Goal: Task Accomplishment & Management: Manage account settings

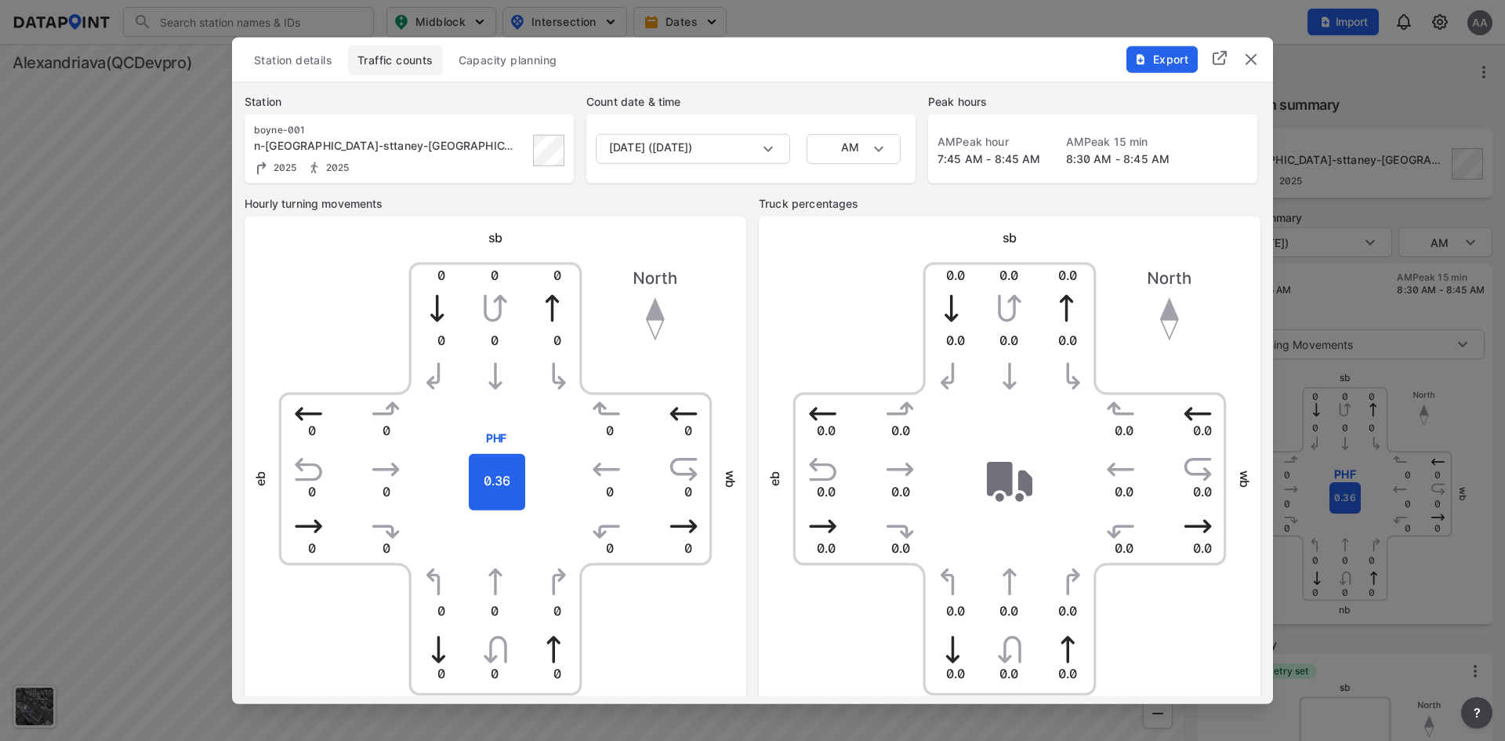
scroll to position [554, 0]
click at [868, 148] on body "Search Please enter a search term. Midblock Intersection Dates Import AA Import…" at bounding box center [752, 370] width 1505 height 741
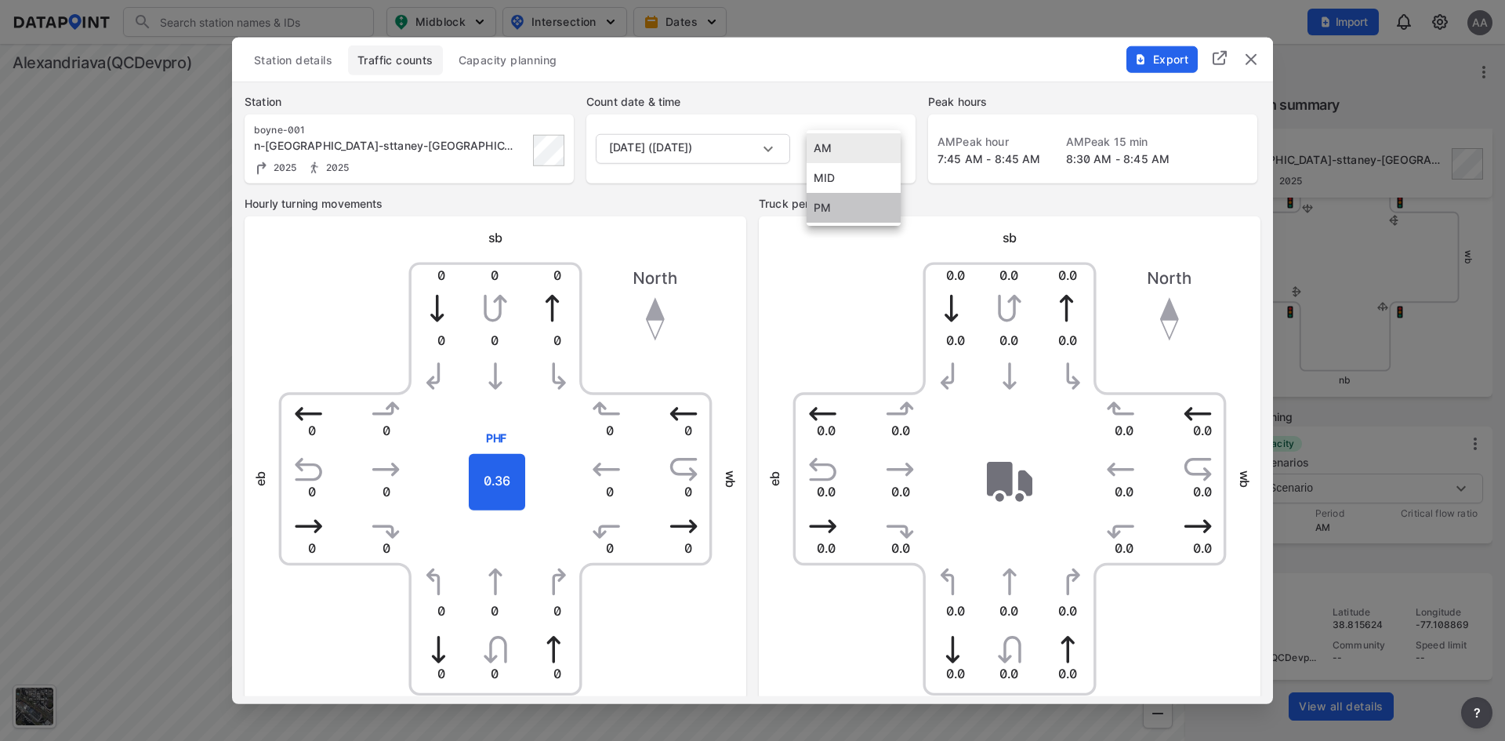
click at [860, 212] on li "PM" at bounding box center [854, 208] width 94 height 30
click at [975, 209] on label "Truck percentages" at bounding box center [1010, 203] width 502 height 16
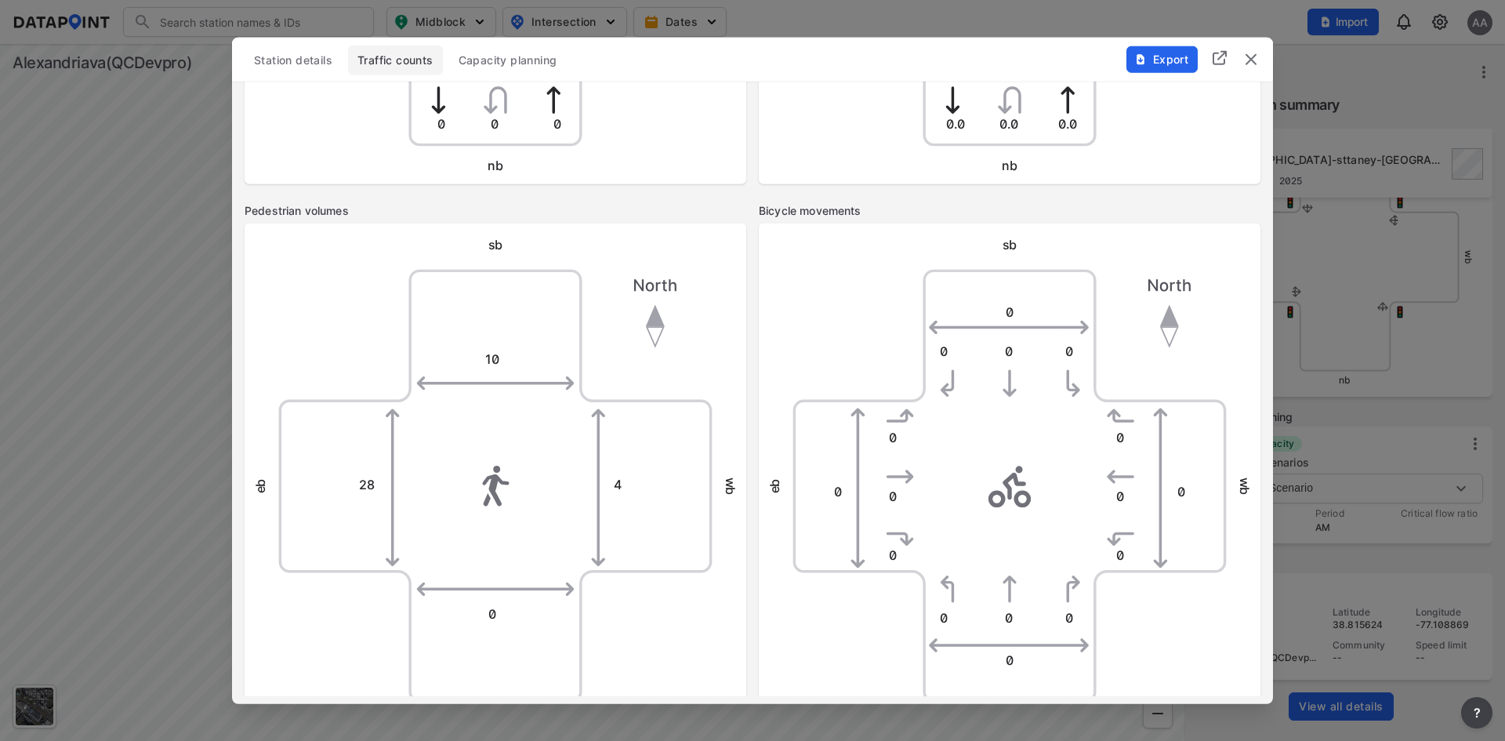
scroll to position [549, 0]
click at [747, 206] on div "Pedestrian volumes sb 10 0 4 28 eb wb nb Bicycle movements sb 0 0 0 0 0 0 0 0 0…" at bounding box center [752, 475] width 1041 height 544
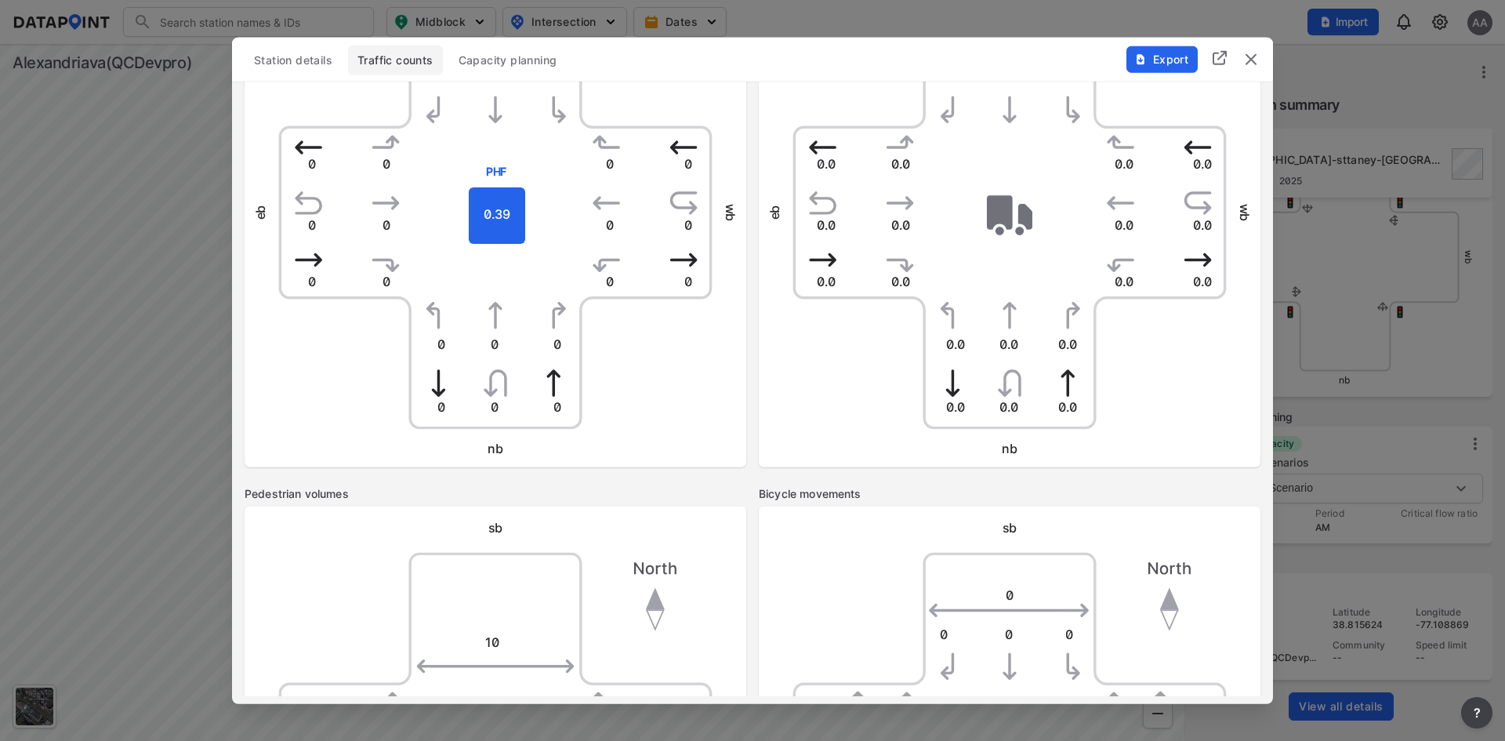
scroll to position [78, 0]
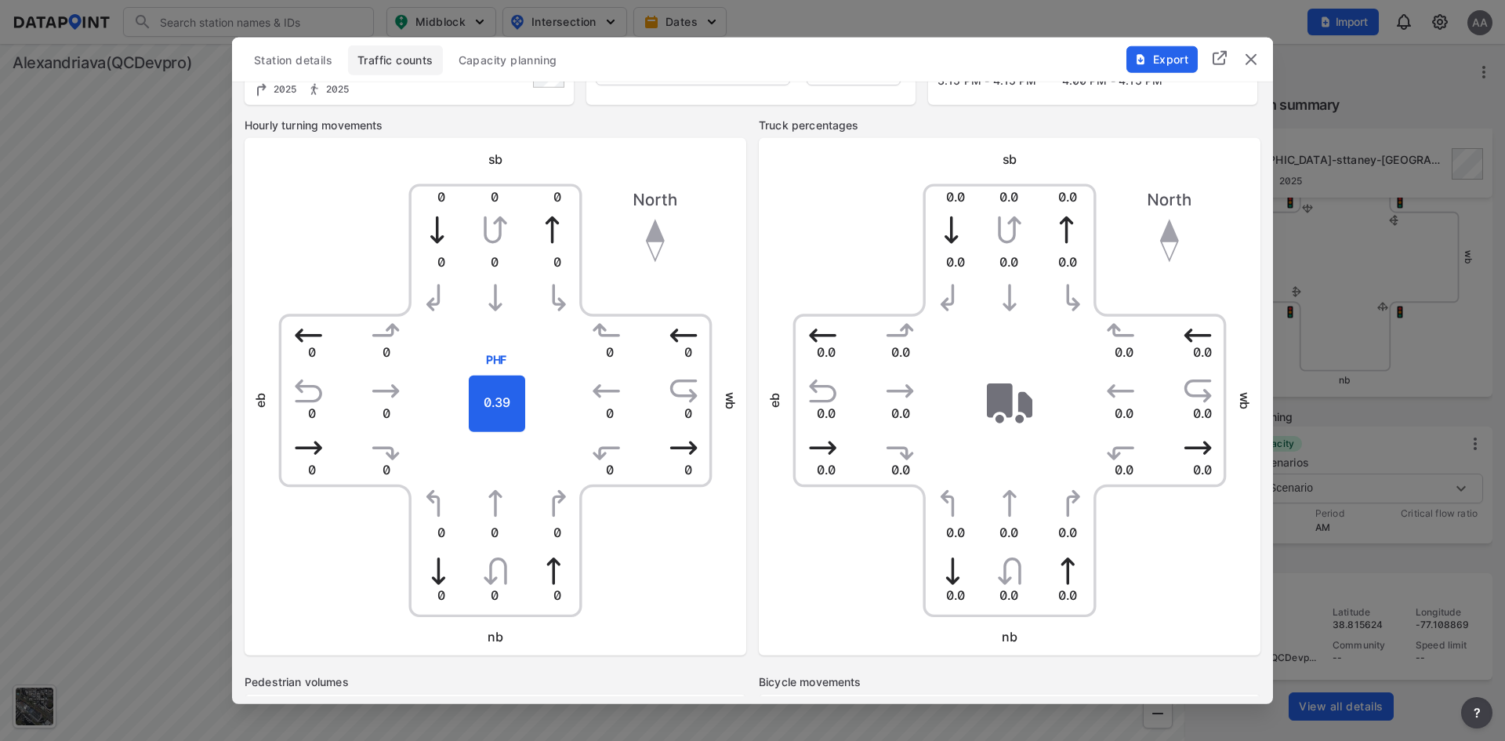
click at [933, 62] on div "Station details Traffic counts Capacity planning" at bounding box center [753, 60] width 1016 height 30
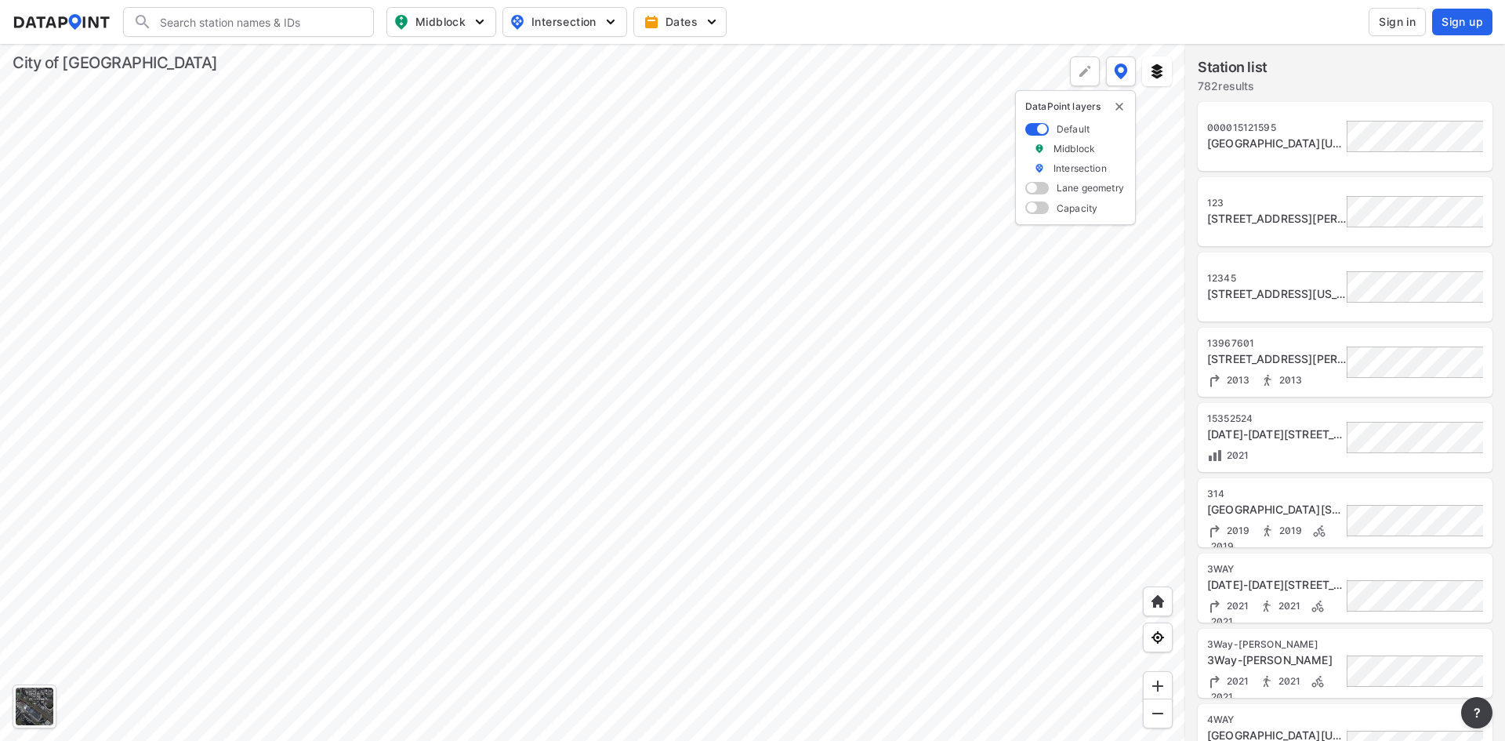
click at [1378, 24] on button "Sign in" at bounding box center [1397, 22] width 57 height 28
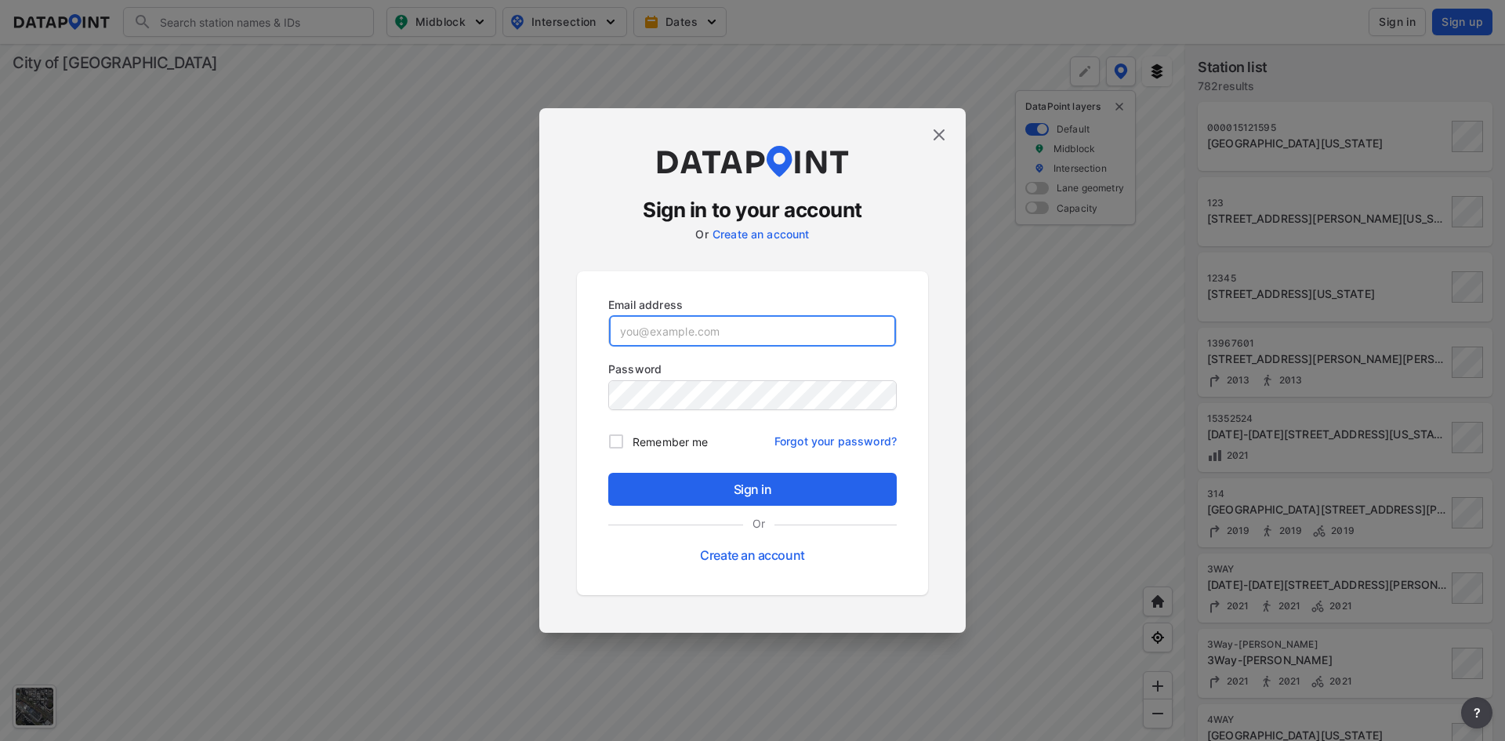
click at [829, 328] on input "email" at bounding box center [752, 330] width 287 height 31
drag, startPoint x: 740, startPoint y: 328, endPoint x: 484, endPoint y: 322, distance: 256.4
click at [484, 322] on div "Sign in to your account Or Create an account Email address adm Password Remembe…" at bounding box center [752, 370] width 1505 height 741
paste input "stg2_adm@yopmail.co"
type input "stg2_adm@yopmail.com"
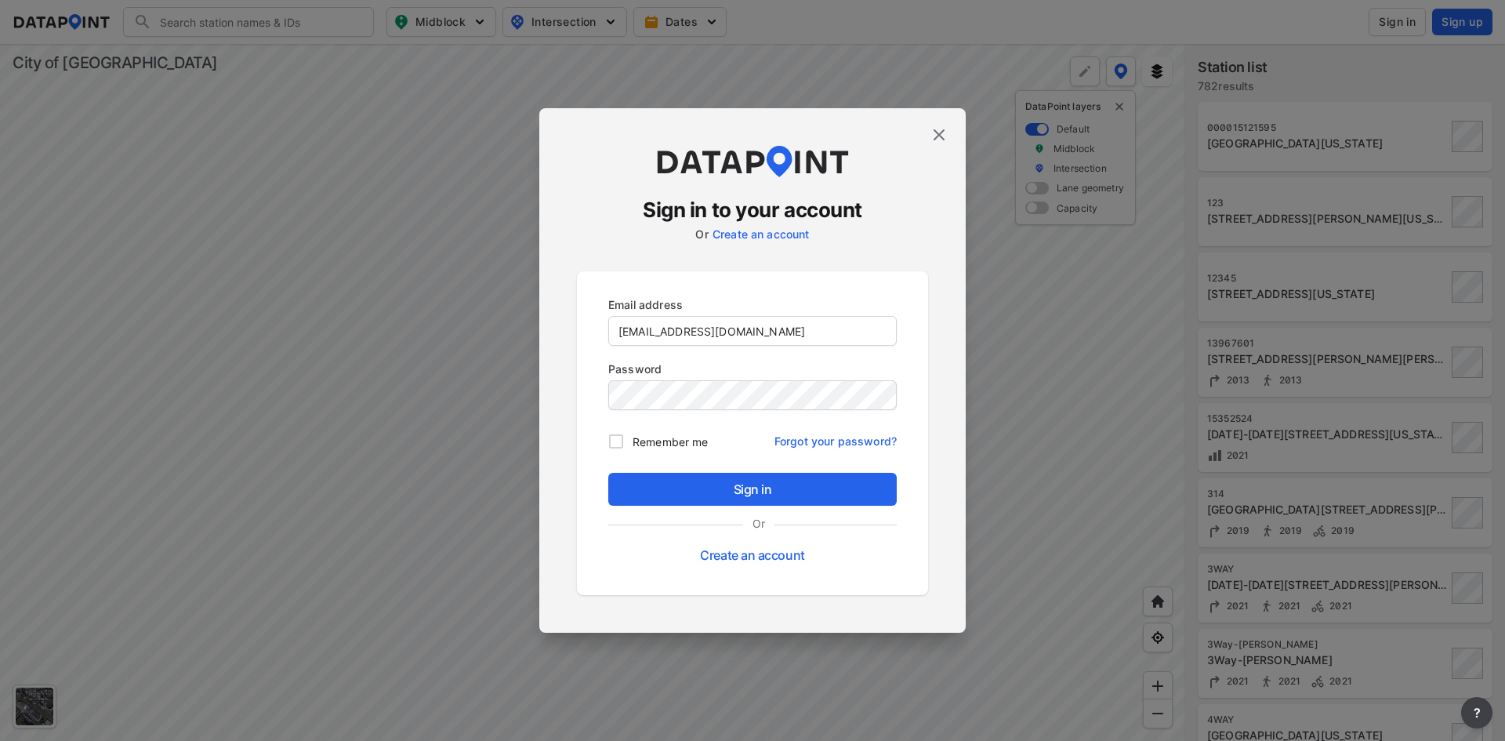
click at [705, 380] on div at bounding box center [752, 395] width 289 height 30
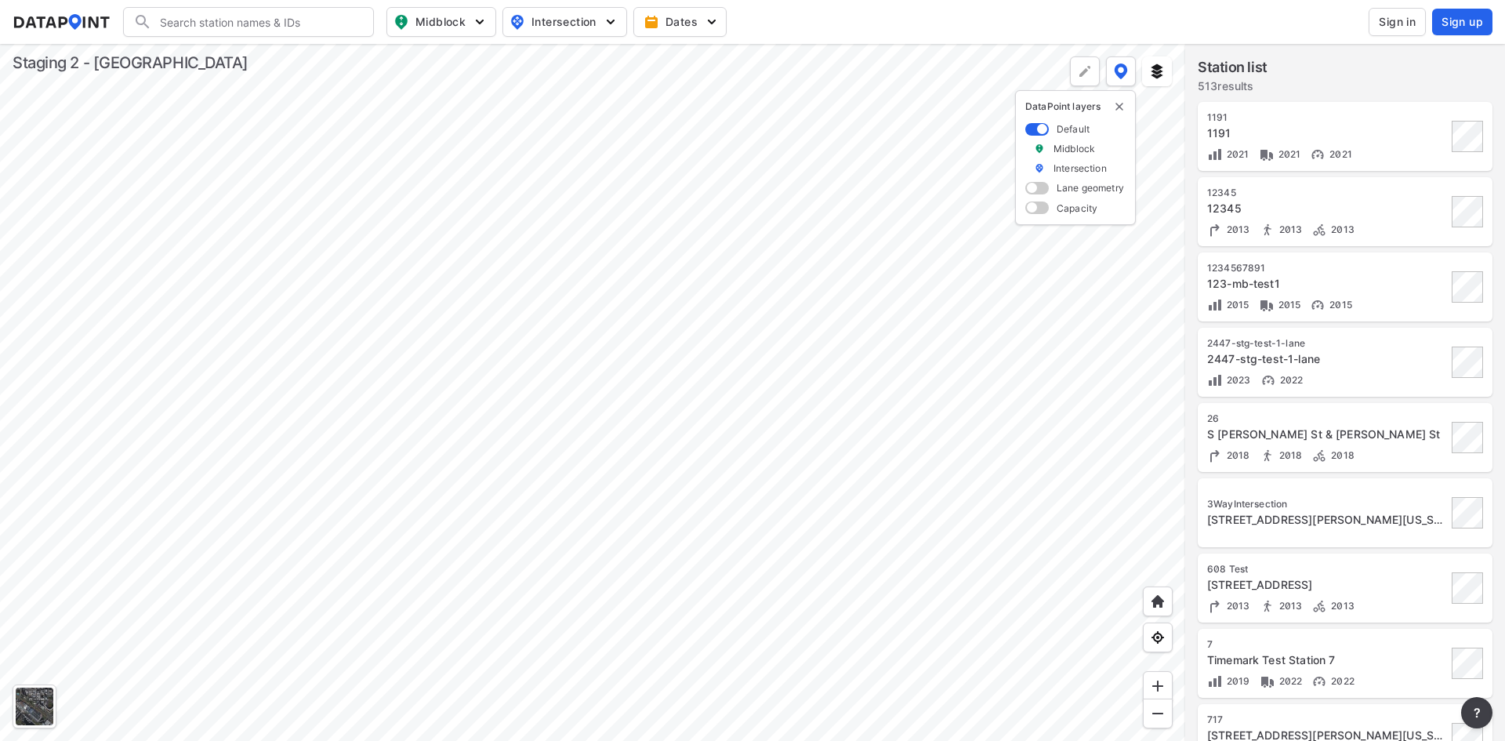
click at [1399, 17] on span "Sign in" at bounding box center [1397, 22] width 37 height 16
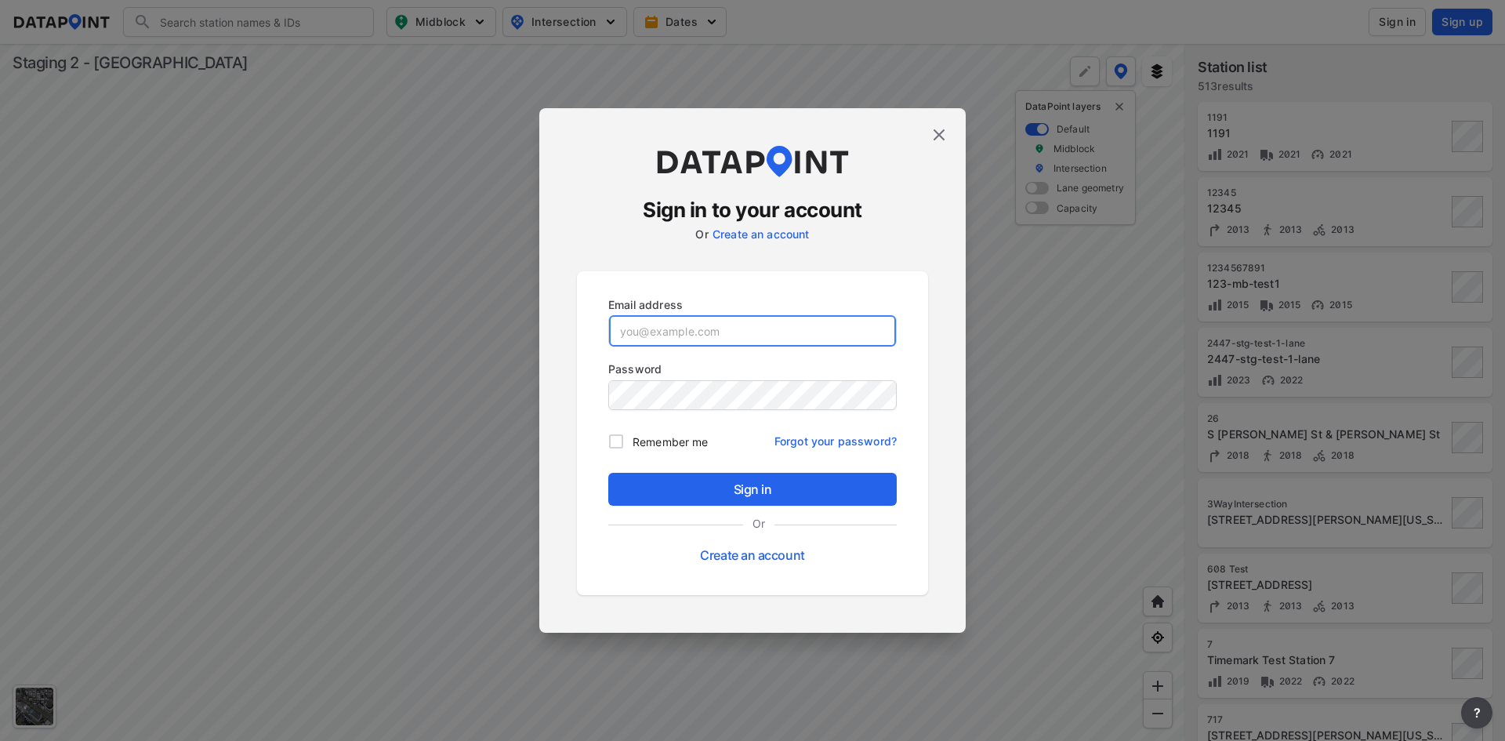
click at [664, 330] on input "email" at bounding box center [752, 330] width 287 height 31
paste input "stg2_adm@yopmail.com"
type input "stg2_adm@yopmail.com"
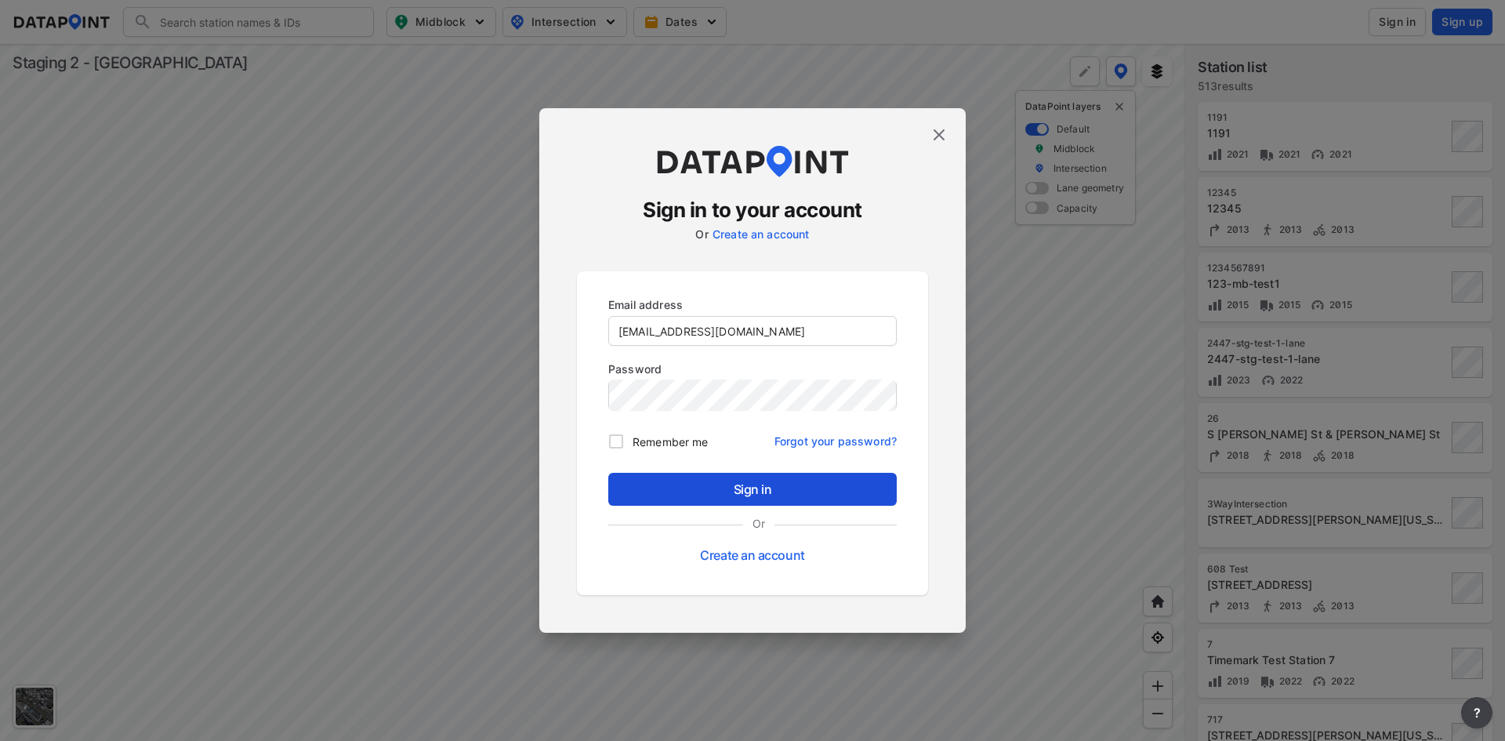
click at [728, 487] on span "Sign in" at bounding box center [752, 489] width 263 height 19
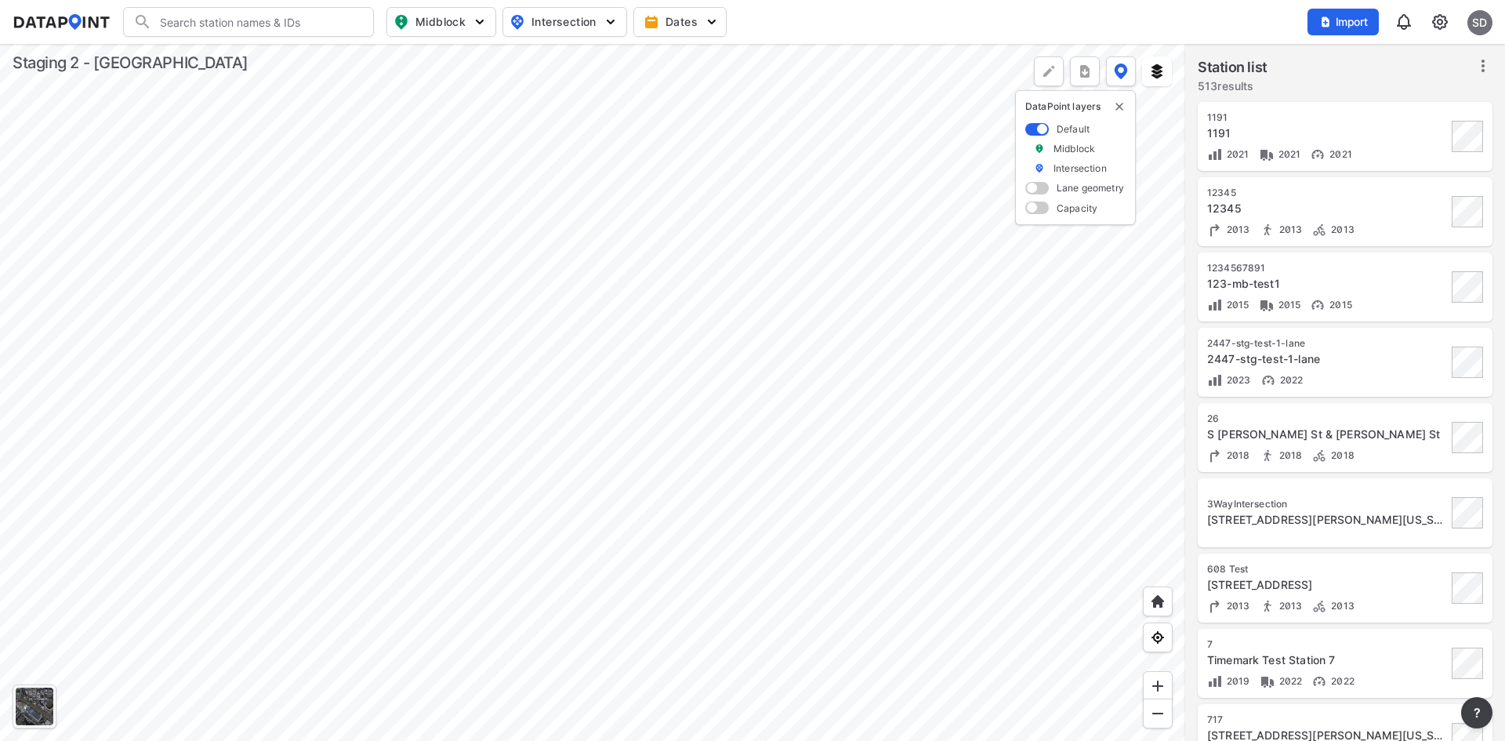
click at [1345, 496] on div "3WayIntersection 1401 Martha Custis Dr, Alexandria, Virginia, 22302" at bounding box center [1345, 513] width 276 height 50
click at [1485, 65] on icon at bounding box center [1483, 65] width 19 height 19
click at [1370, 57] on div "Station list 513 results" at bounding box center [1345, 77] width 295 height 42
click at [1325, 24] on img "button" at bounding box center [1326, 22] width 13 height 13
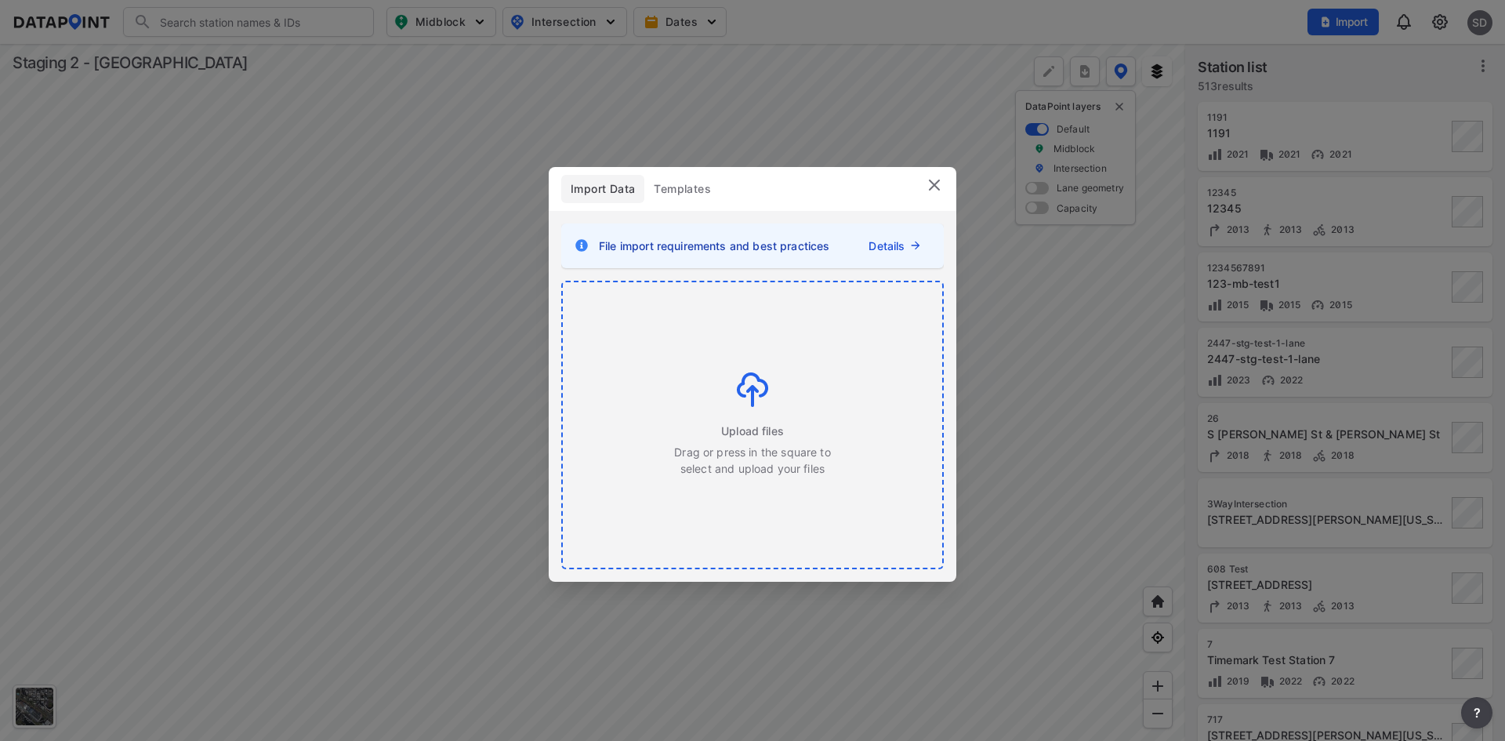
click at [764, 377] on img at bounding box center [752, 389] width 31 height 34
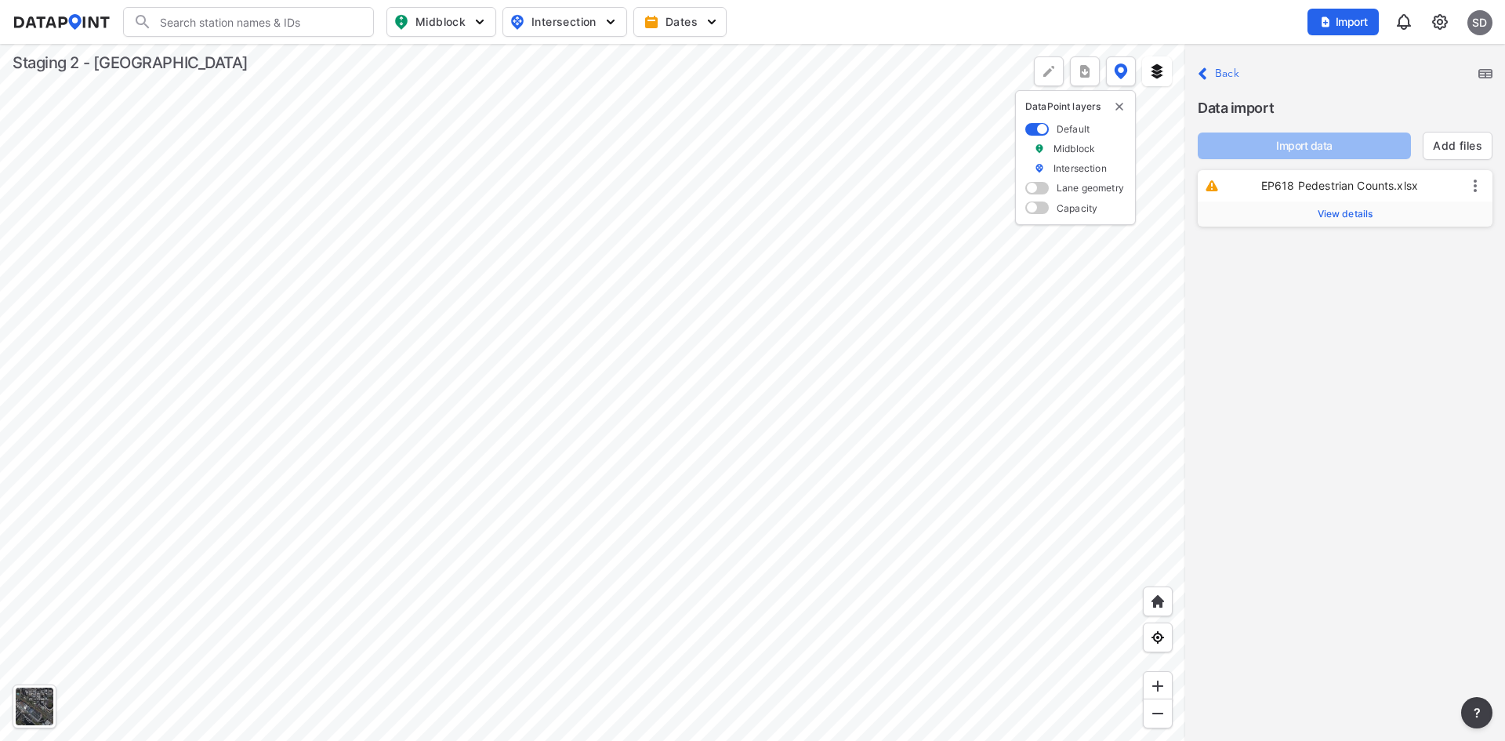
click at [1348, 210] on span "View details" at bounding box center [1346, 214] width 56 height 13
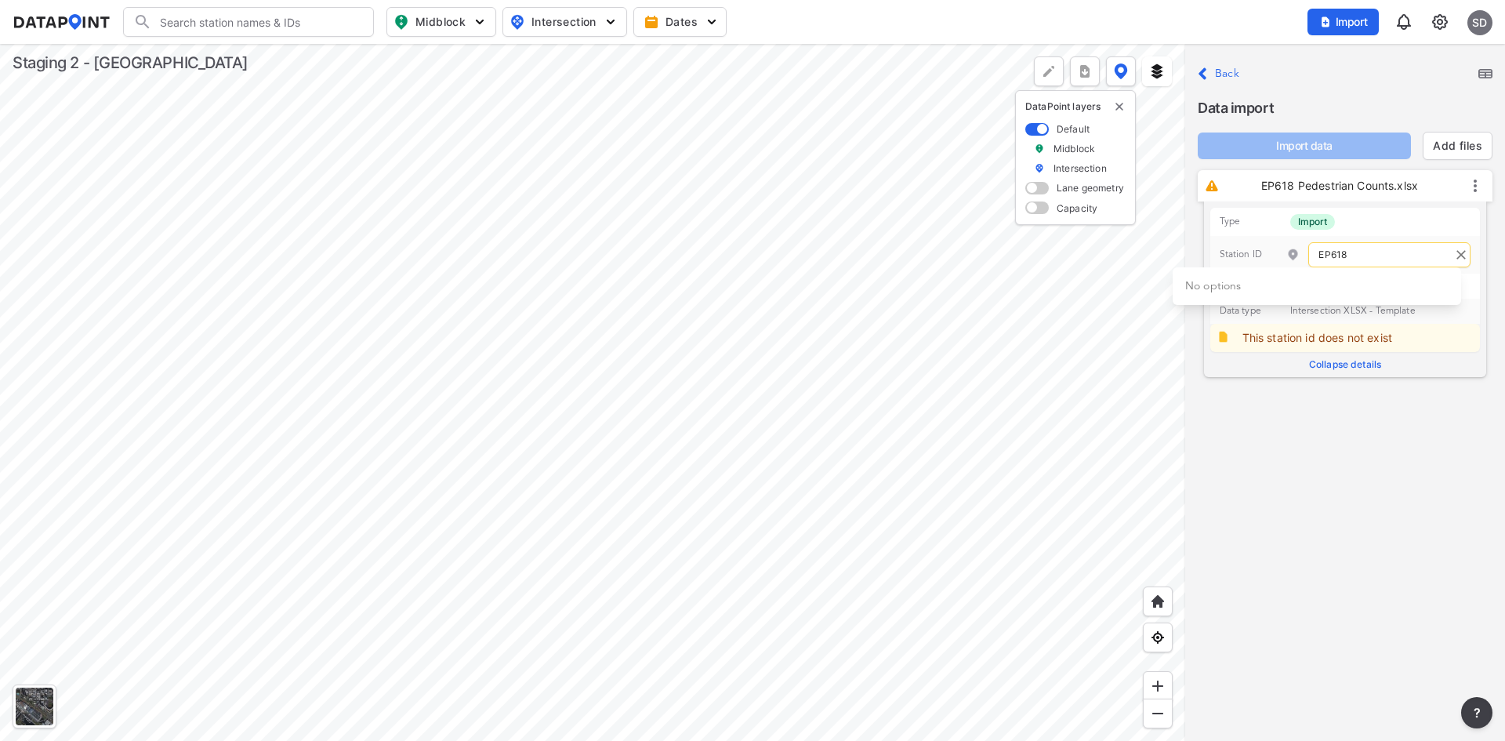
drag, startPoint x: 1357, startPoint y: 250, endPoint x: 1298, endPoint y: 249, distance: 58.8
click at [1298, 249] on div "EP618" at bounding box center [1379, 254] width 184 height 25
click at [1290, 286] on span "yIntersection) 1401 Martha Custis Dr, Alexandria, Virginia, 22302" at bounding box center [1288, 298] width 207 height 34
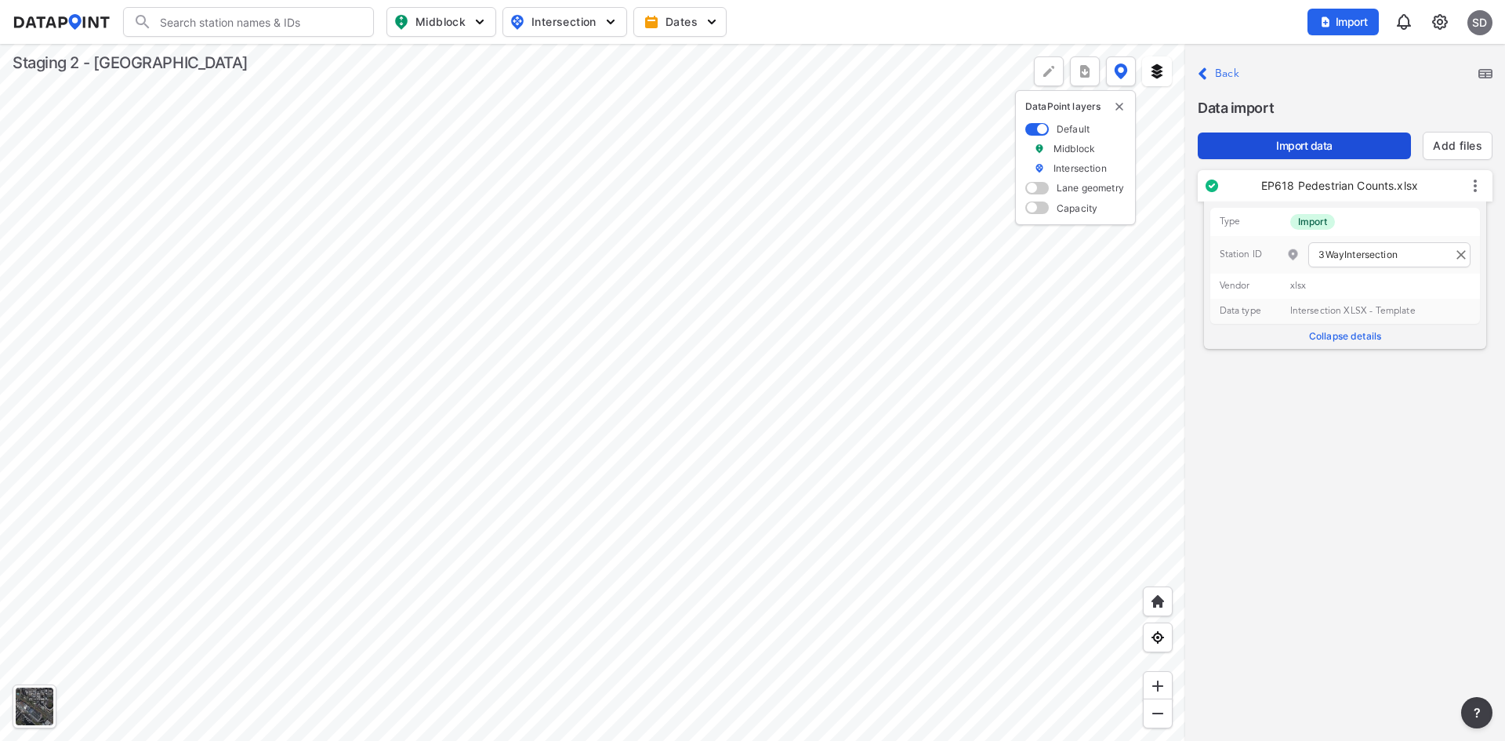
type input "3WayIntersection"
click at [1330, 150] on span "Import data" at bounding box center [1305, 146] width 188 height 16
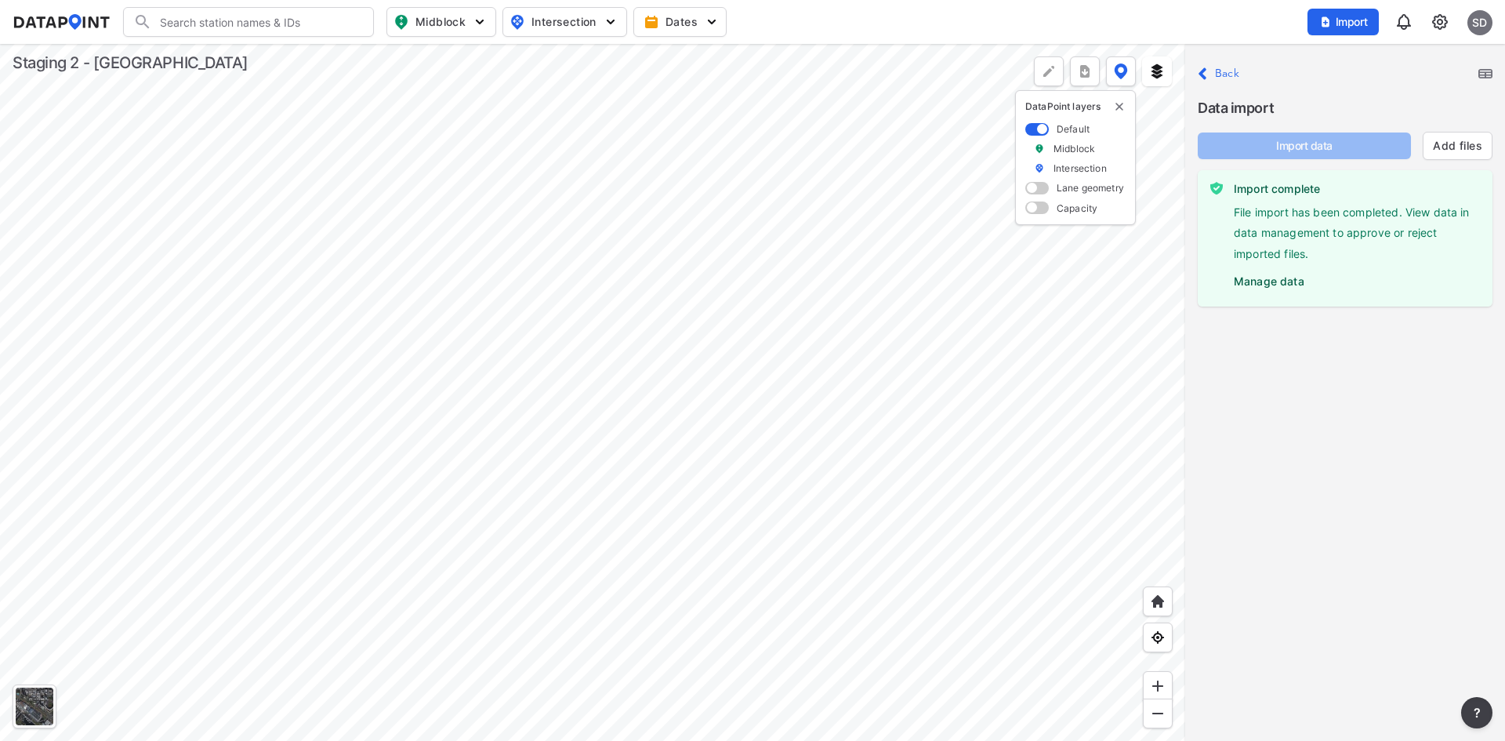
click at [1283, 282] on label "Manage data" at bounding box center [1357, 278] width 246 height 24
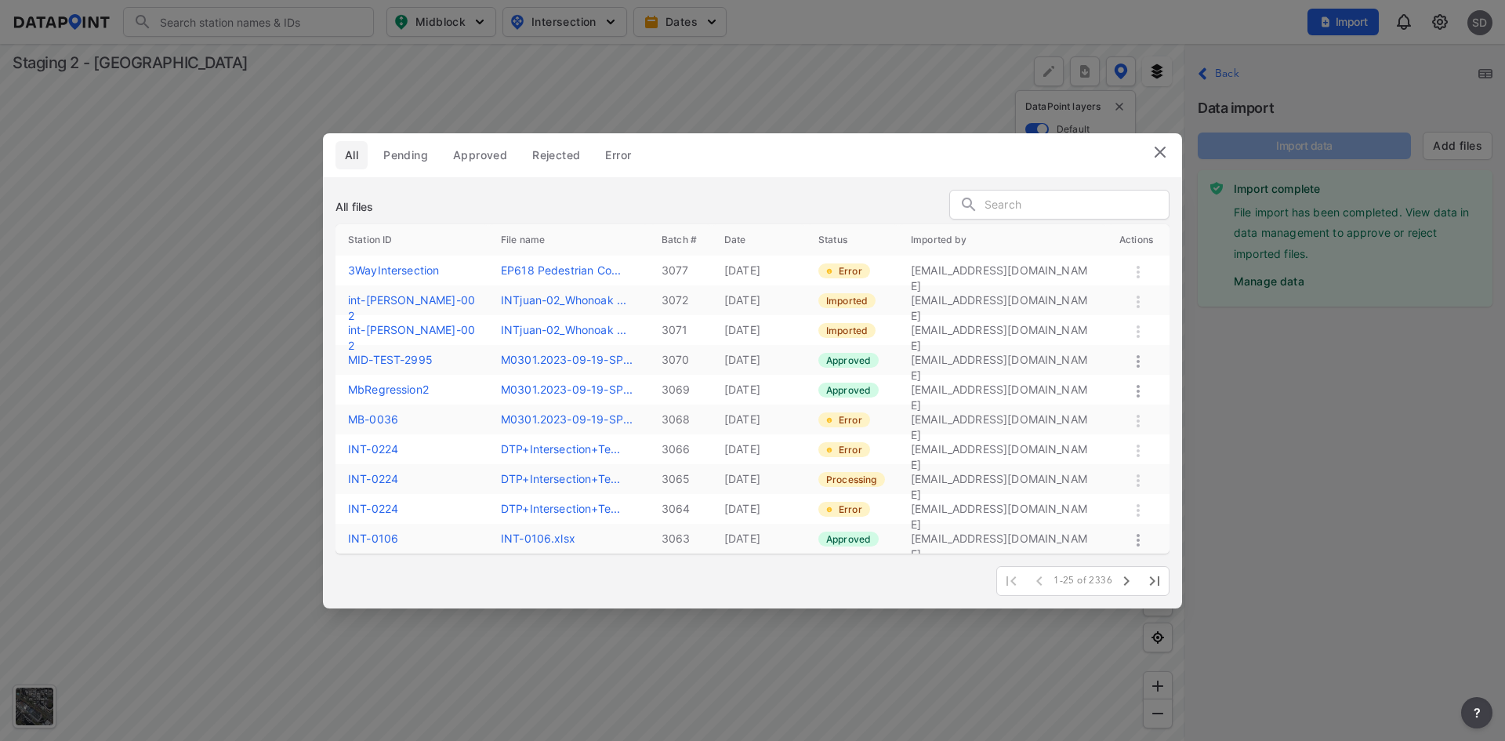
click at [1163, 153] on img at bounding box center [1160, 152] width 19 height 19
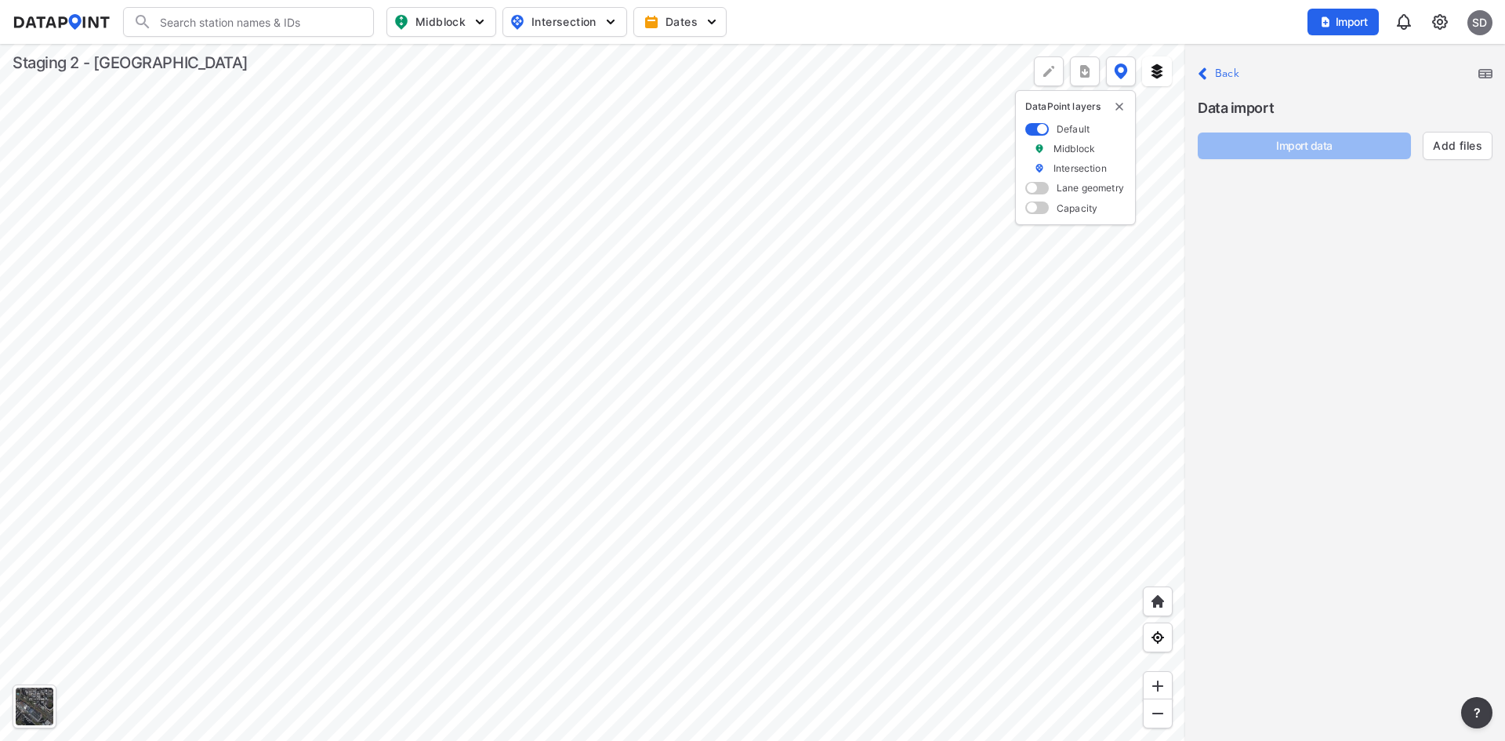
click at [1432, 21] on img at bounding box center [1440, 22] width 19 height 19
click at [1406, 111] on link "Station management" at bounding box center [1372, 117] width 135 height 16
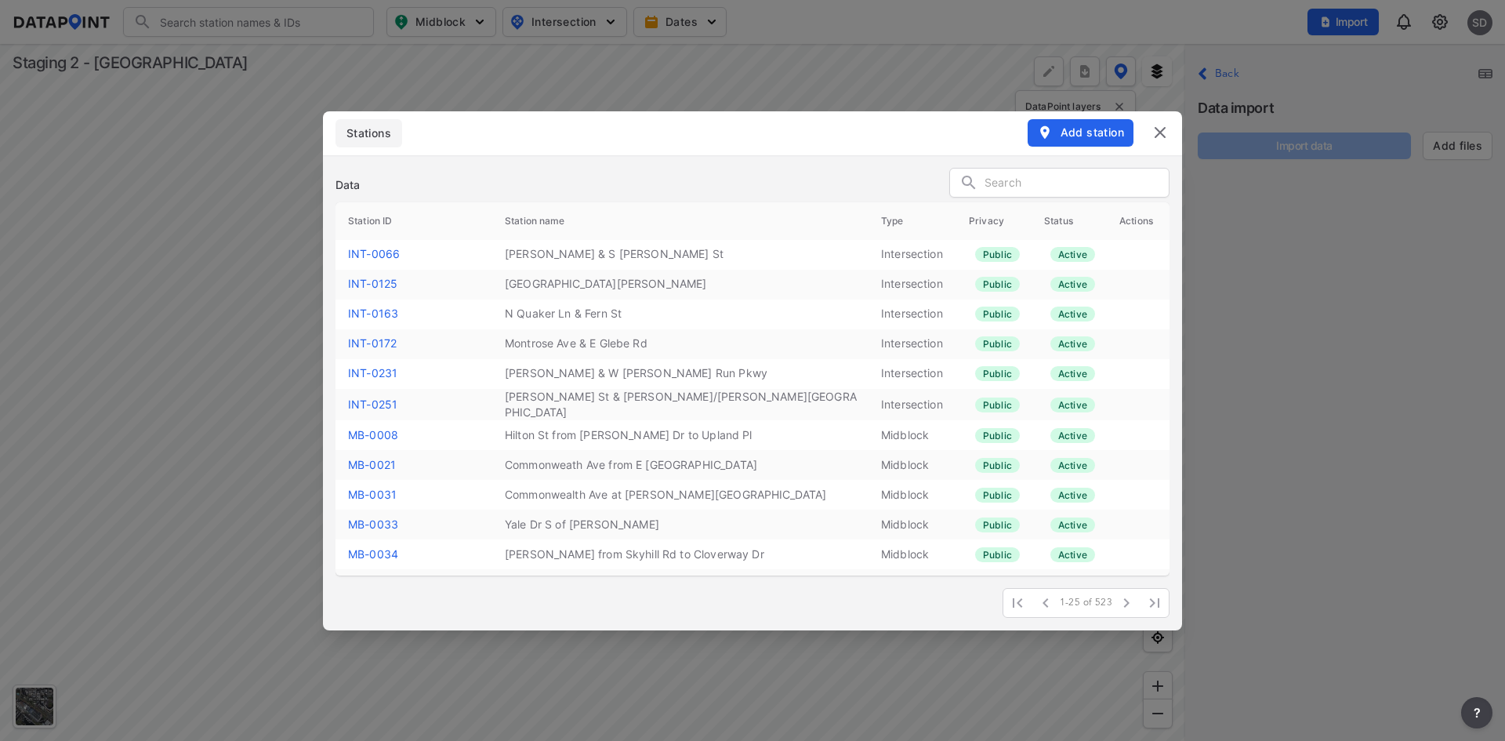
click at [997, 191] on input "text" at bounding box center [1077, 184] width 184 height 24
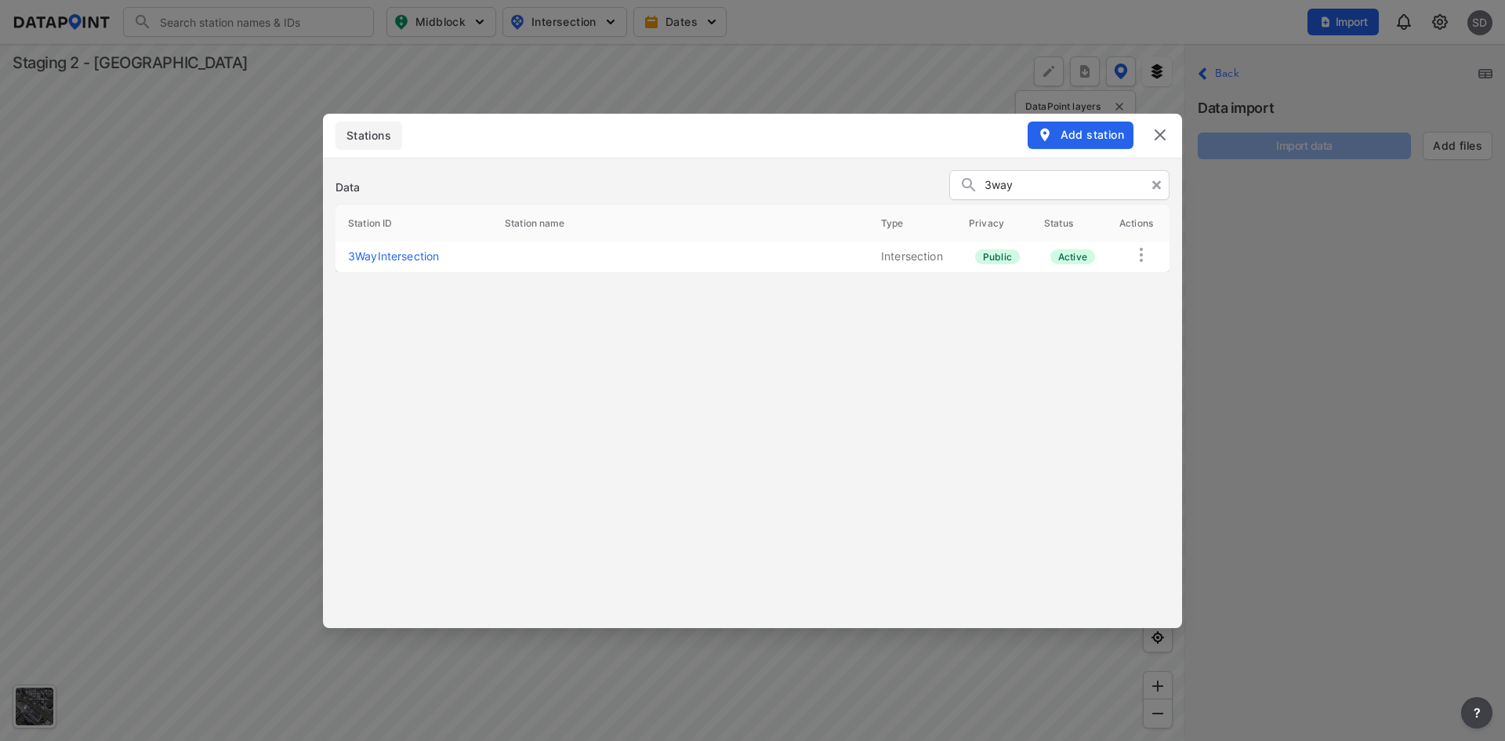
type input "3way"
click at [419, 253] on link "3WayIntersection" at bounding box center [393, 255] width 91 height 13
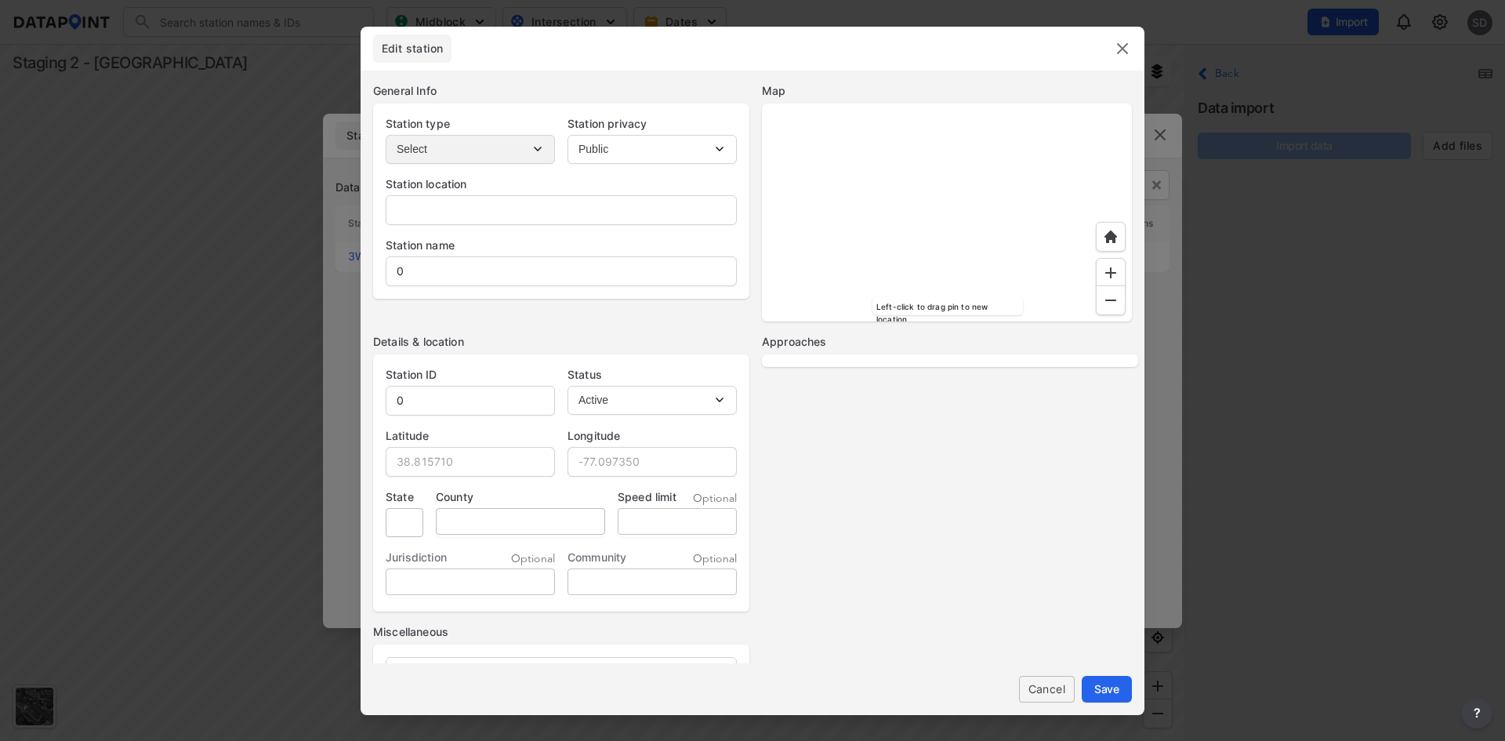
type input "1401 Martha Custis Dr, Alexandria, Virginia, 22302"
type input "3WayIntersection"
type input "38.842123"
type input "-77.082762"
type input "VA"
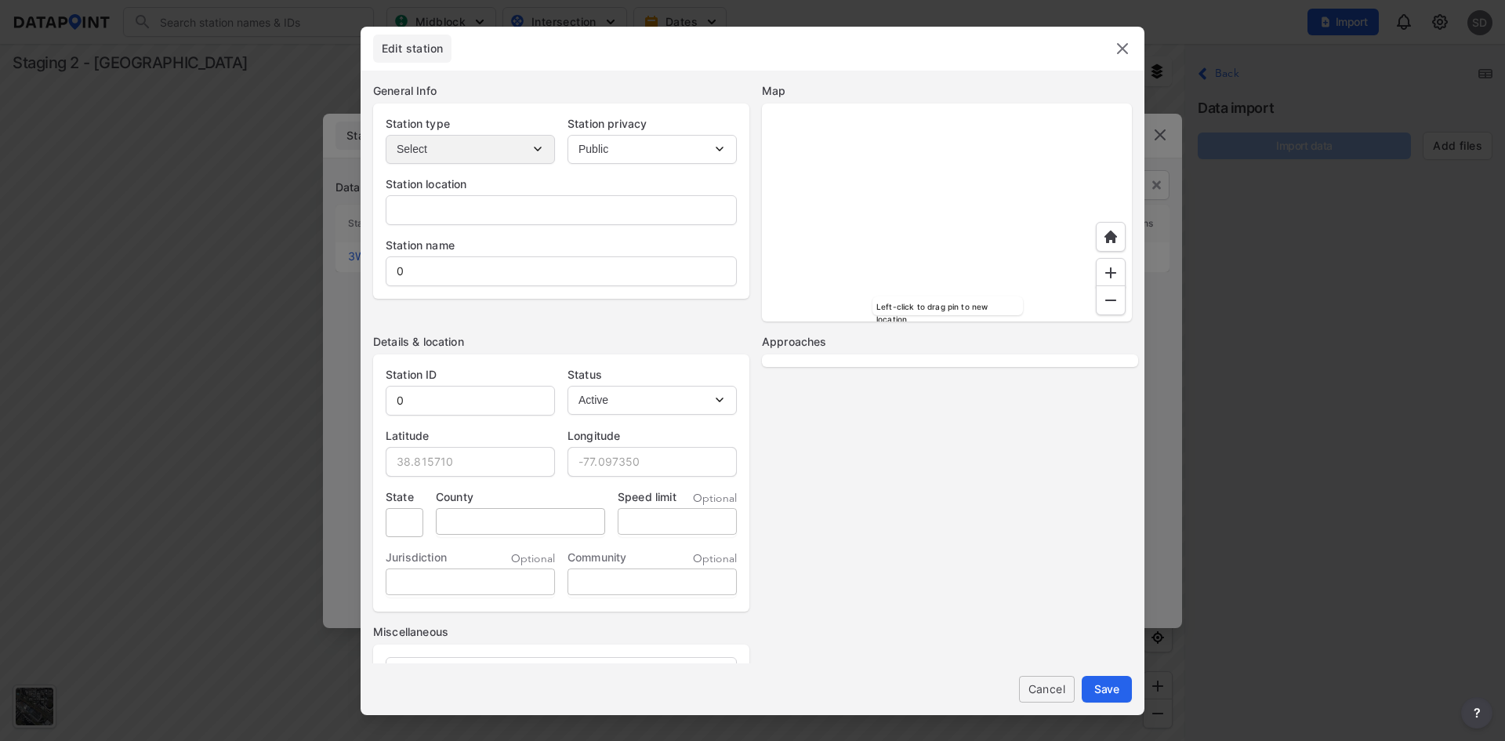
type input "[GEOGRAPHIC_DATA]"
select select "2"
select select "SB"
select select "NB"
select select "EB"
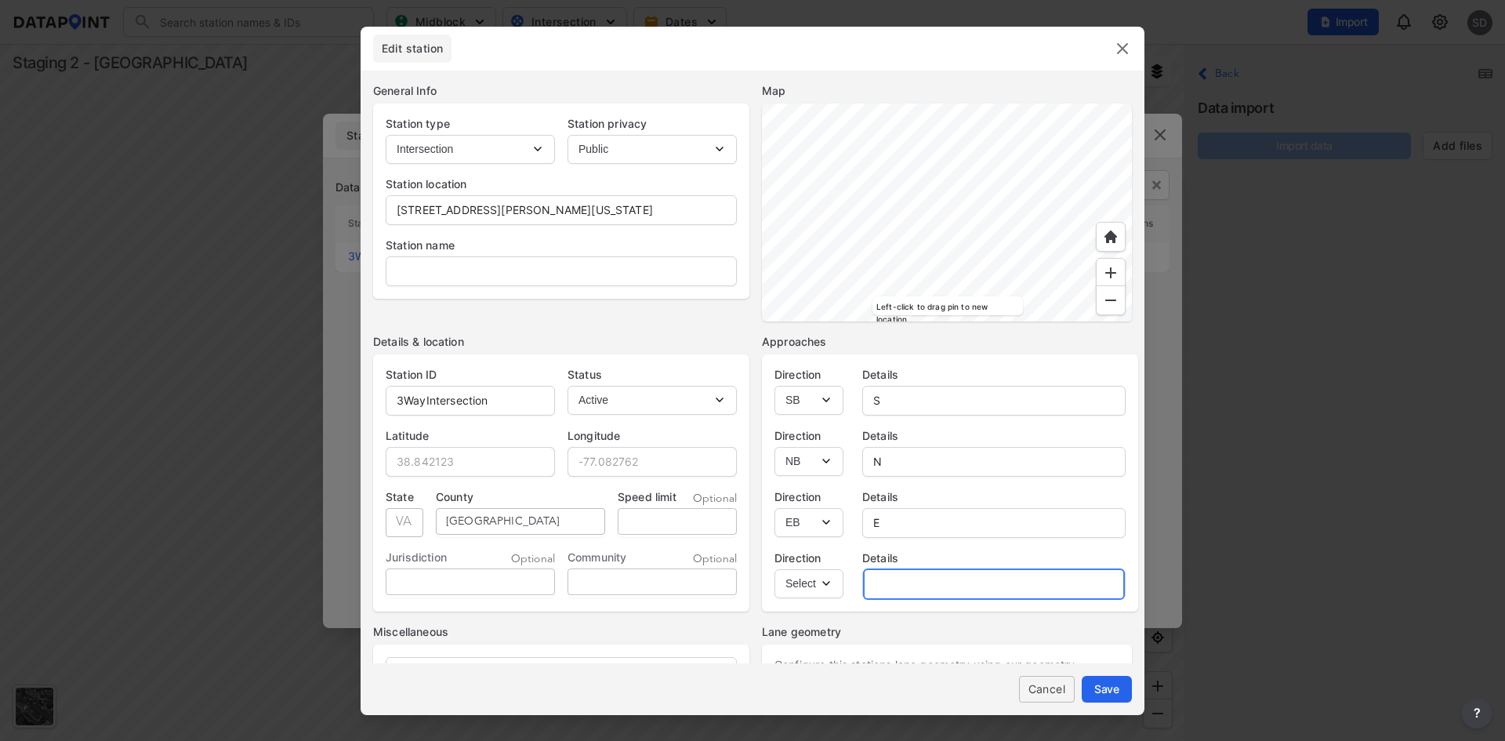
click at [932, 579] on input "text" at bounding box center [994, 583] width 262 height 31
click at [835, 586] on select "Select EB WB NB SB" at bounding box center [809, 583] width 69 height 29
select select "WB"
click at [775, 569] on select "Select EB WB NB SB" at bounding box center [809, 583] width 69 height 29
click at [898, 580] on input "text" at bounding box center [994, 583] width 262 height 31
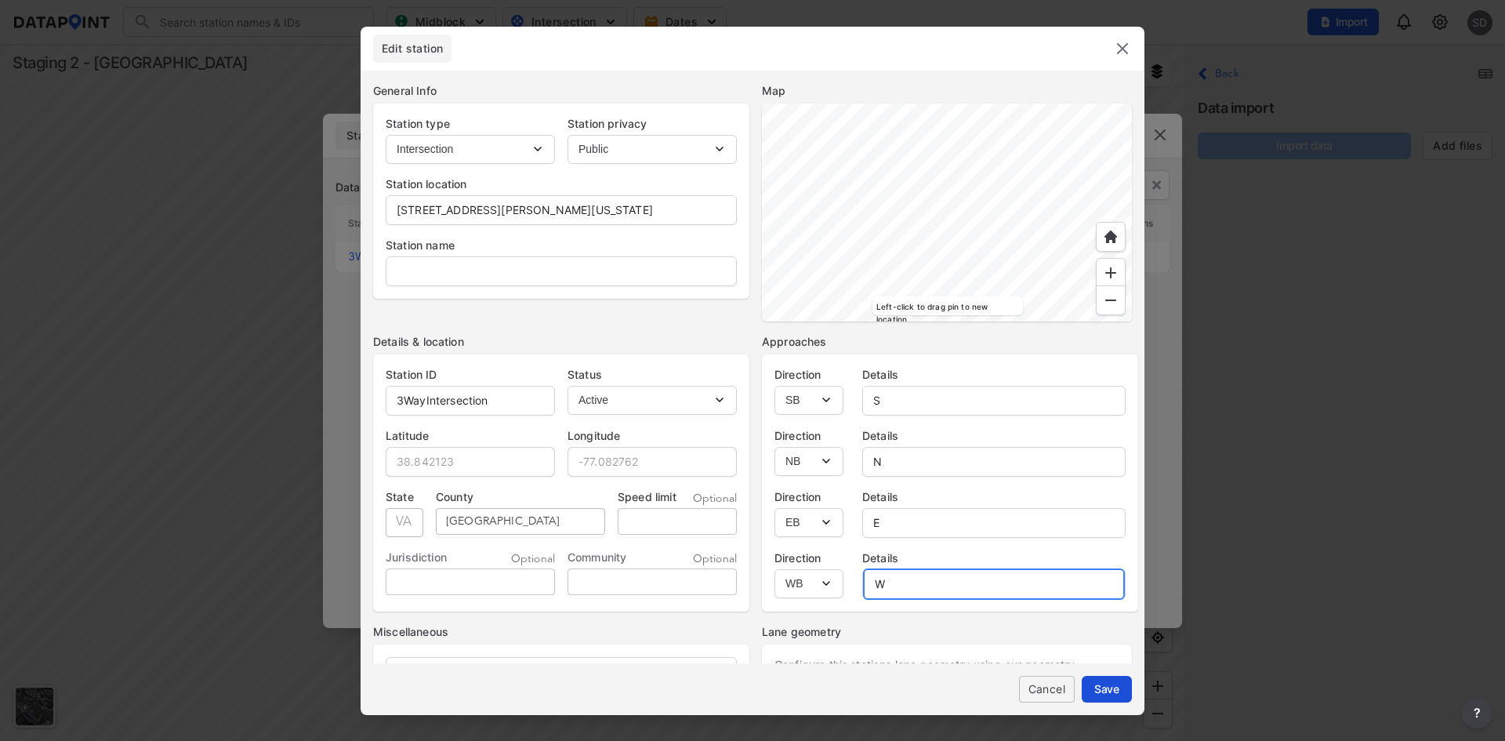
type input "W"
click at [1118, 693] on span "Save" at bounding box center [1106, 689] width 25 height 16
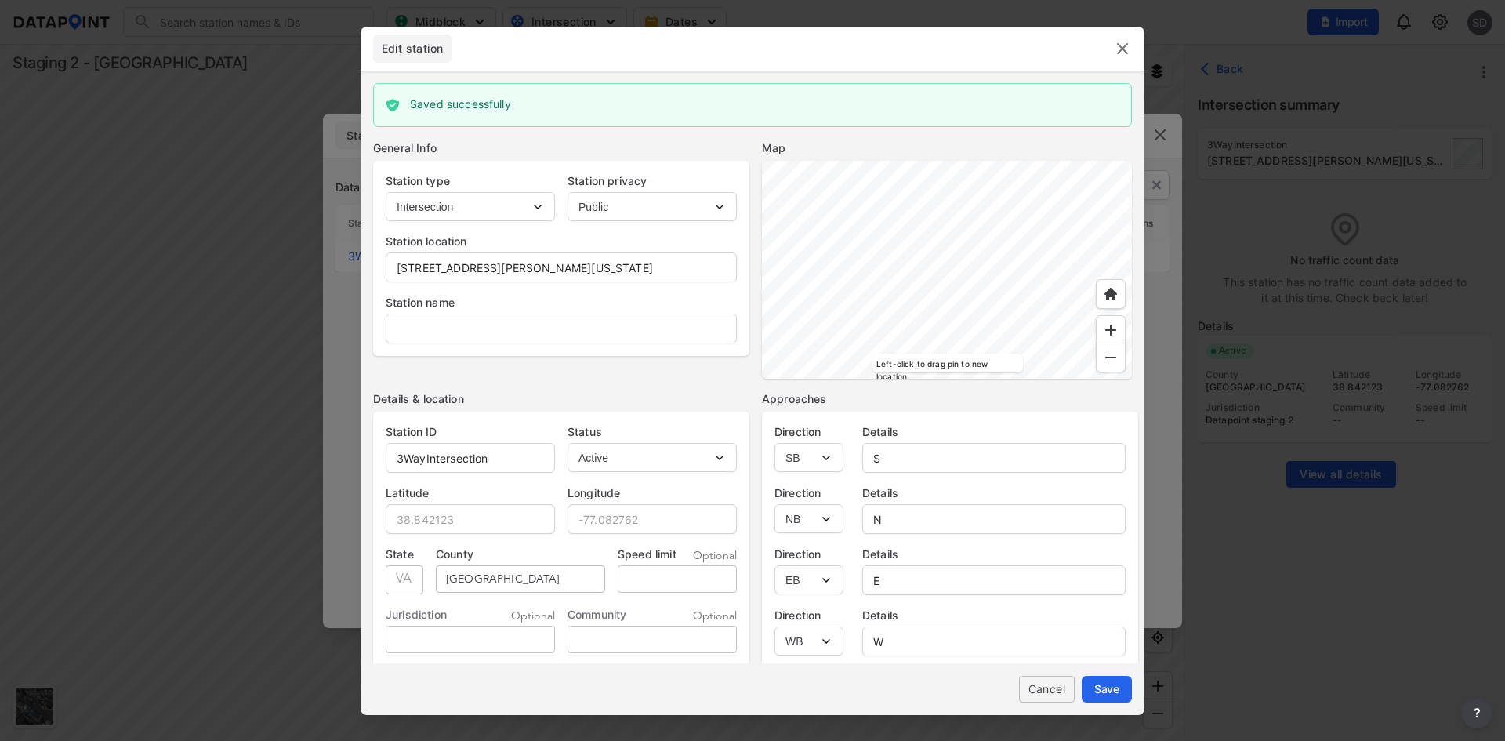
scroll to position [169, 0]
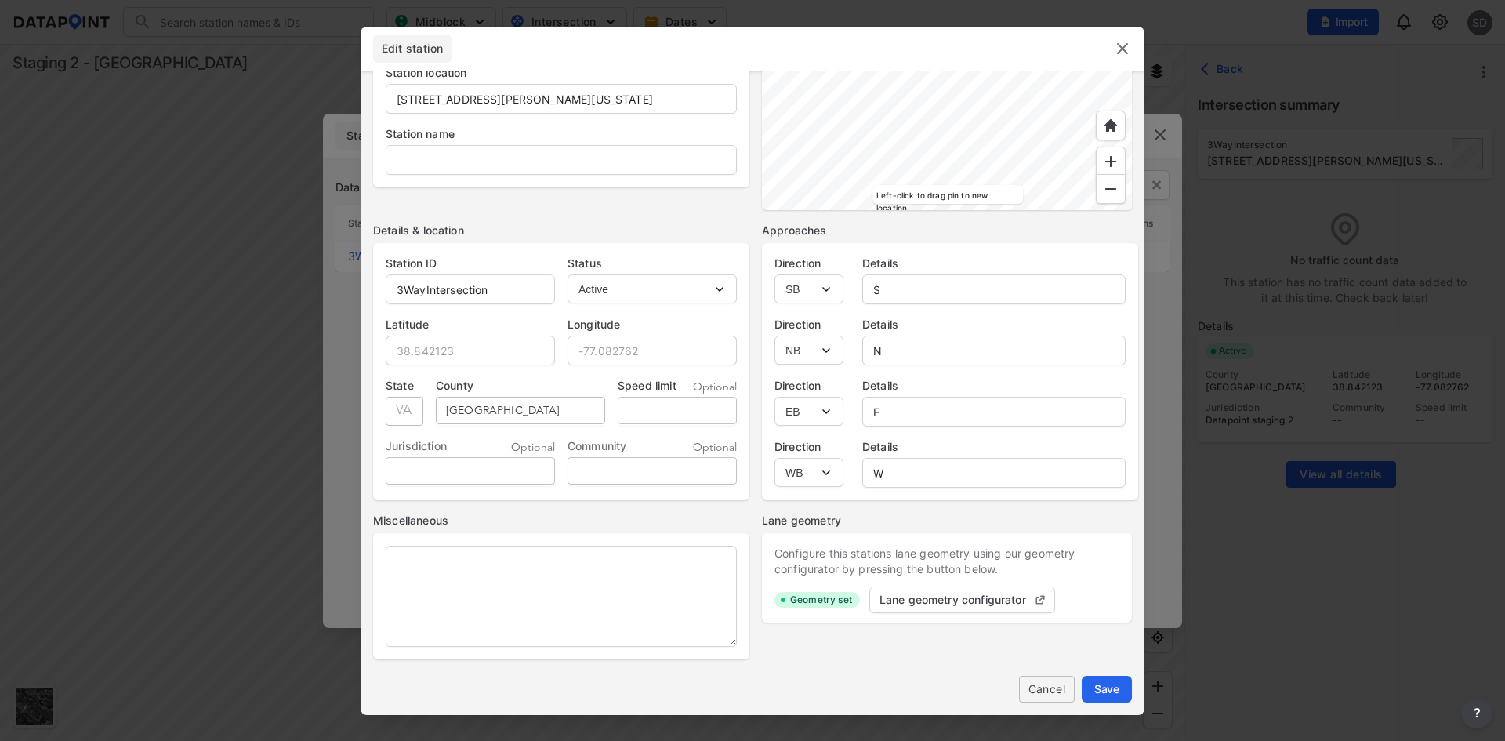
click at [1125, 49] on img at bounding box center [1122, 48] width 19 height 19
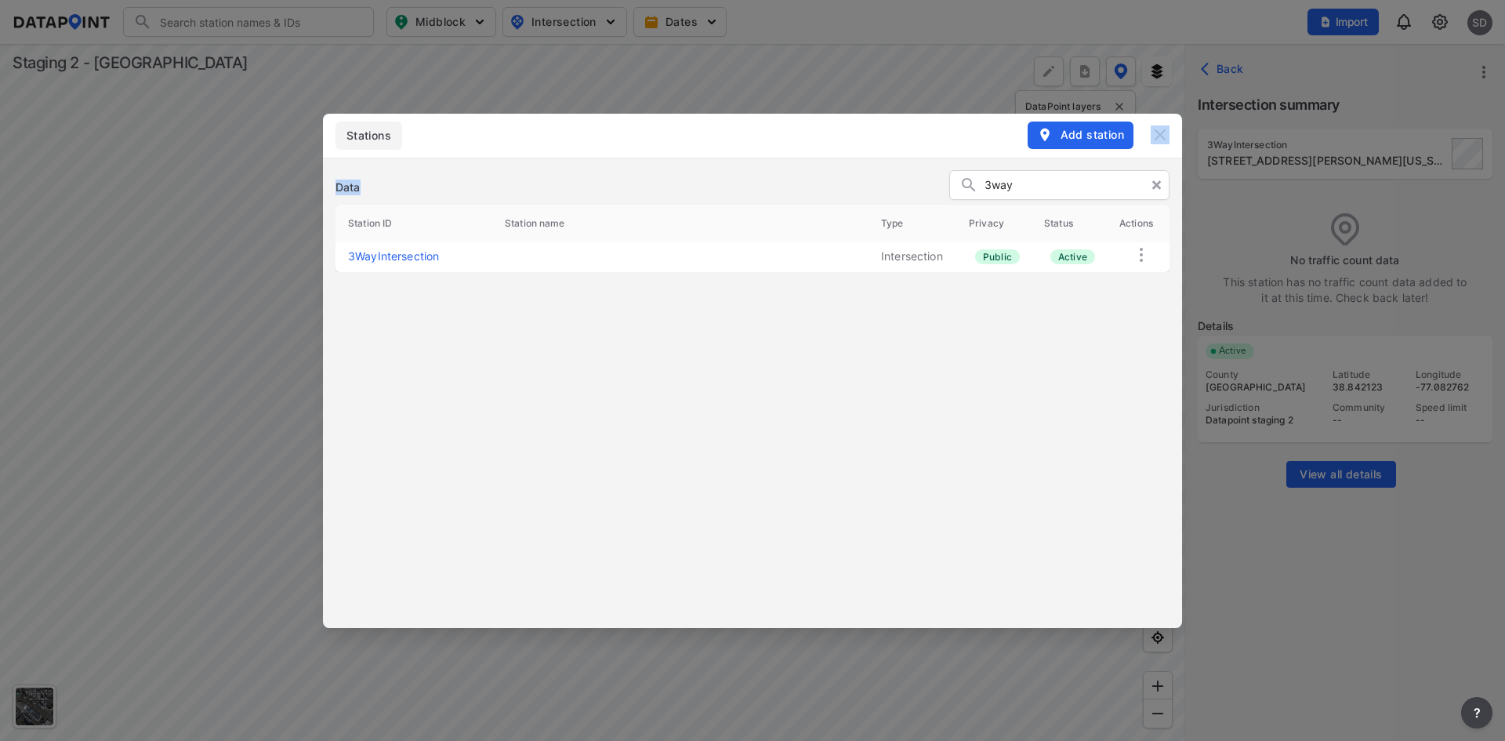
click at [1125, 49] on div "Stations Add station Data 3way Station ID Station name Type Privacy Status Acti…" at bounding box center [752, 370] width 1505 height 741
click at [1156, 132] on img at bounding box center [1160, 134] width 19 height 19
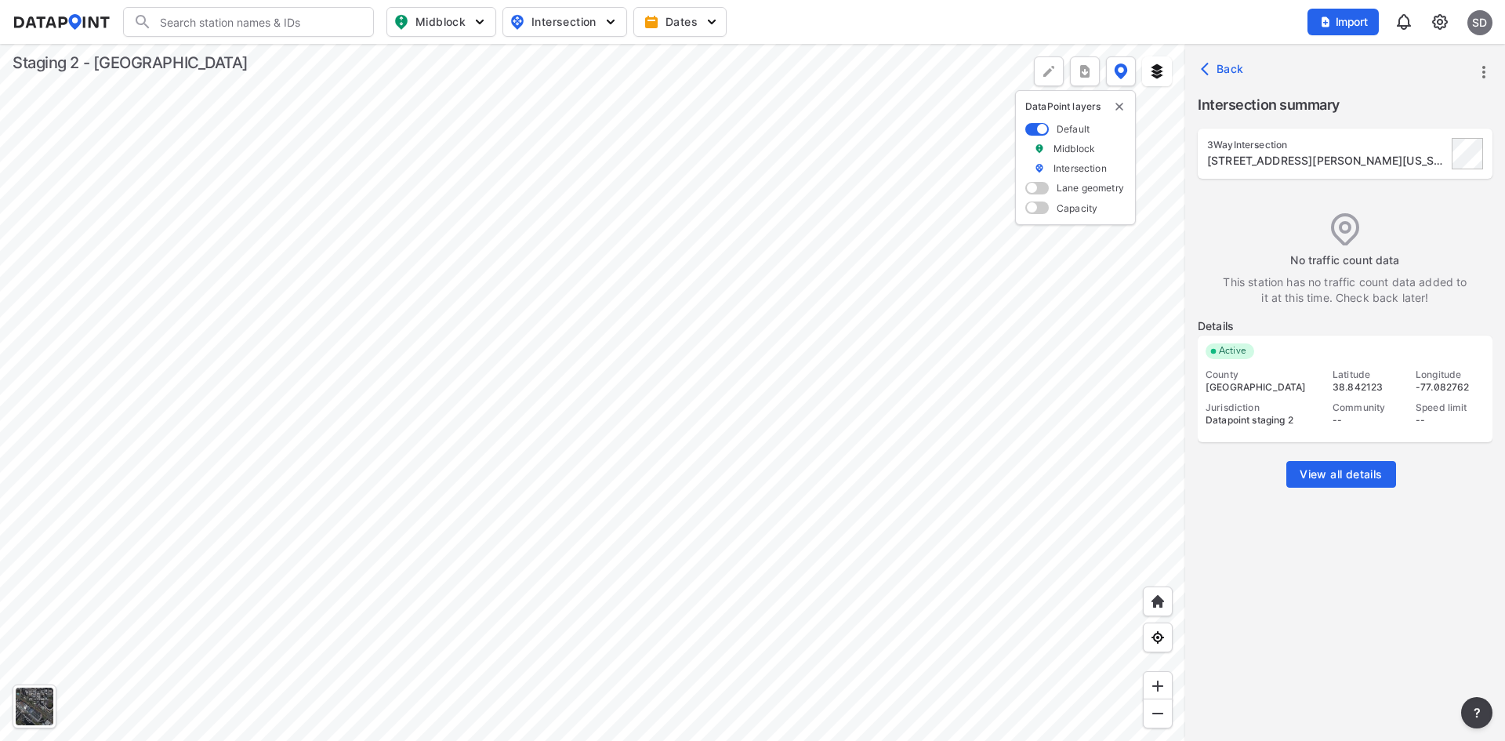
click at [1439, 18] on img at bounding box center [1440, 22] width 19 height 19
click at [1438, 17] on img at bounding box center [1440, 22] width 19 height 19
click at [1368, 61] on link "Data management" at bounding box center [1372, 61] width 135 height 16
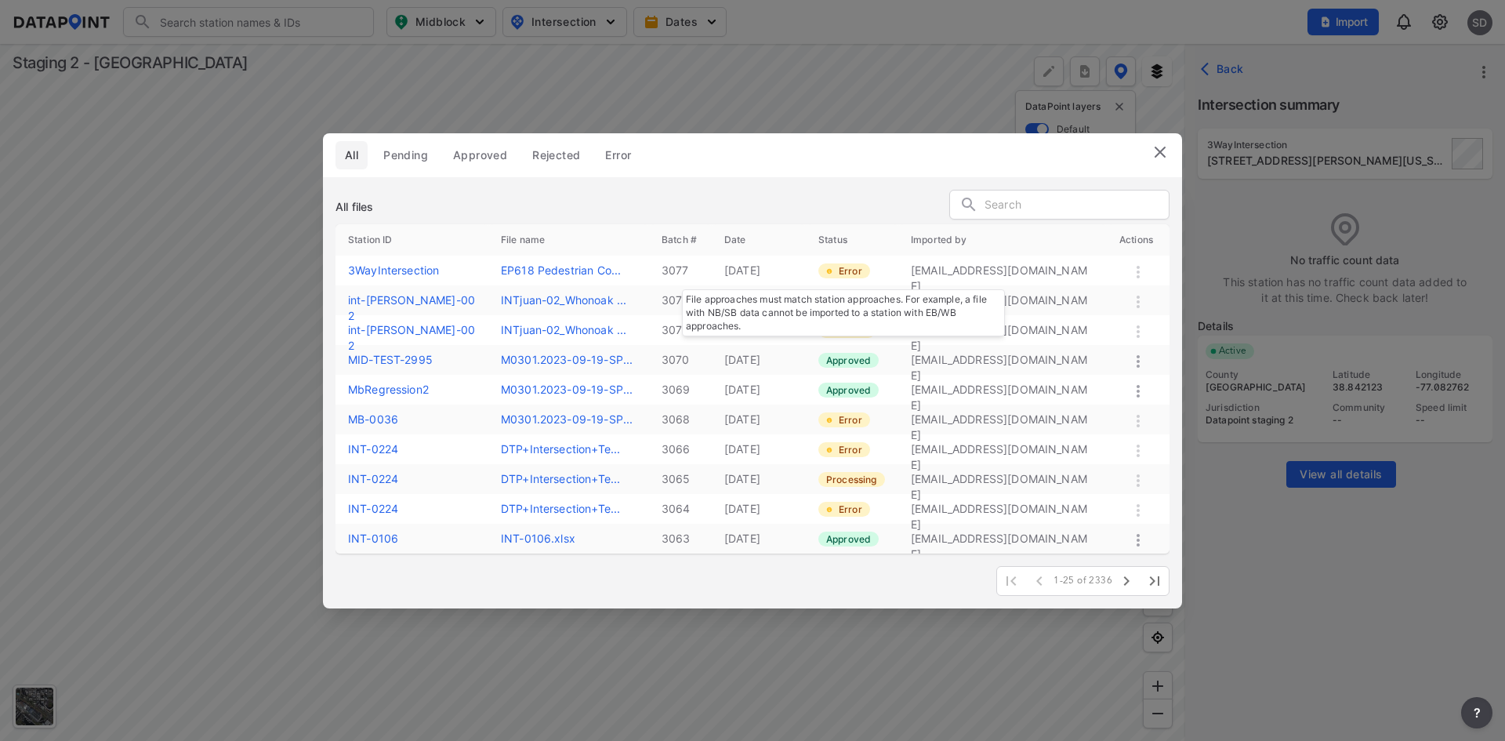
click at [840, 272] on label "Error" at bounding box center [845, 270] width 52 height 15
click at [1162, 150] on img at bounding box center [1160, 152] width 19 height 19
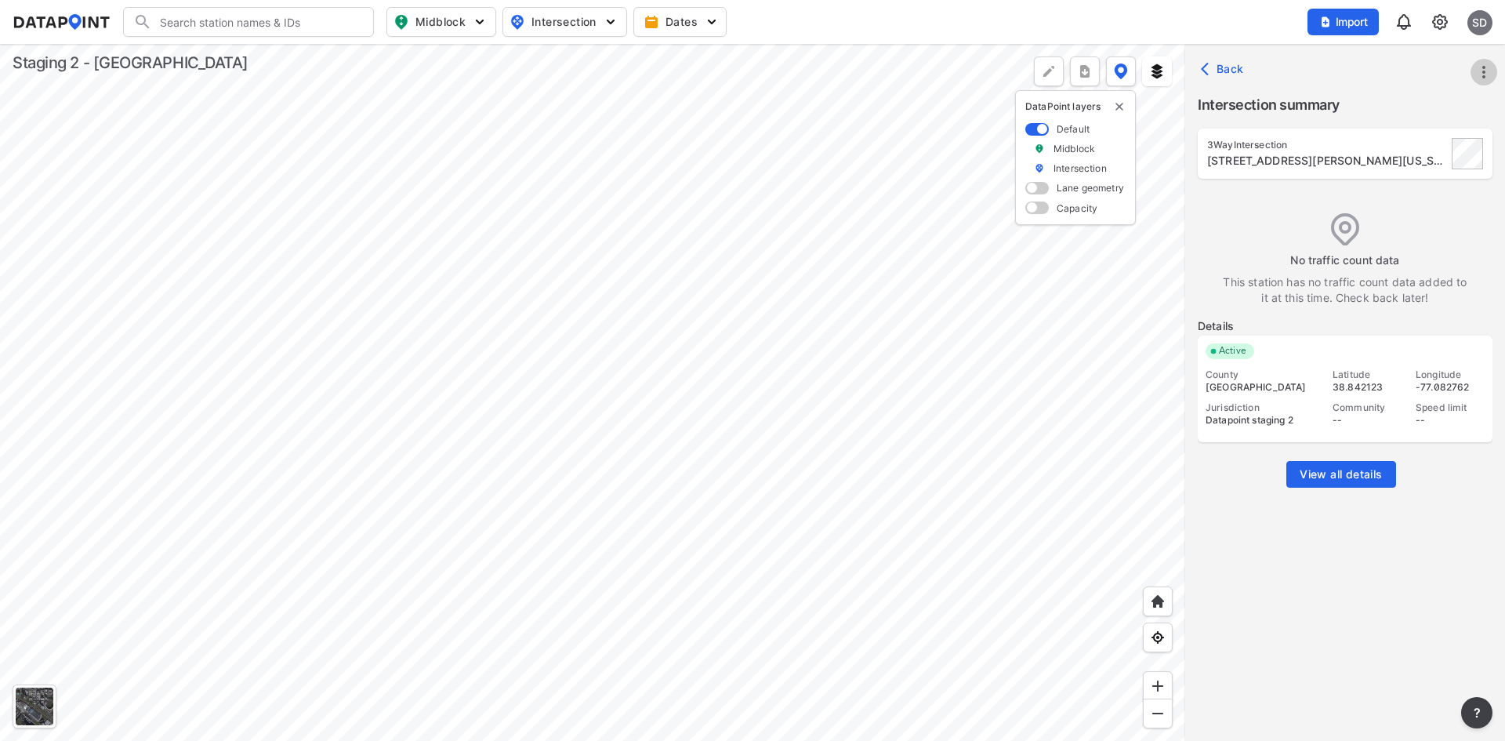
click at [1487, 67] on icon "more" at bounding box center [1484, 72] width 19 height 19
click at [1421, 104] on li "Import" at bounding box center [1417, 107] width 151 height 28
click at [1487, 73] on icon "more" at bounding box center [1484, 72] width 19 height 19
click at [1395, 112] on link "Import" at bounding box center [1385, 108] width 60 height 16
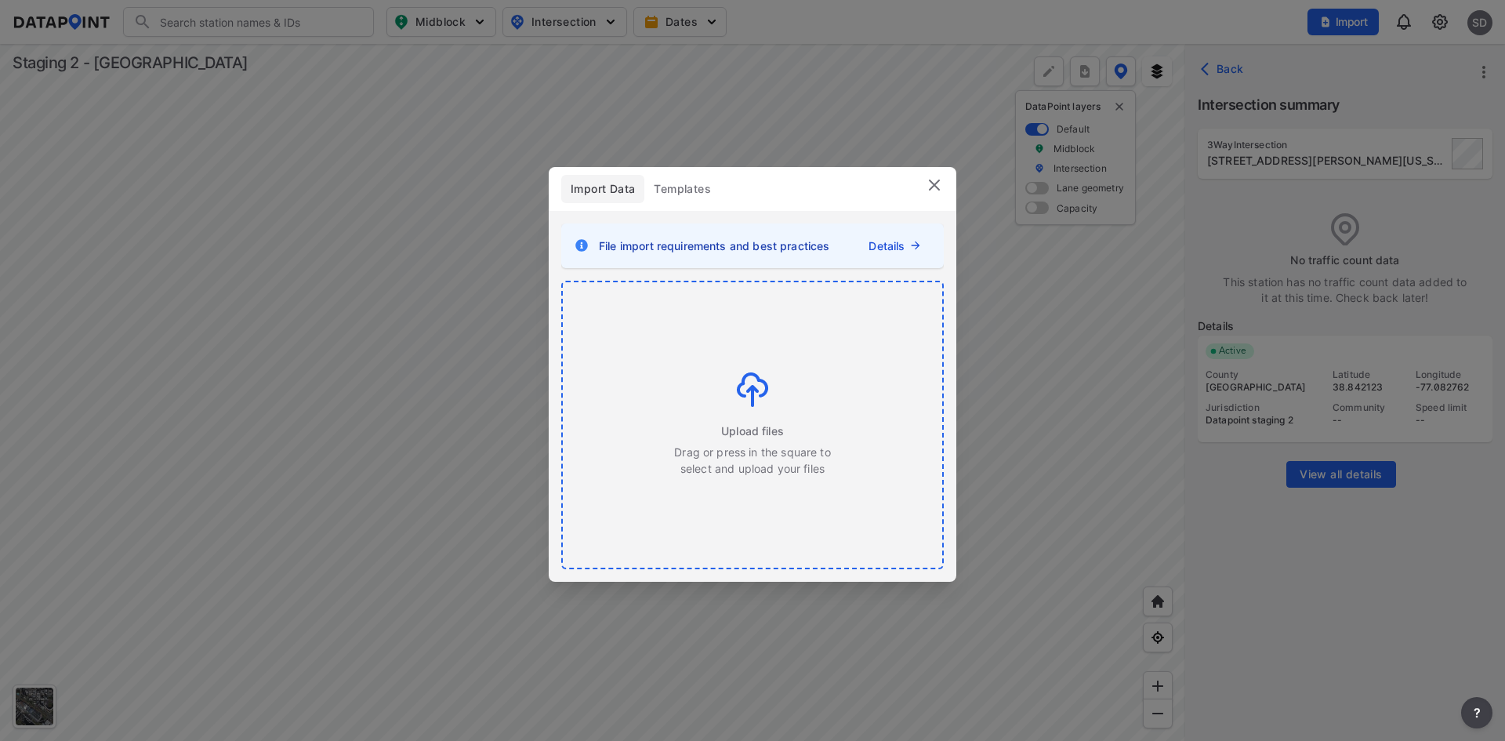
click at [749, 389] on img at bounding box center [752, 389] width 31 height 34
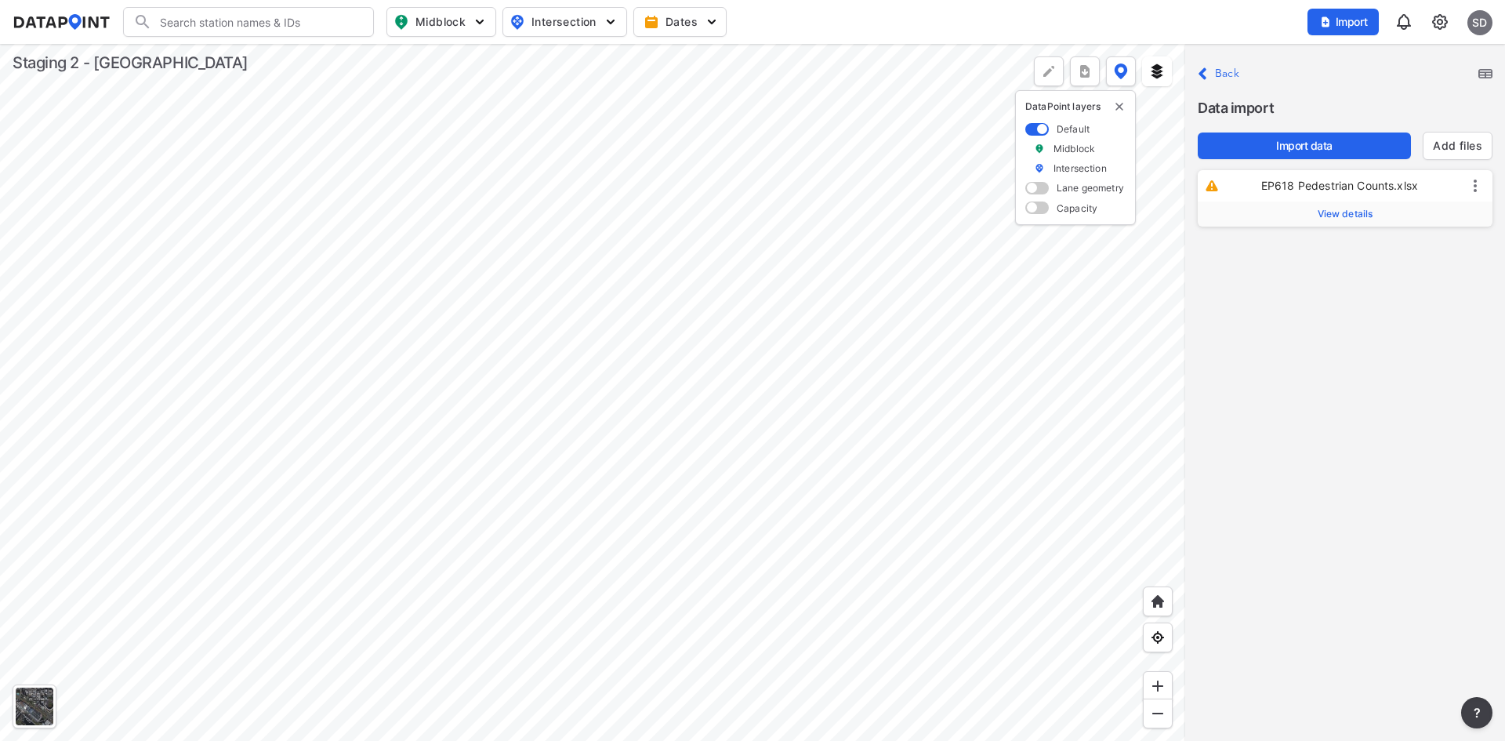
click at [1351, 216] on span "View details" at bounding box center [1346, 214] width 56 height 13
drag, startPoint x: 1371, startPoint y: 252, endPoint x: 1288, endPoint y: 249, distance: 83.1
click at [1288, 249] on p "Station ID EP618" at bounding box center [1346, 255] width 270 height 38
click at [1330, 304] on div "( 3Wa yIntersection) 1401 Martha Custis Dr, Alexandria, Virginia, 22302" at bounding box center [1316, 299] width 263 height 42
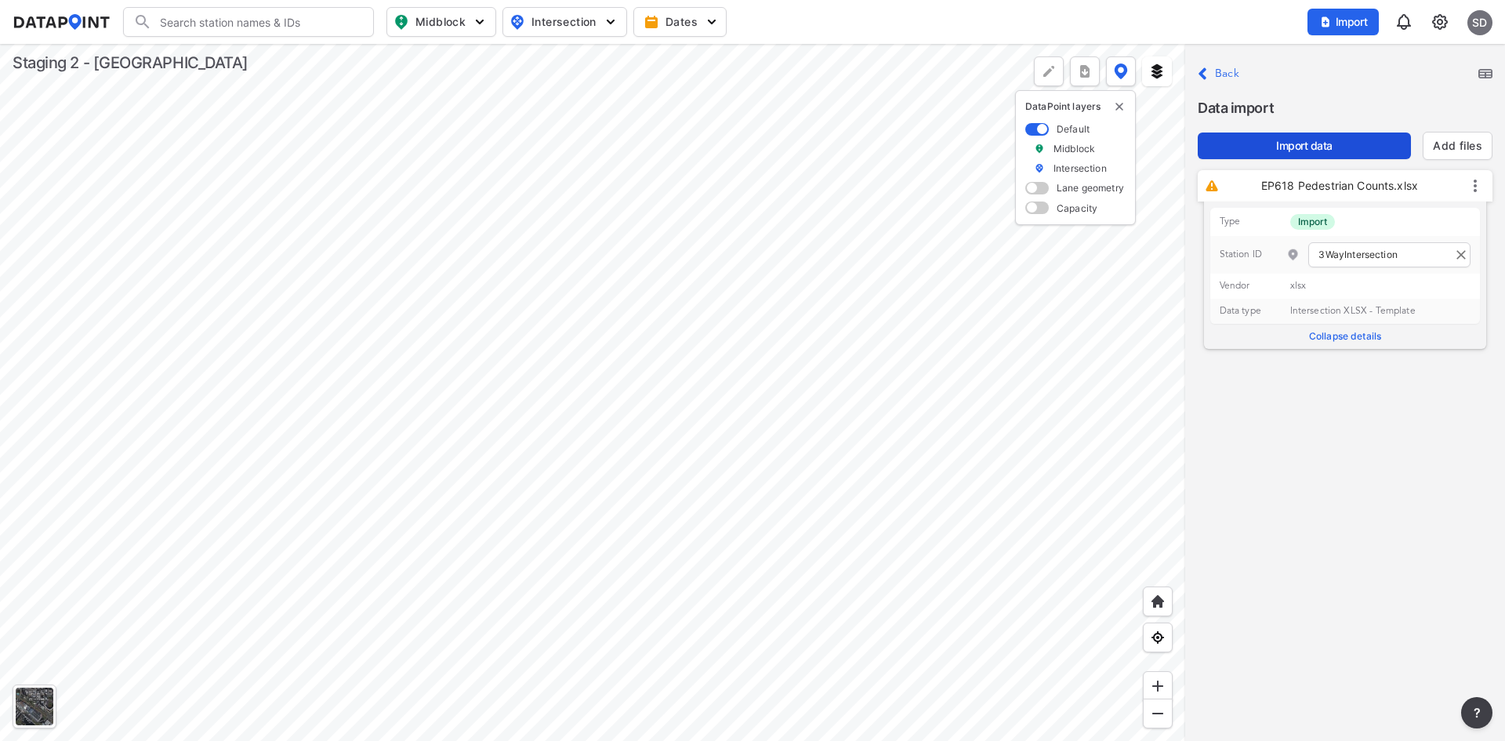
type input "3WayIntersection"
click at [1333, 138] on span "Import data" at bounding box center [1305, 146] width 188 height 16
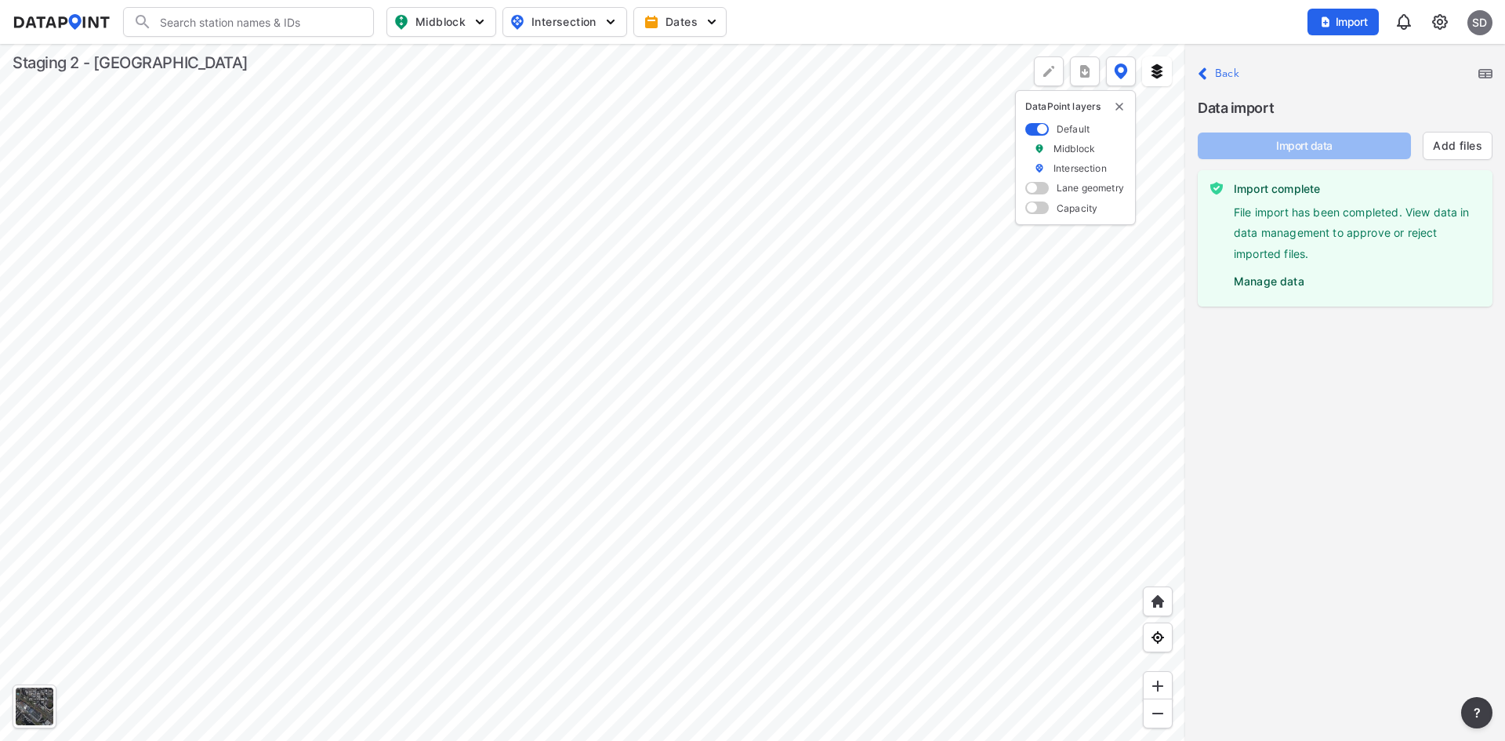
click at [1284, 281] on label "Manage data" at bounding box center [1357, 278] width 246 height 24
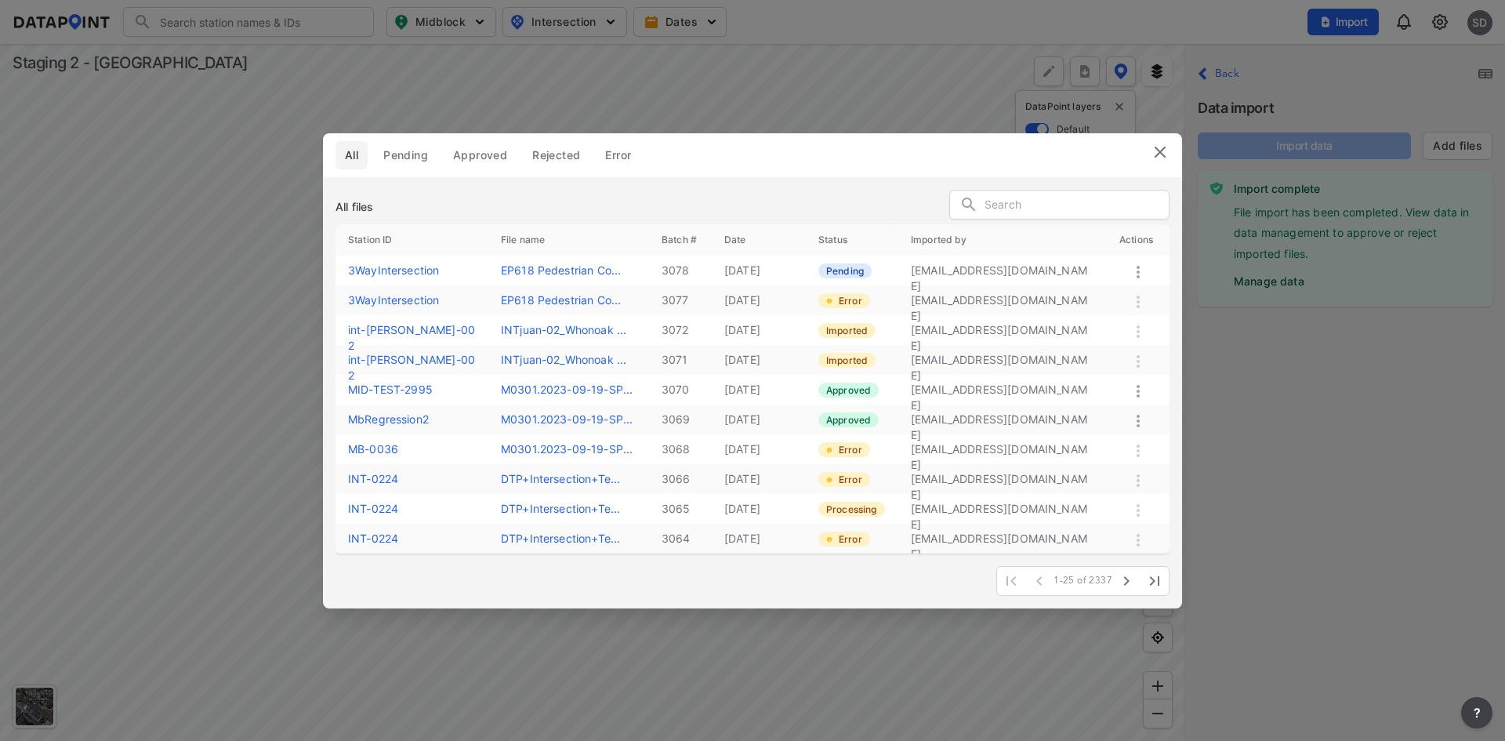
click at [1132, 272] on icon at bounding box center [1138, 272] width 19 height 19
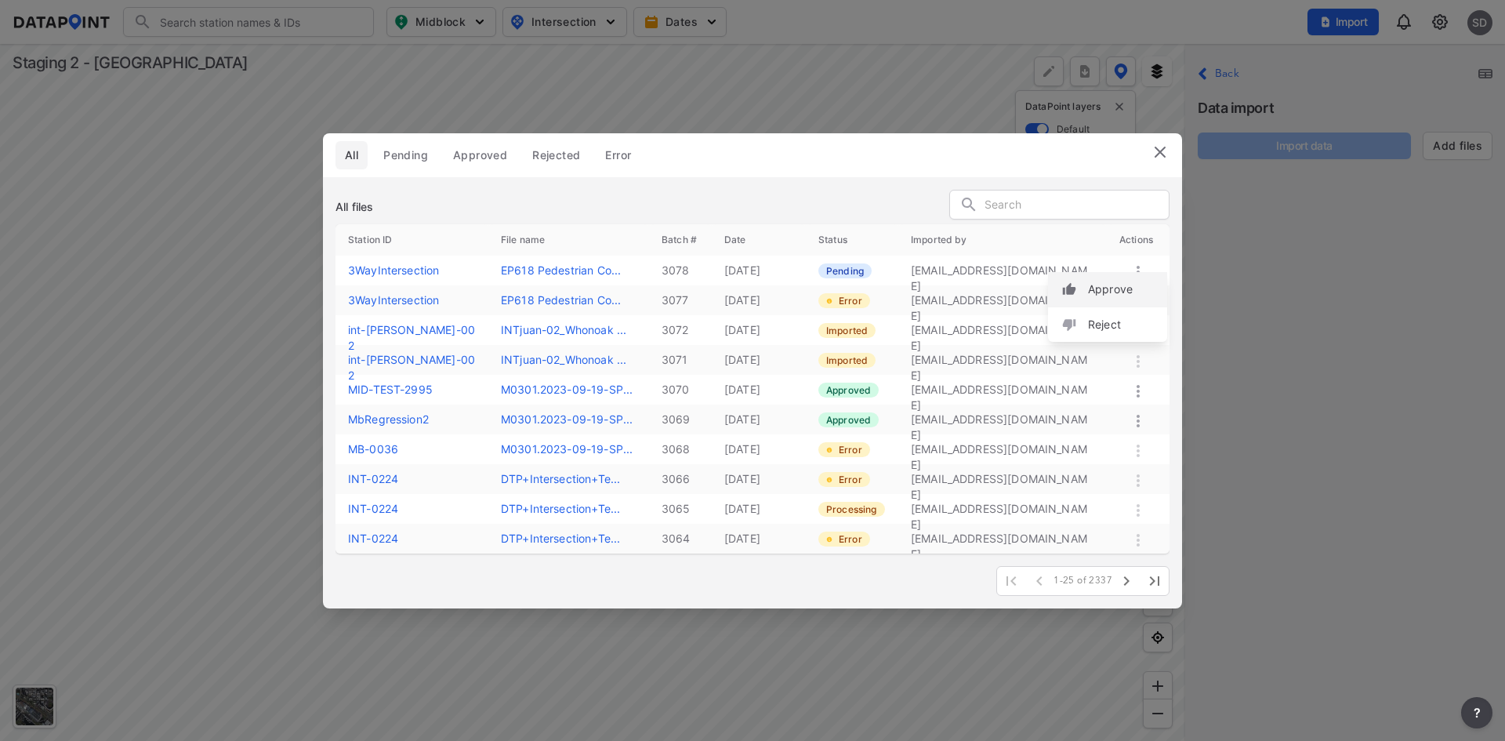
click at [1134, 287] on div "Approve" at bounding box center [1107, 289] width 119 height 35
click at [1134, 287] on td at bounding box center [1138, 300] width 63 height 30
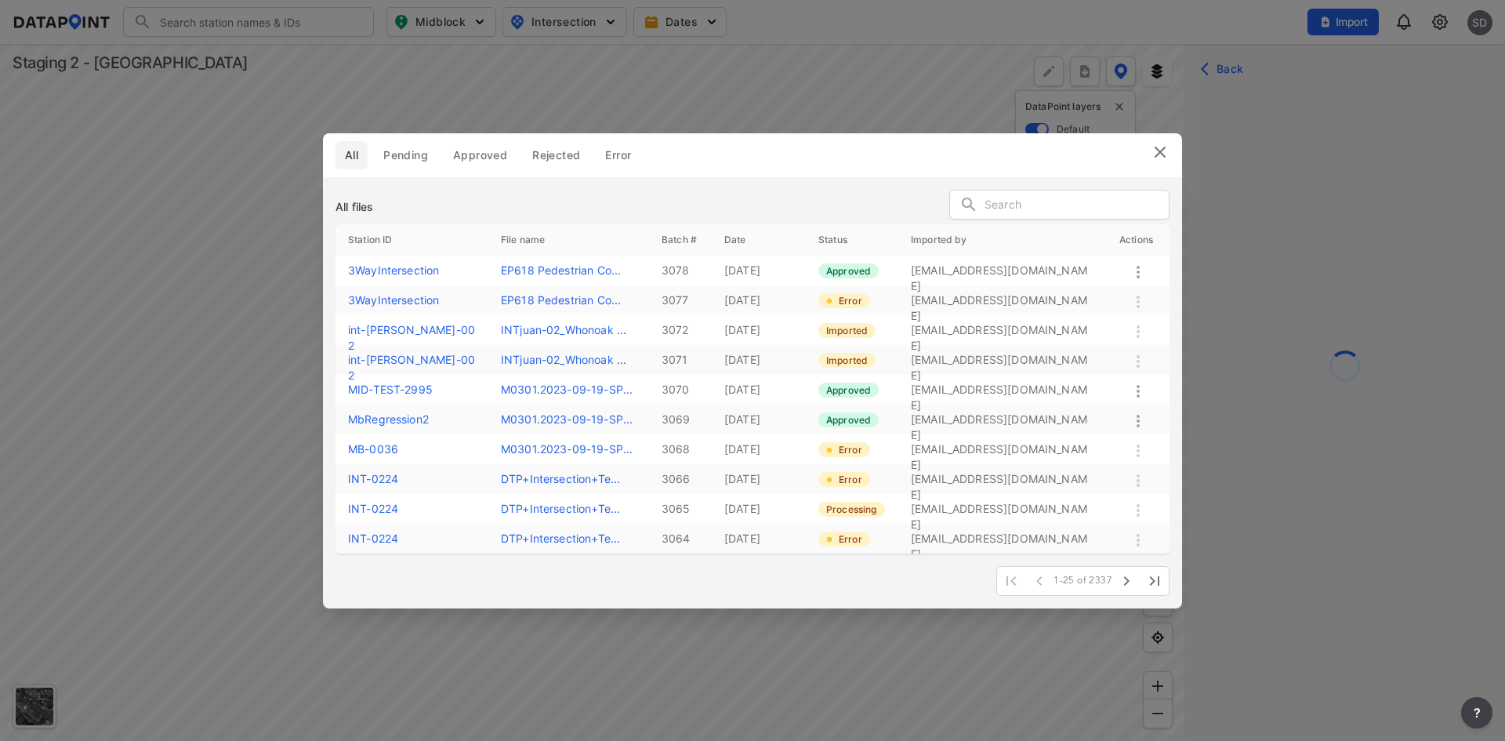
click at [800, 191] on div "All files" at bounding box center [753, 207] width 834 height 34
click at [1158, 149] on img at bounding box center [1160, 152] width 19 height 19
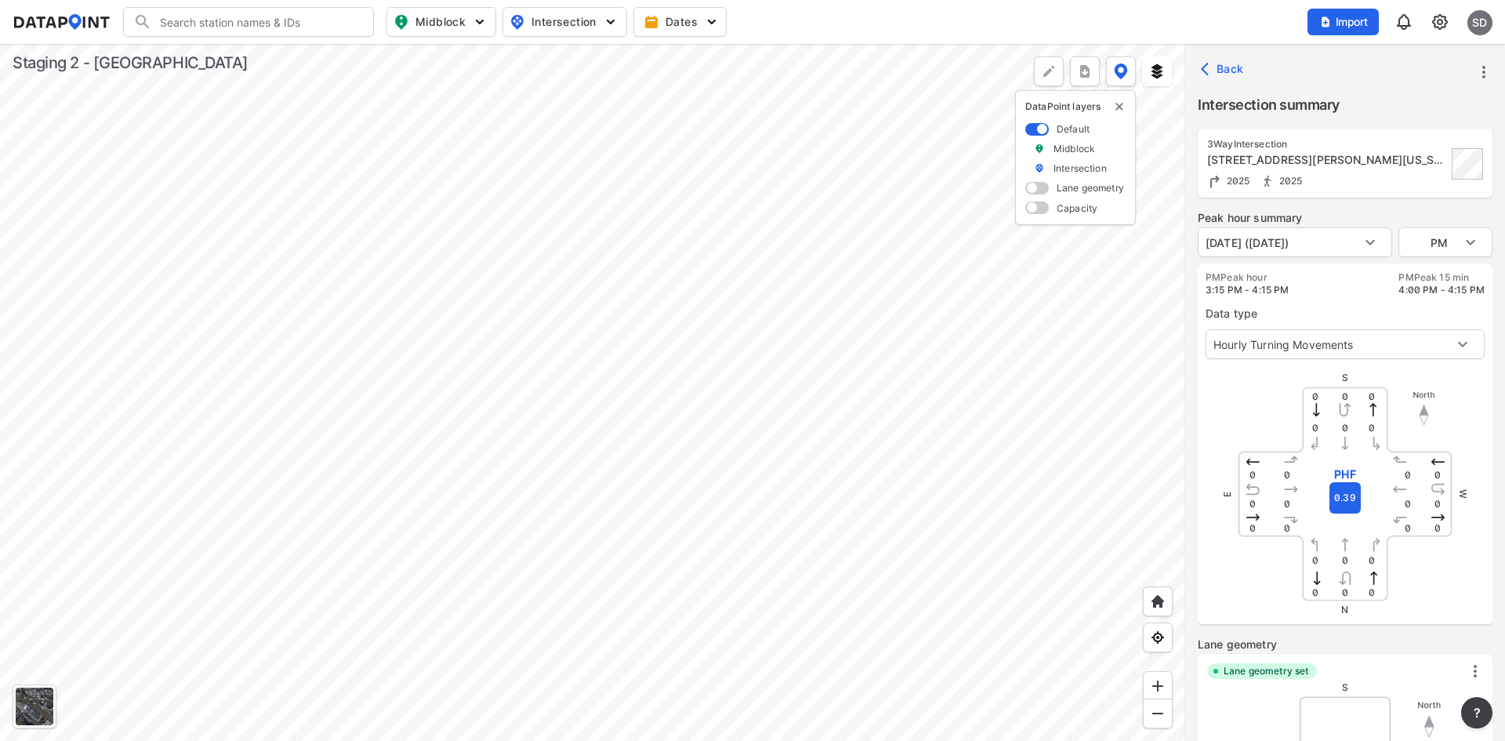
type input "2602"
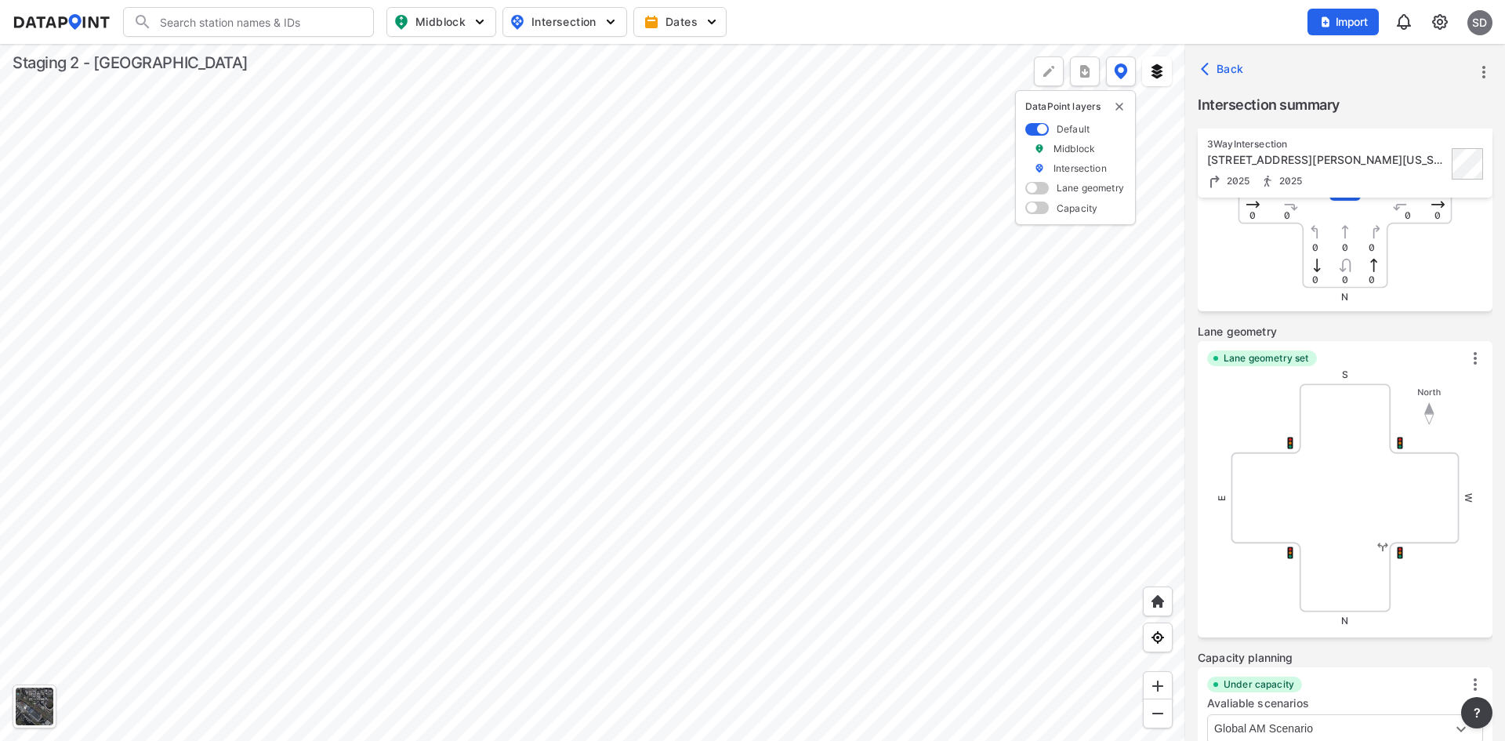
scroll to position [554, 0]
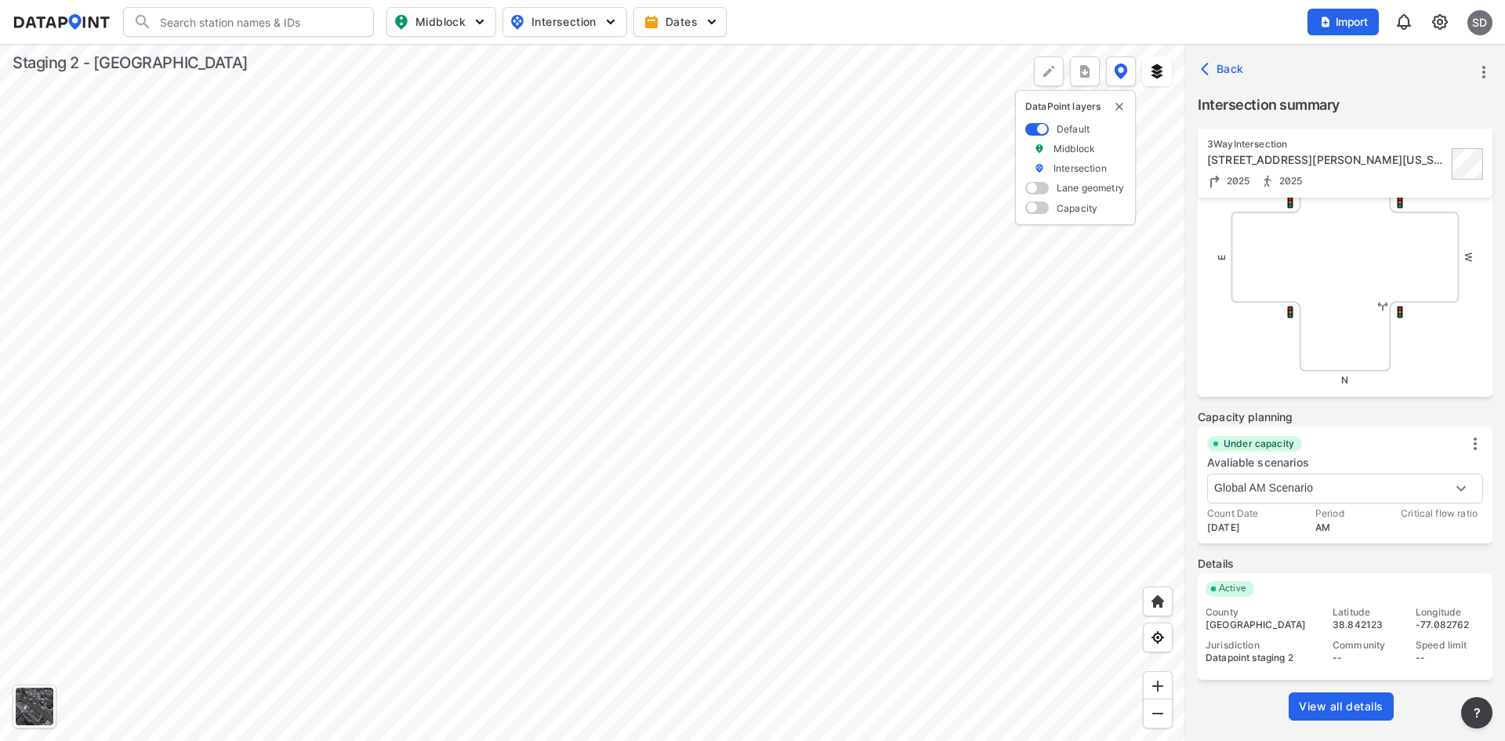
click at [1361, 705] on span "View all details" at bounding box center [1341, 707] width 85 height 16
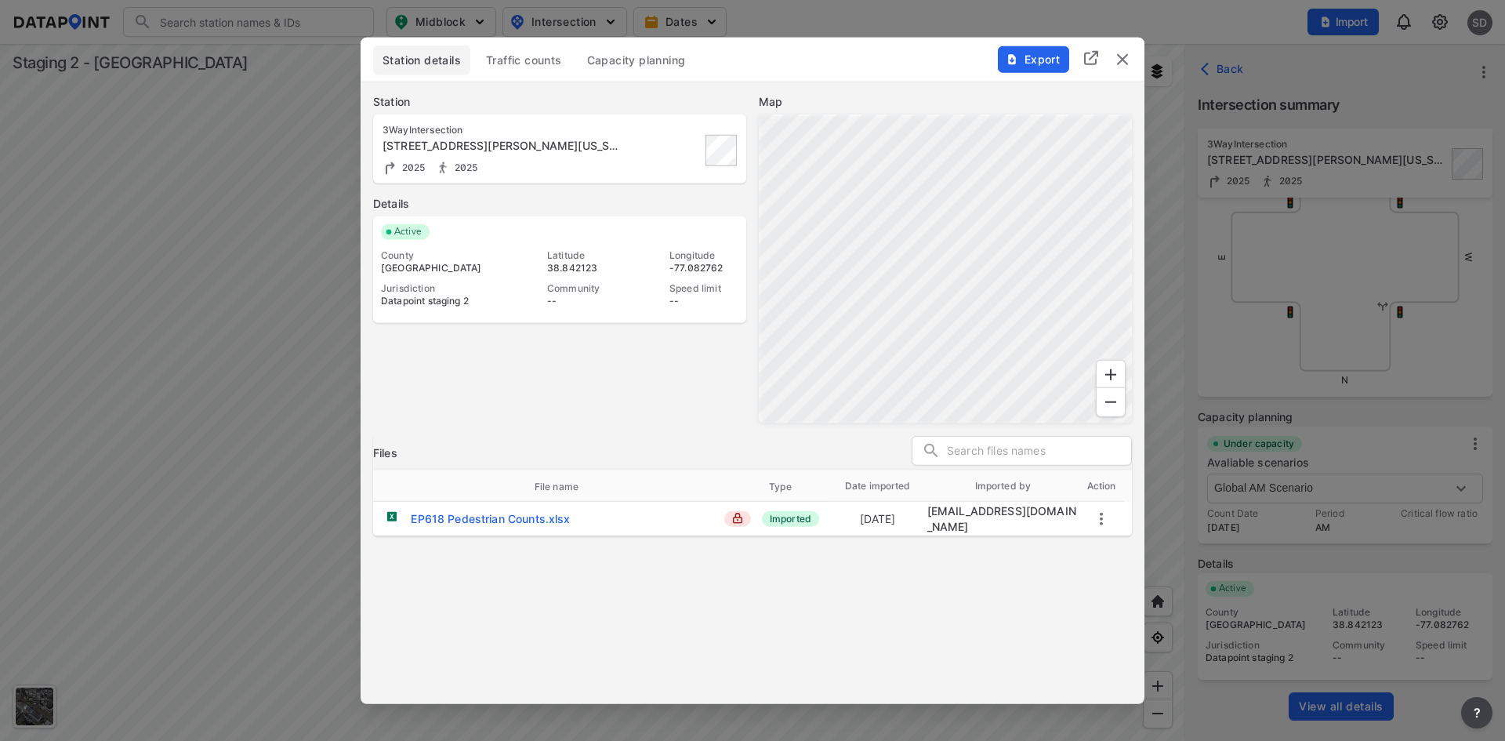
click at [525, 63] on span "Traffic counts" at bounding box center [524, 60] width 76 height 16
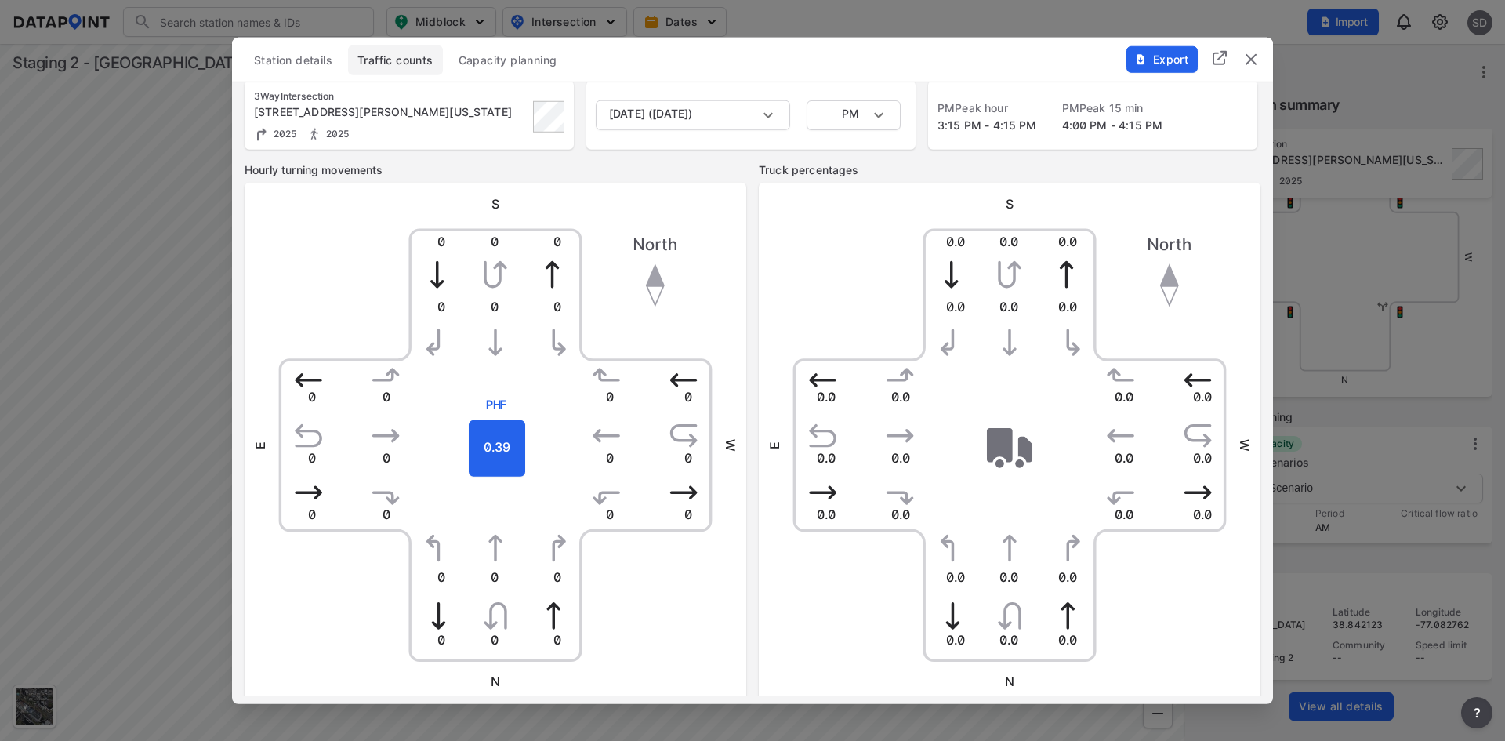
scroll to position [0, 0]
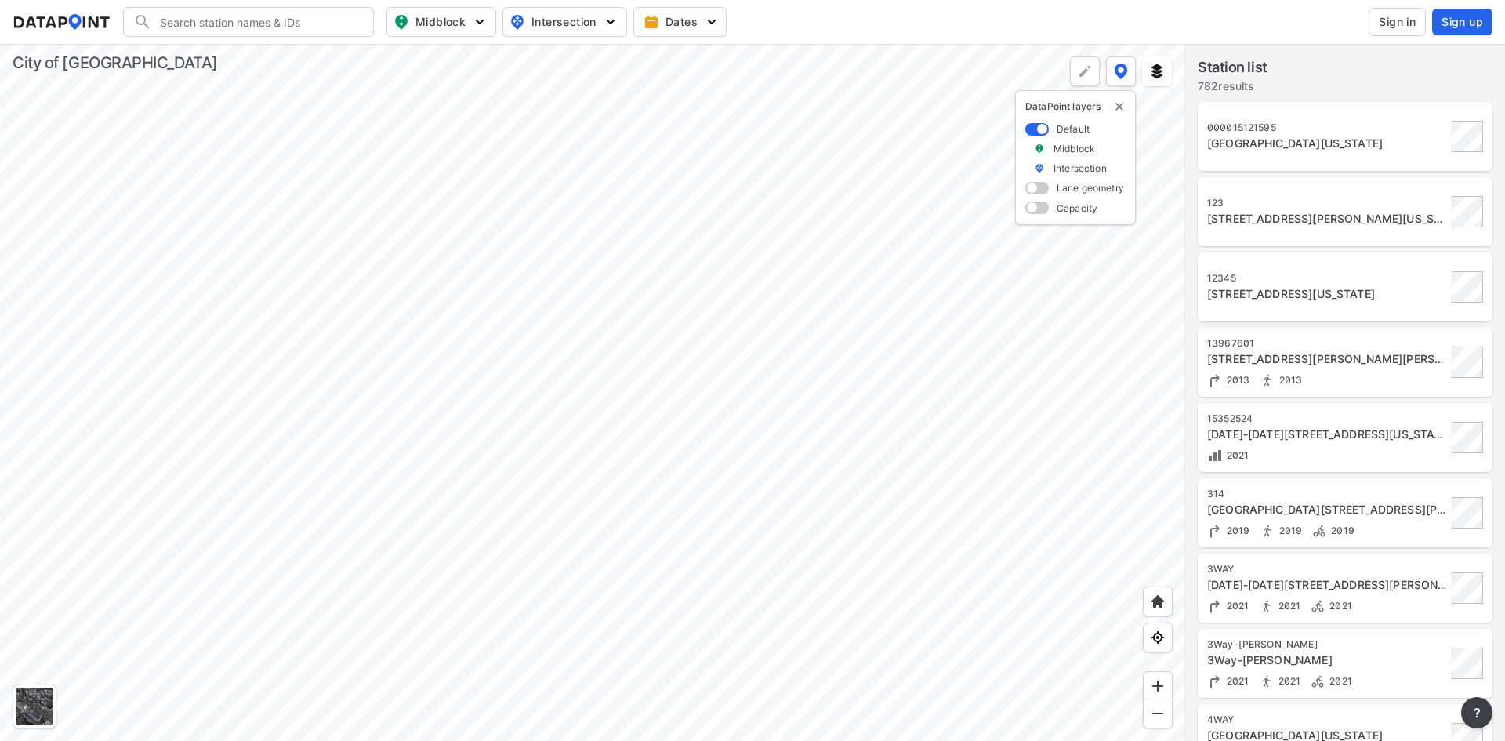
click at [1379, 20] on span "Sign in" at bounding box center [1397, 22] width 37 height 16
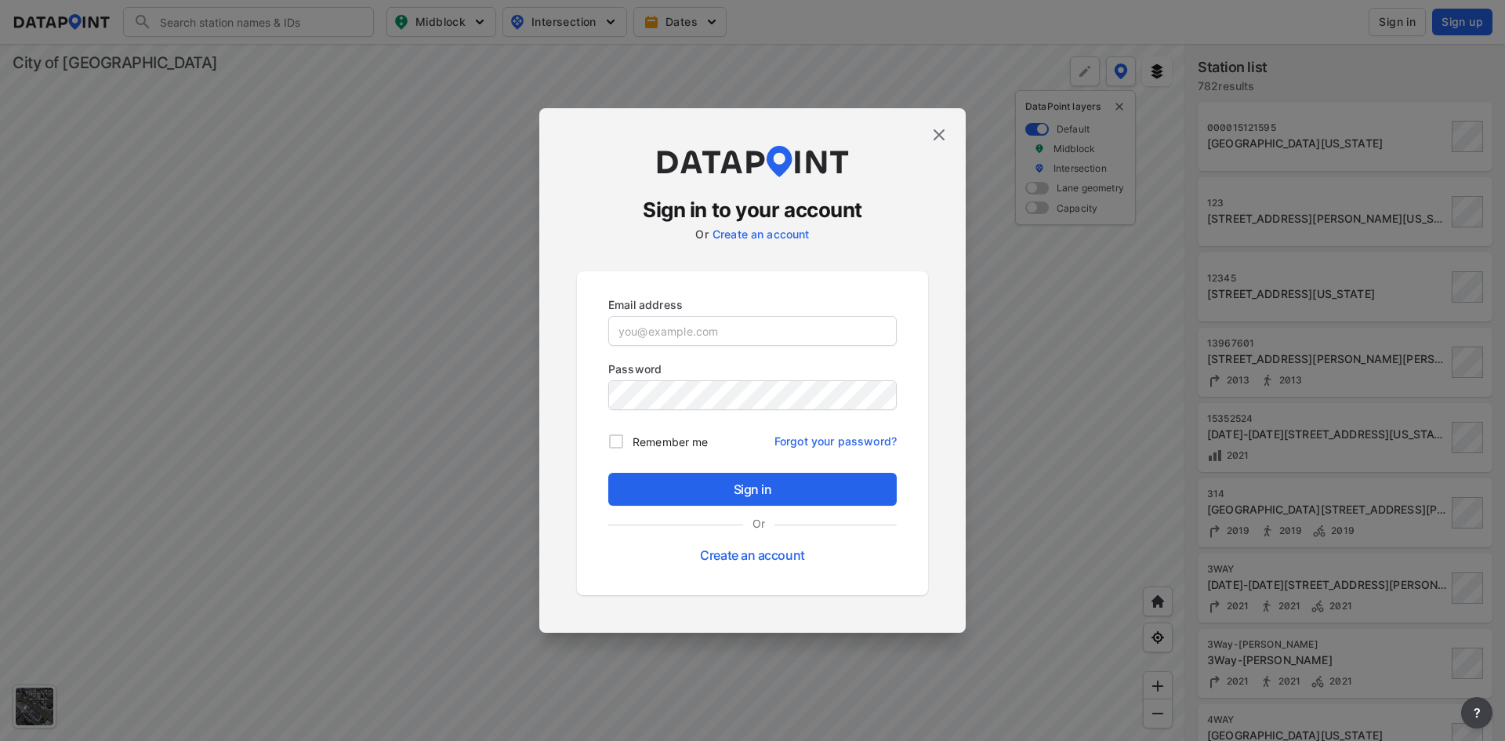
click at [772, 309] on p "Email address" at bounding box center [752, 304] width 289 height 16
click at [767, 330] on input "email" at bounding box center [752, 330] width 287 height 31
paste input "[EMAIL_ADDRESS][DOMAIN_NAME]"
type input "[EMAIL_ADDRESS][DOMAIN_NAME]"
click at [689, 485] on span "Sign in" at bounding box center [752, 489] width 263 height 19
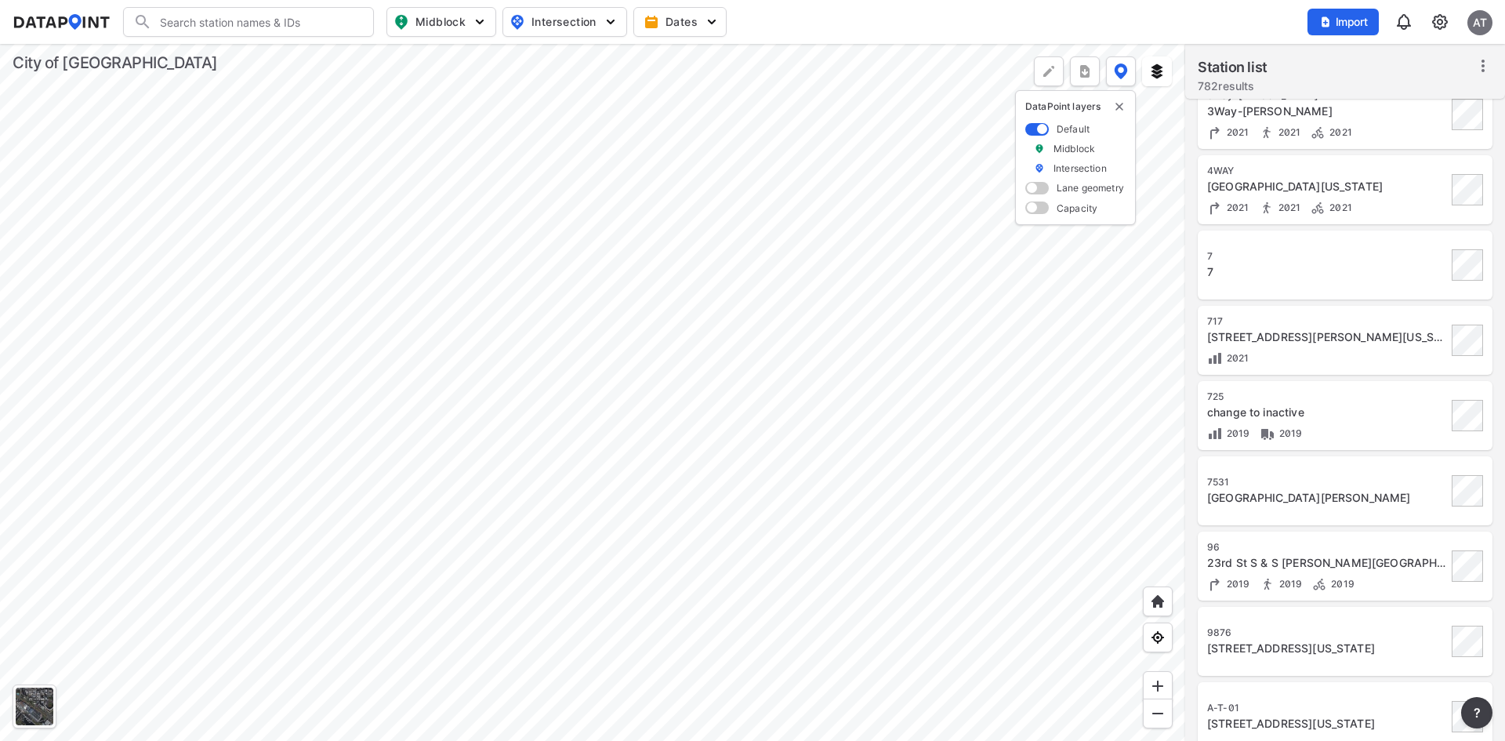
scroll to position [627, 0]
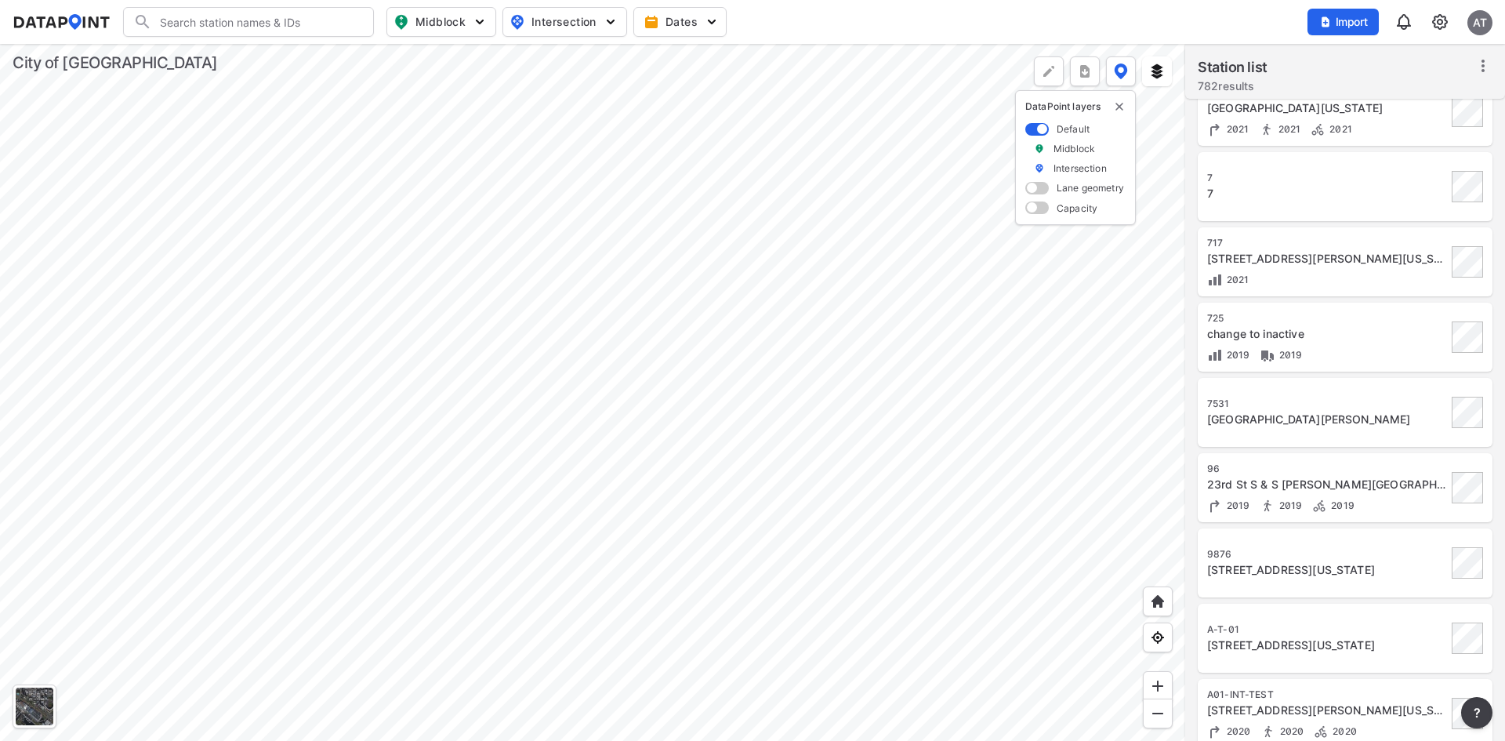
click at [1291, 405] on div "7531" at bounding box center [1327, 403] width 240 height 13
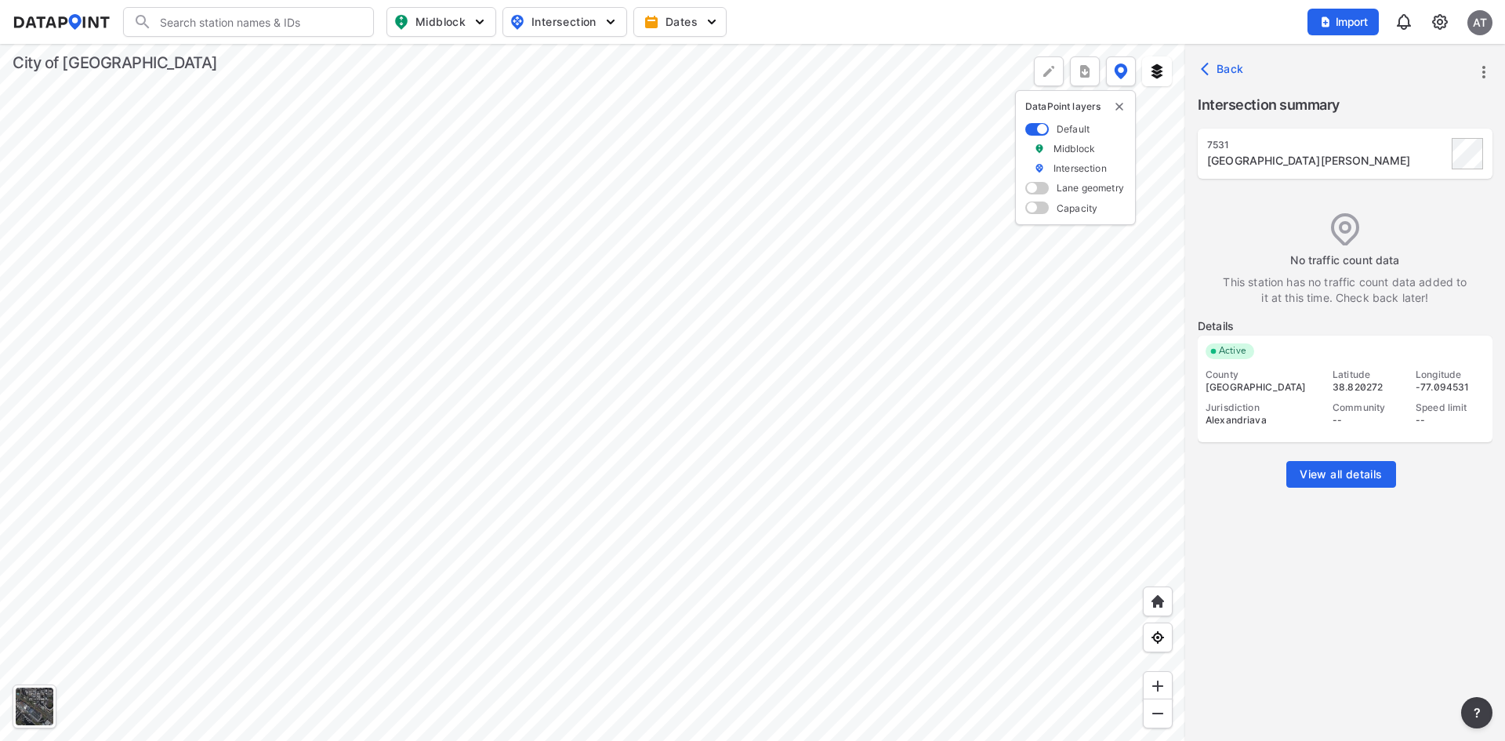
click at [1490, 71] on icon "more" at bounding box center [1484, 72] width 19 height 19
click at [1399, 107] on link "Import" at bounding box center [1385, 108] width 60 height 16
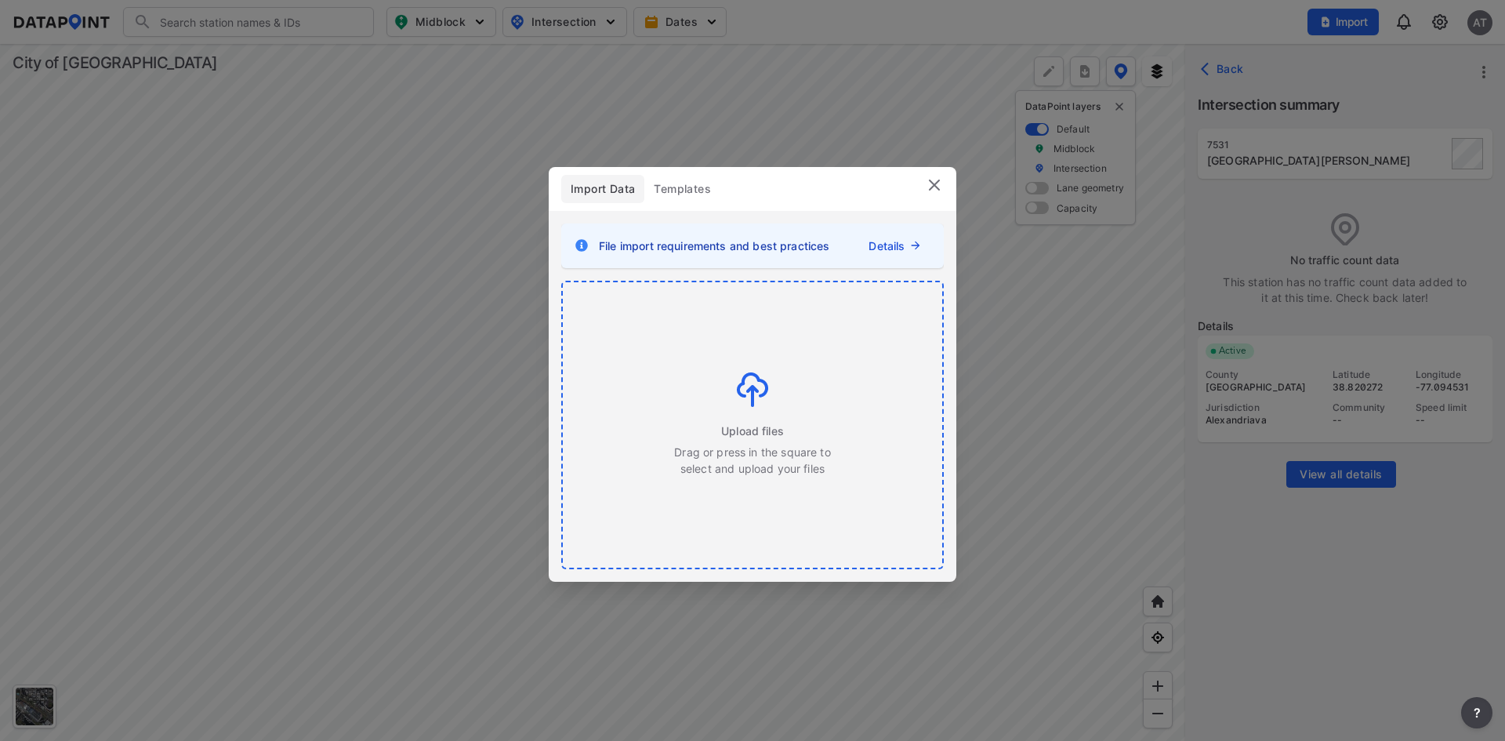
click at [751, 390] on img at bounding box center [752, 389] width 31 height 34
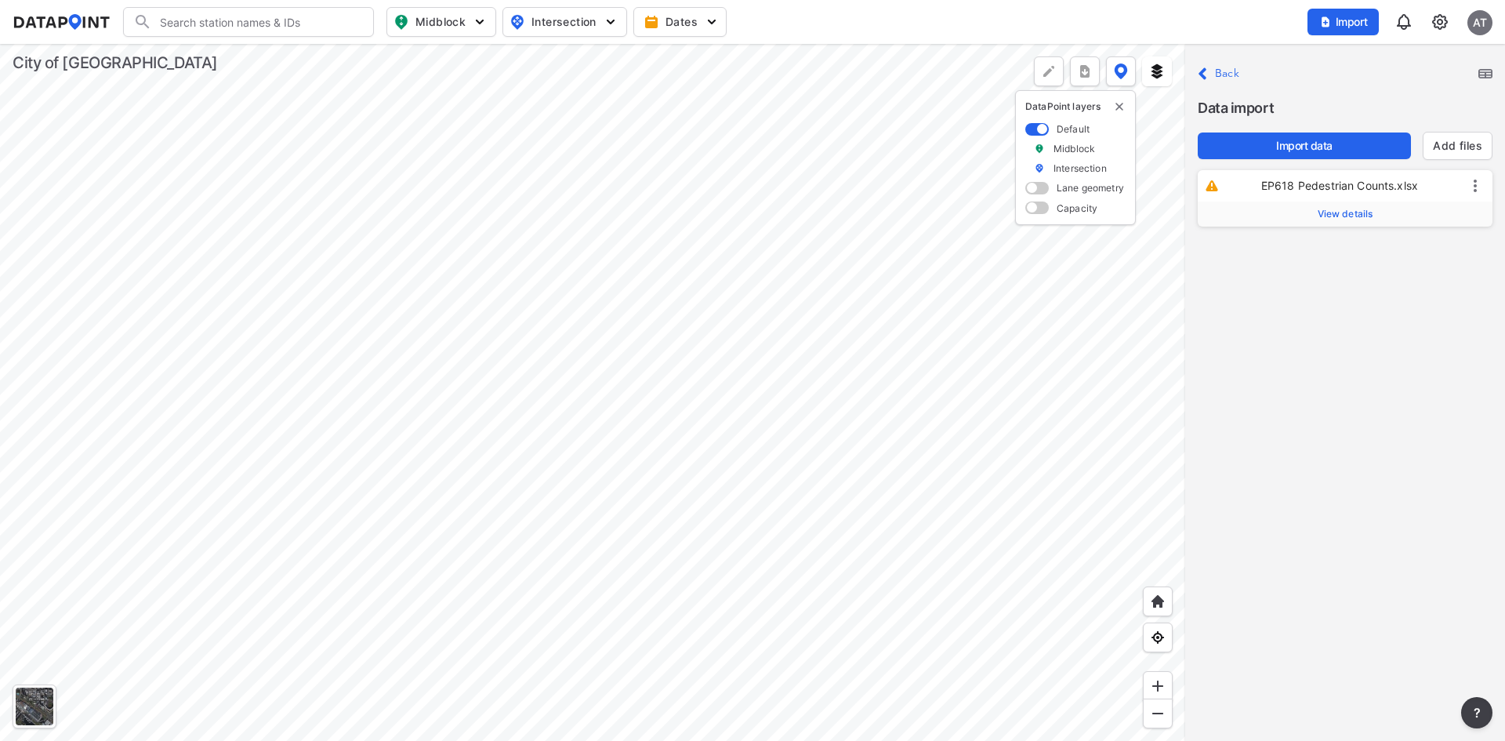
click at [1351, 211] on span "View details" at bounding box center [1346, 214] width 56 height 13
drag, startPoint x: 1352, startPoint y: 254, endPoint x: 1294, endPoint y: 256, distance: 57.3
click at [1294, 256] on div "EP618" at bounding box center [1379, 254] width 184 height 25
click at [1282, 282] on span "1) [GEOGRAPHIC_DATA][PERSON_NAME]" at bounding box center [1318, 287] width 215 height 13
type input "7531"
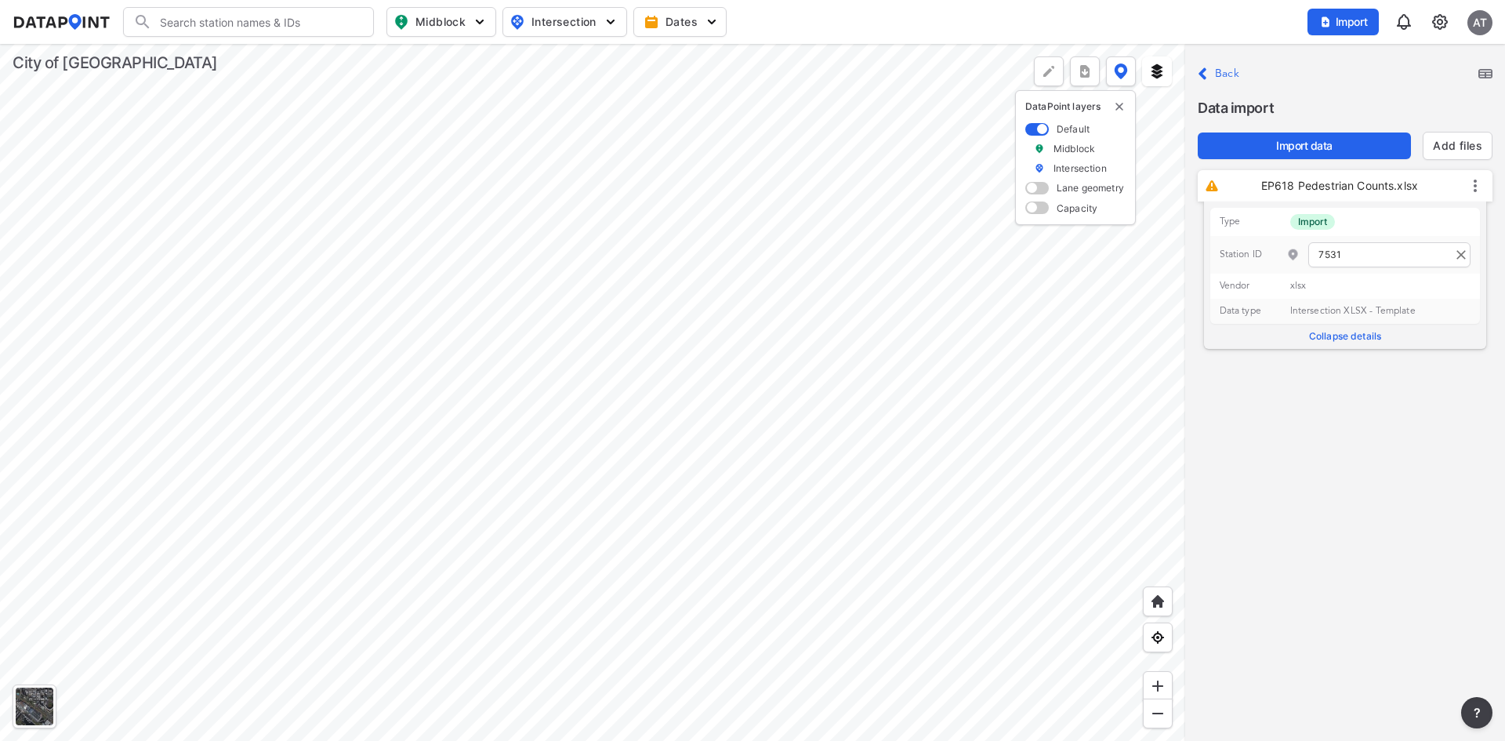
click at [1374, 405] on div "Close Back Data import Import data Add files EP618 Pedestrian Counts.xlsx Type …" at bounding box center [1345, 392] width 320 height 697
click at [1368, 256] on input "7531" at bounding box center [1390, 254] width 162 height 25
click at [1358, 299] on li "( [GEOGRAPHIC_DATA][PERSON_NAME]" at bounding box center [1317, 289] width 289 height 31
click at [1284, 396] on div "Close Back Data import Import data Add files EP618 Pedestrian Counts.xlsx Type …" at bounding box center [1345, 392] width 320 height 697
click at [1287, 136] on button "Import data" at bounding box center [1304, 145] width 213 height 27
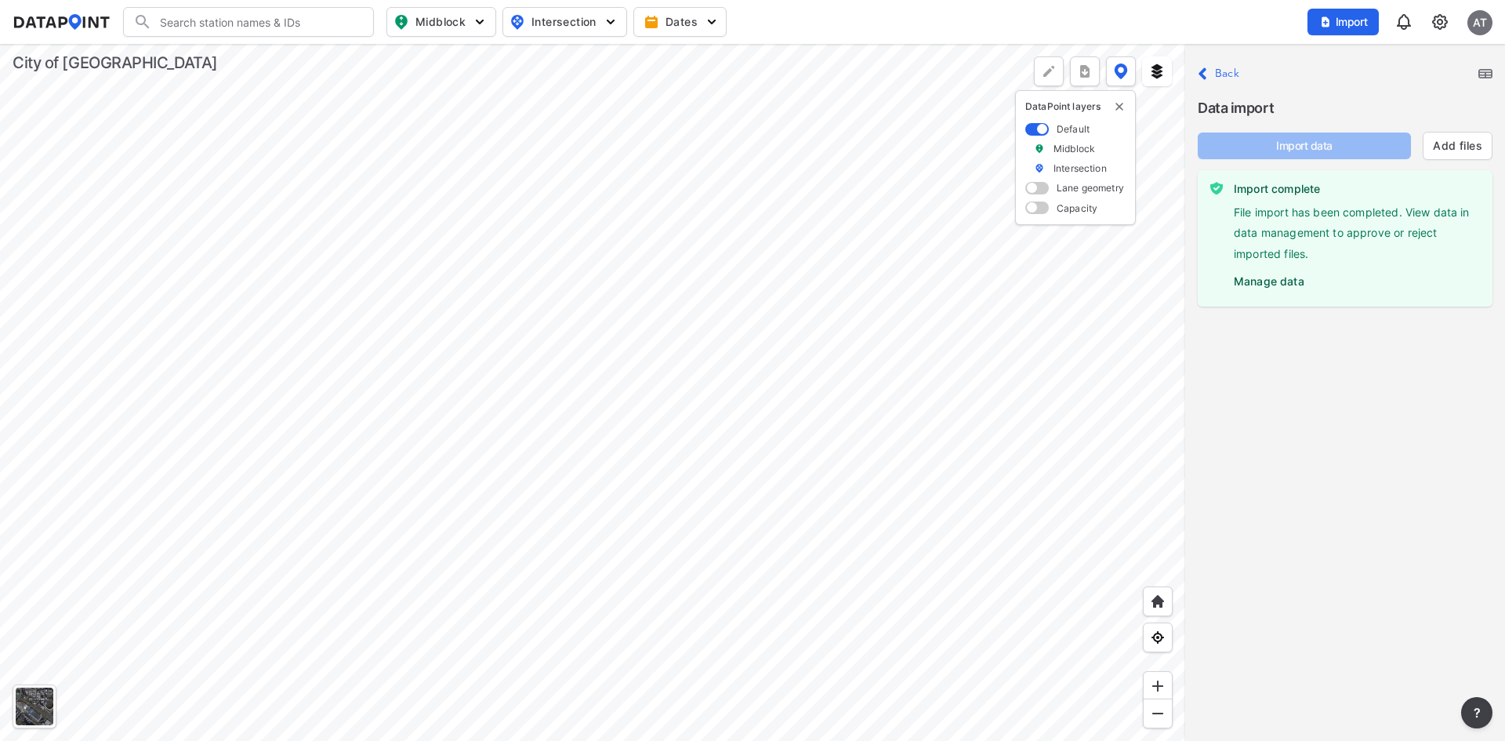
click at [1273, 284] on label "Manage data" at bounding box center [1357, 278] width 246 height 24
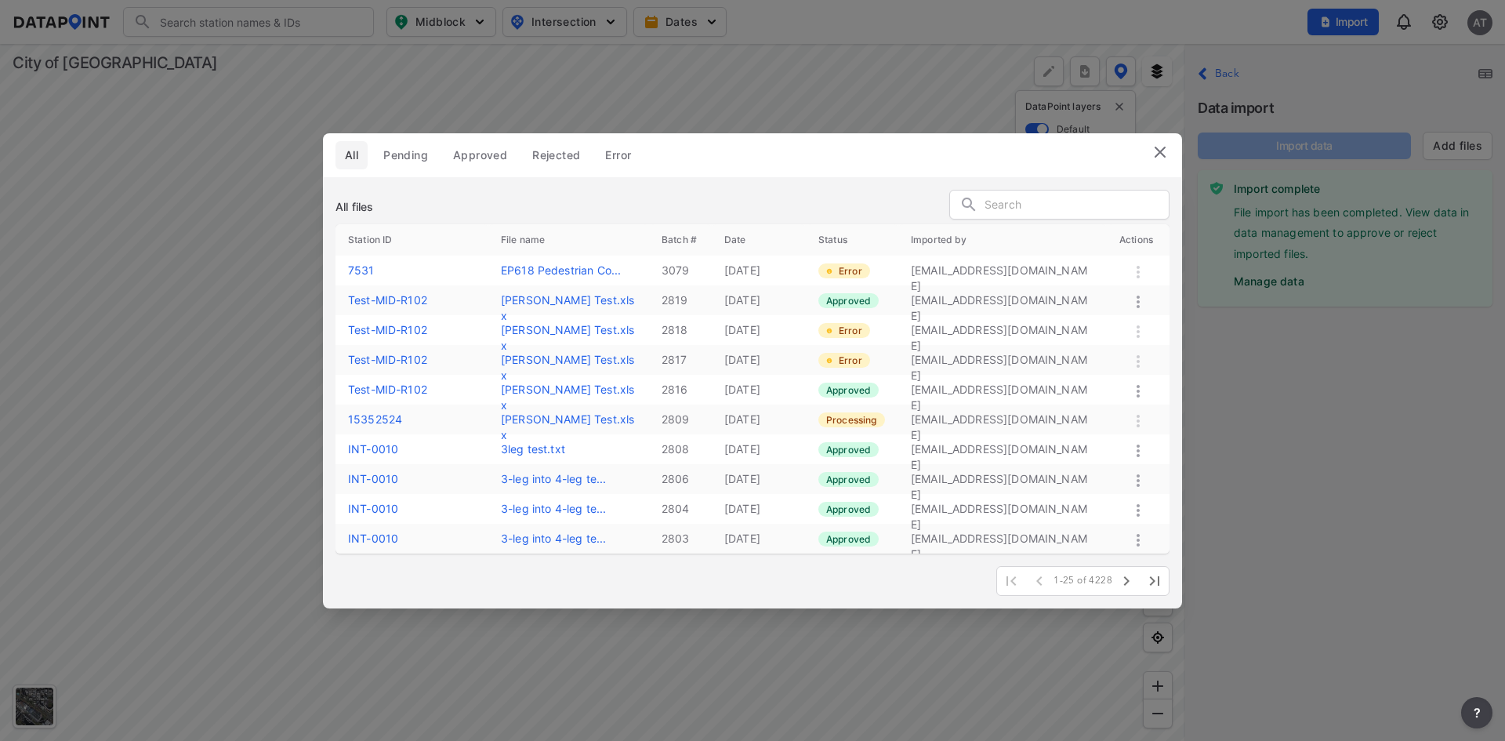
click at [1155, 156] on img at bounding box center [1160, 152] width 19 height 19
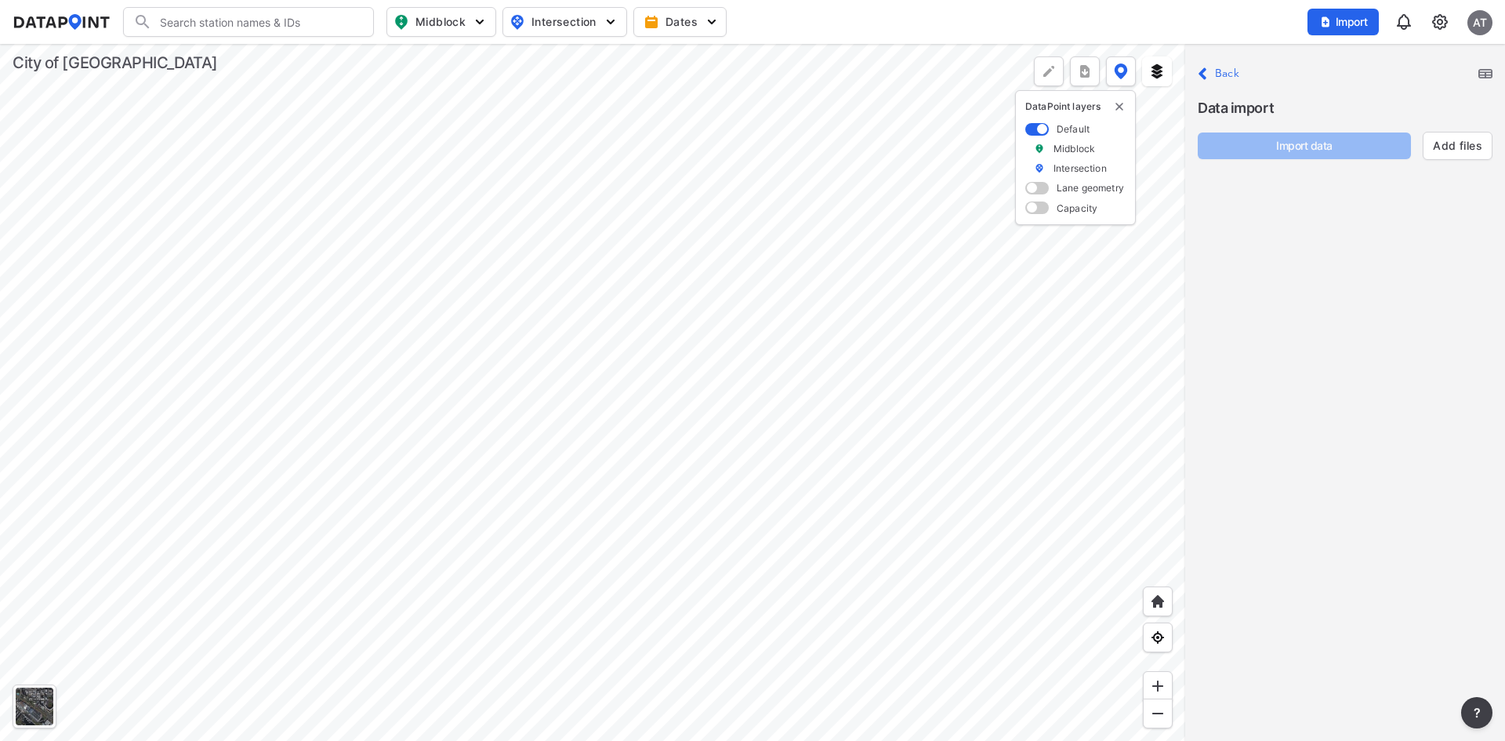
click at [1430, 21] on div "Import AT" at bounding box center [1400, 22] width 185 height 36
click at [1438, 24] on img at bounding box center [1440, 22] width 19 height 19
click at [1376, 107] on p "Station management" at bounding box center [1372, 117] width 163 height 28
click at [1383, 118] on link "Station management" at bounding box center [1372, 117] width 135 height 16
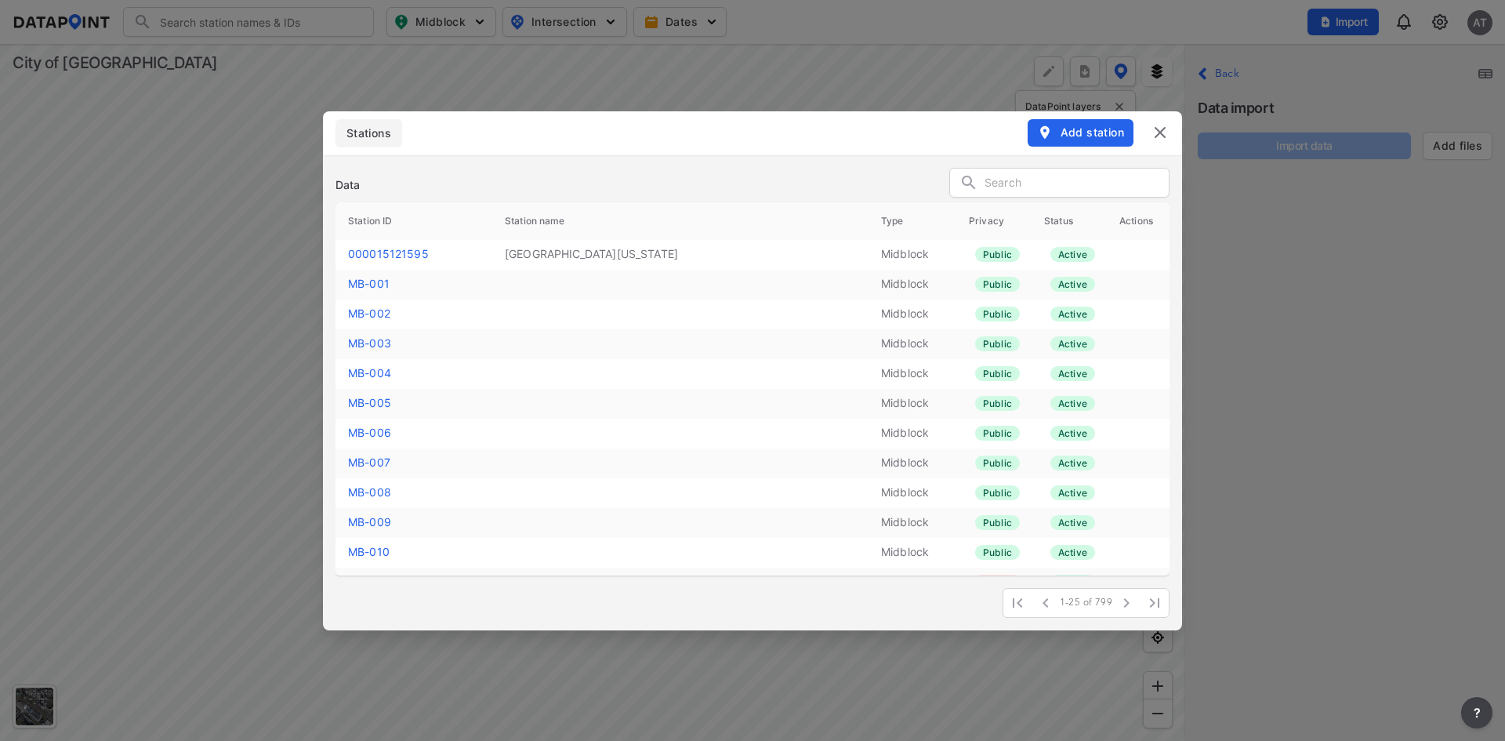
click at [1026, 185] on input "text" at bounding box center [1077, 184] width 184 height 24
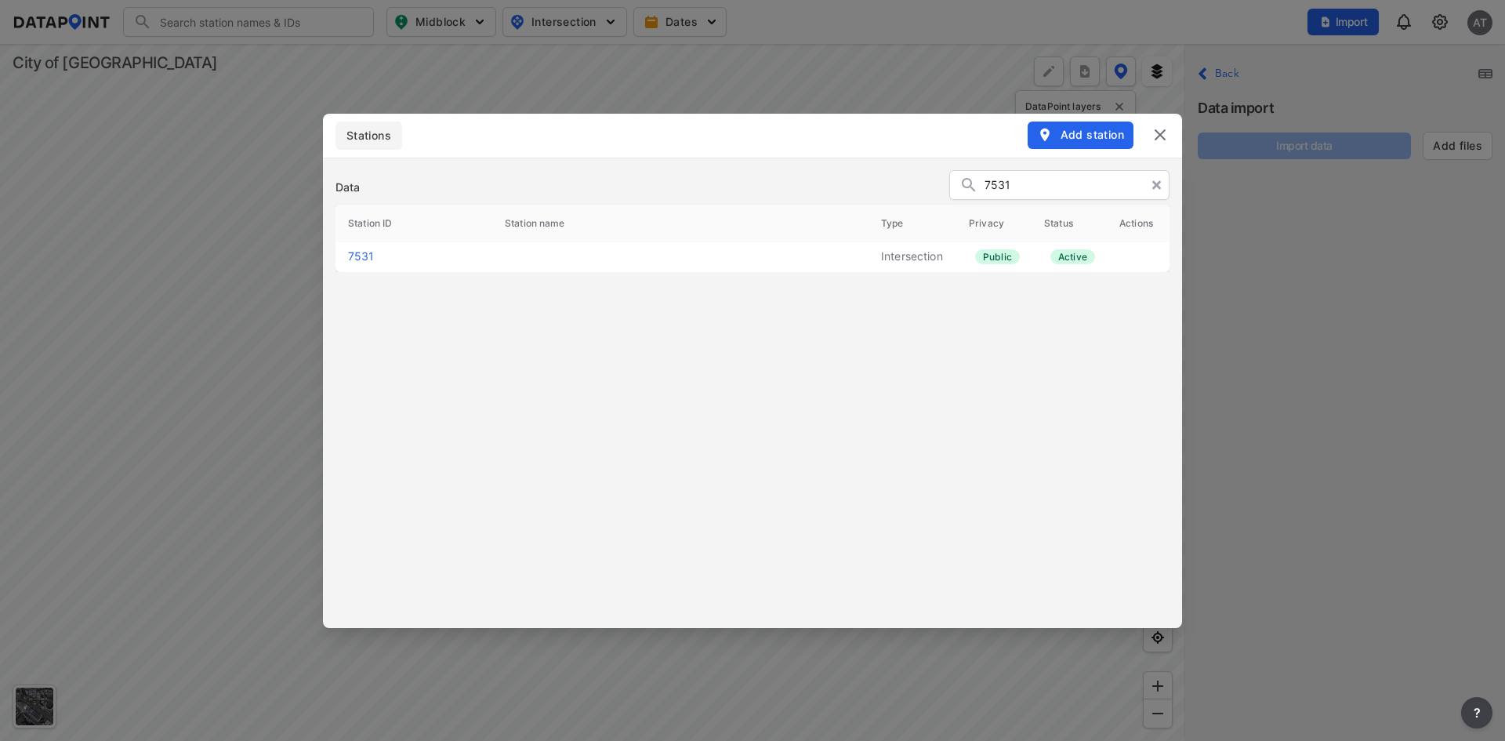
type input "7531"
click at [365, 257] on link "7531" at bounding box center [361, 255] width 27 height 13
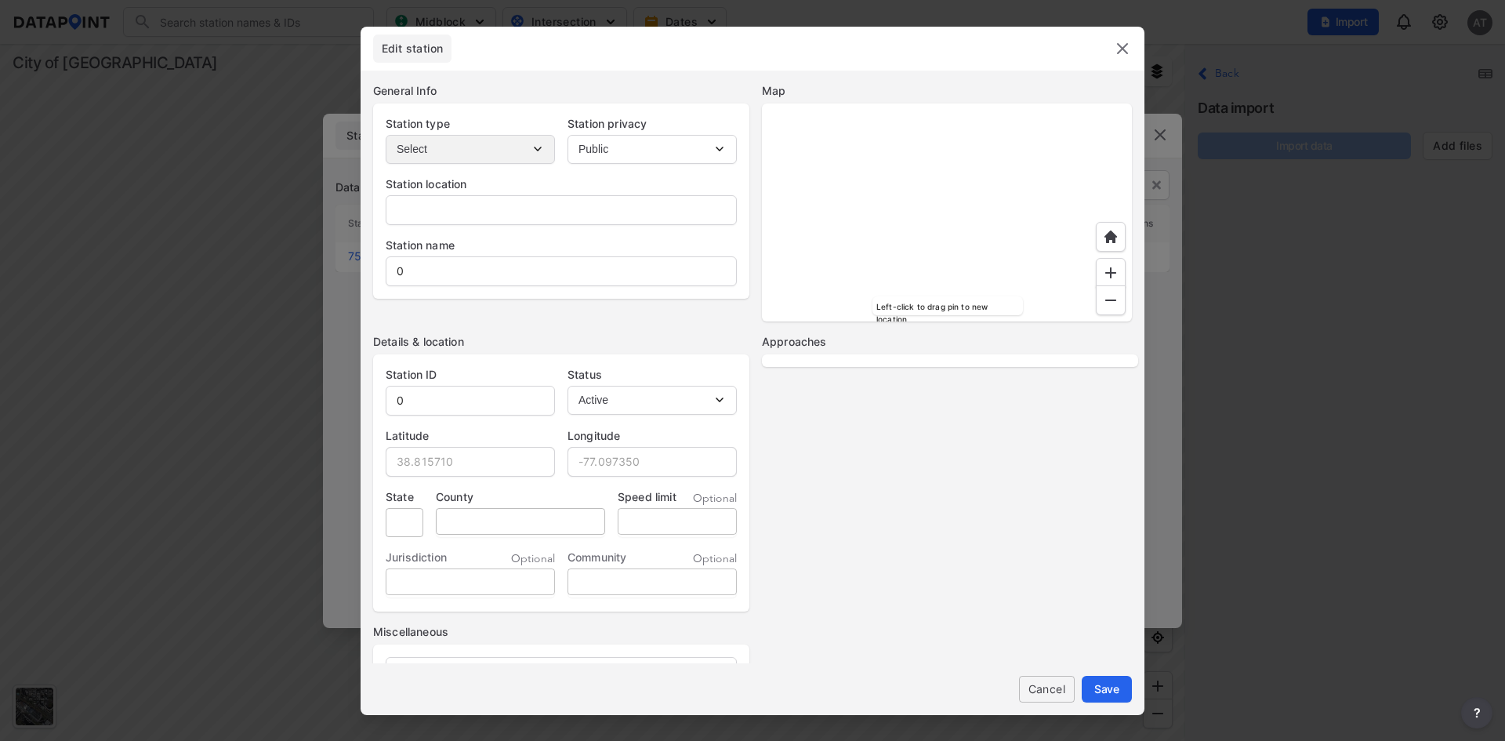
type input "[GEOGRAPHIC_DATA][PERSON_NAME]"
type input "7531"
type input "38.820272"
type input "-77.094531"
type input "[US_STATE]"
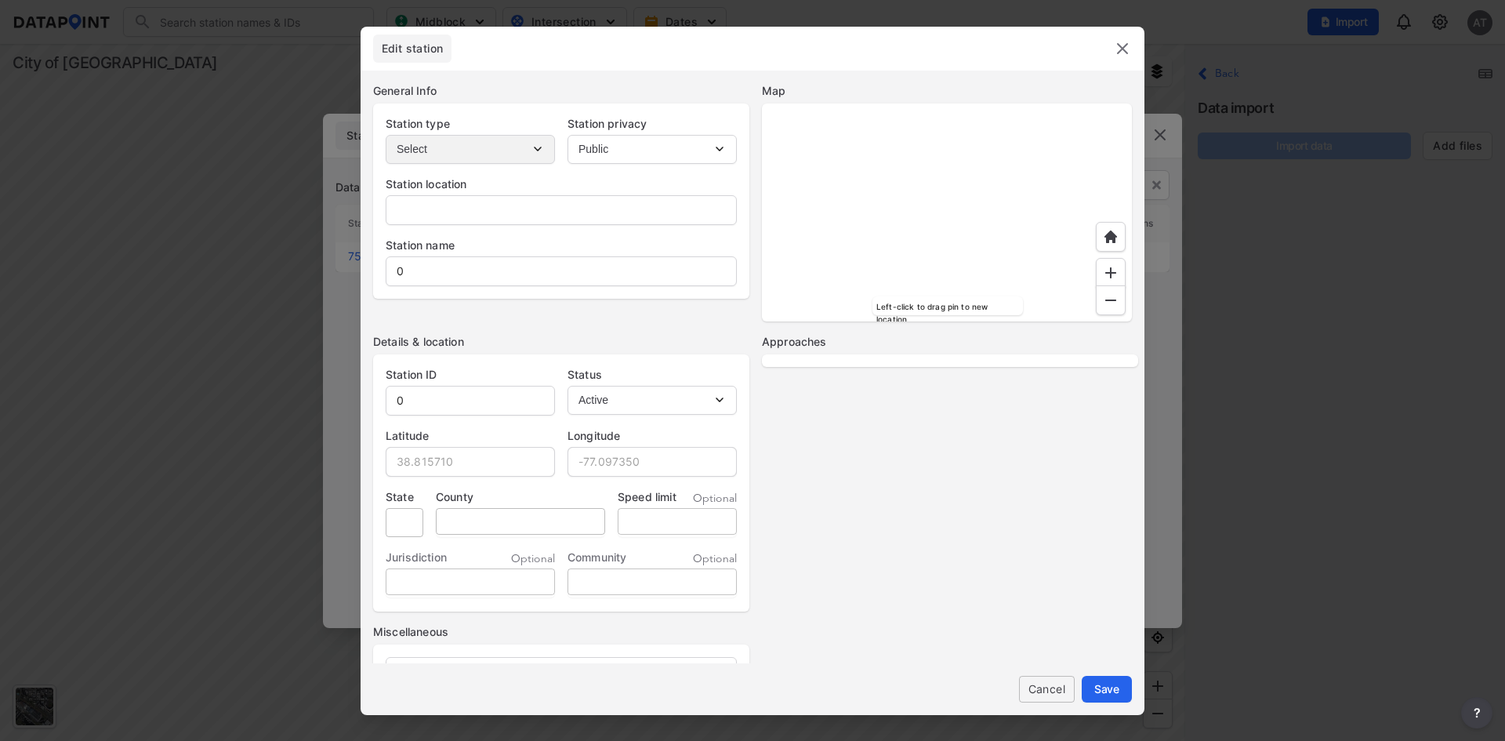
type input "[GEOGRAPHIC_DATA]"
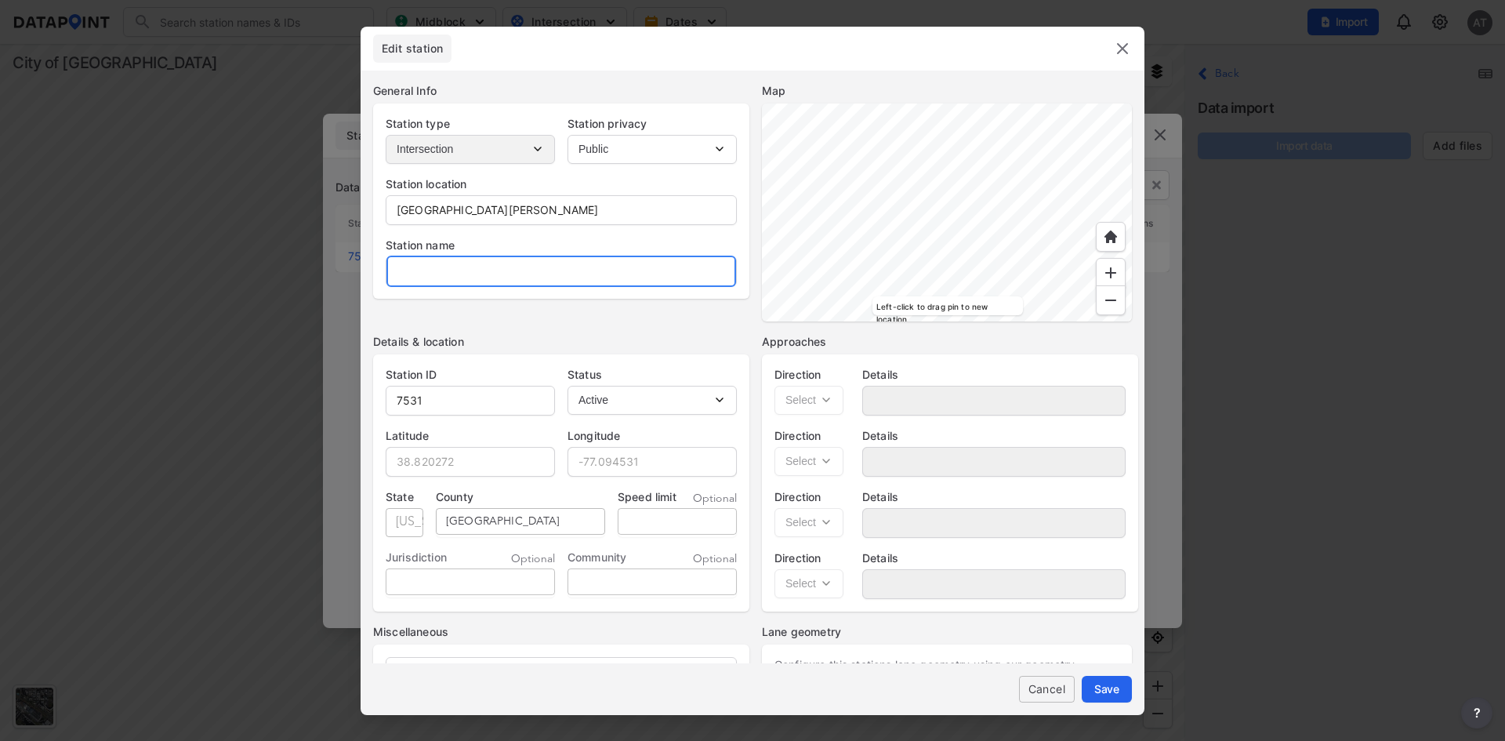
click at [473, 269] on input "text" at bounding box center [562, 271] width 350 height 31
click at [1112, 53] on div at bounding box center [1114, 48] width 36 height 19
click at [1127, 52] on img at bounding box center [1122, 48] width 19 height 19
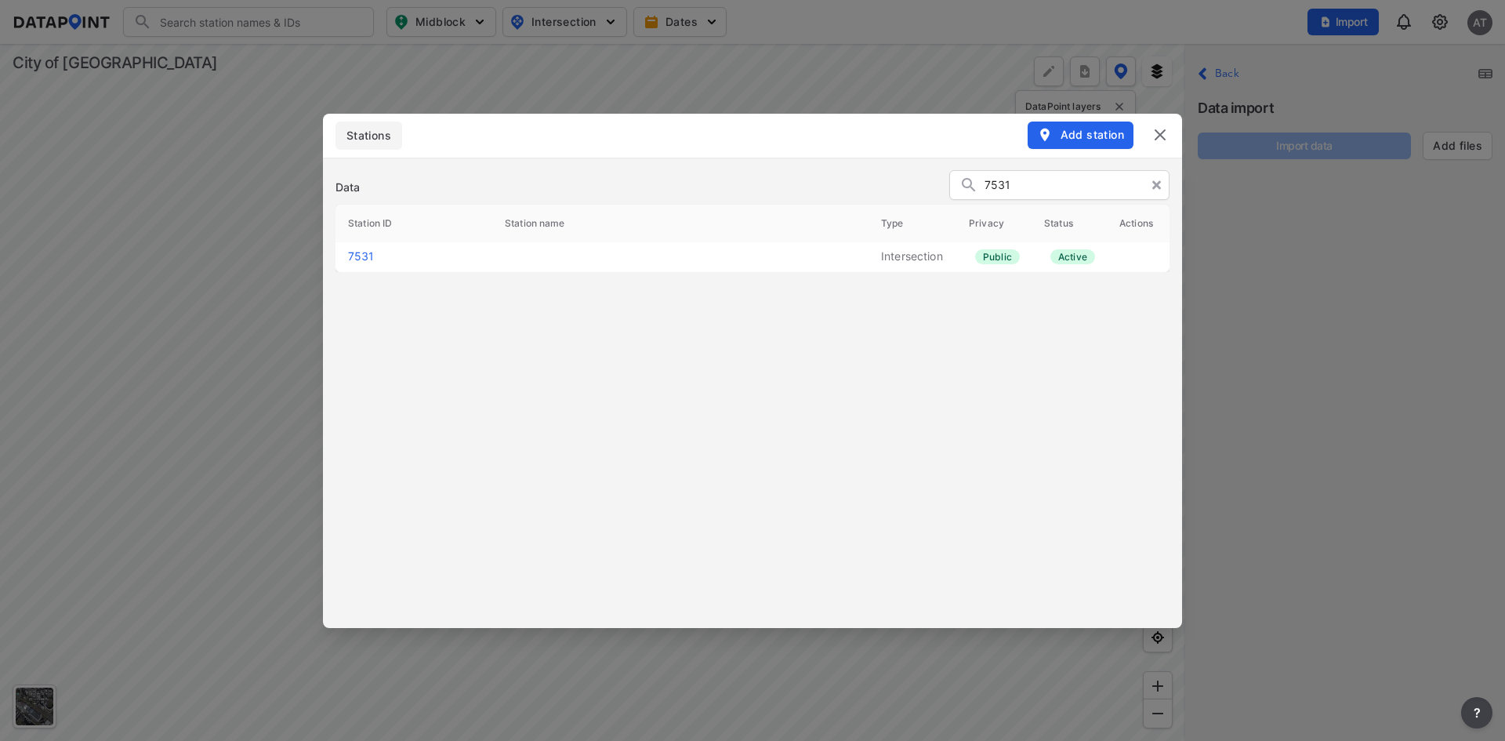
click at [1153, 188] on icon at bounding box center [1157, 185] width 9 height 9
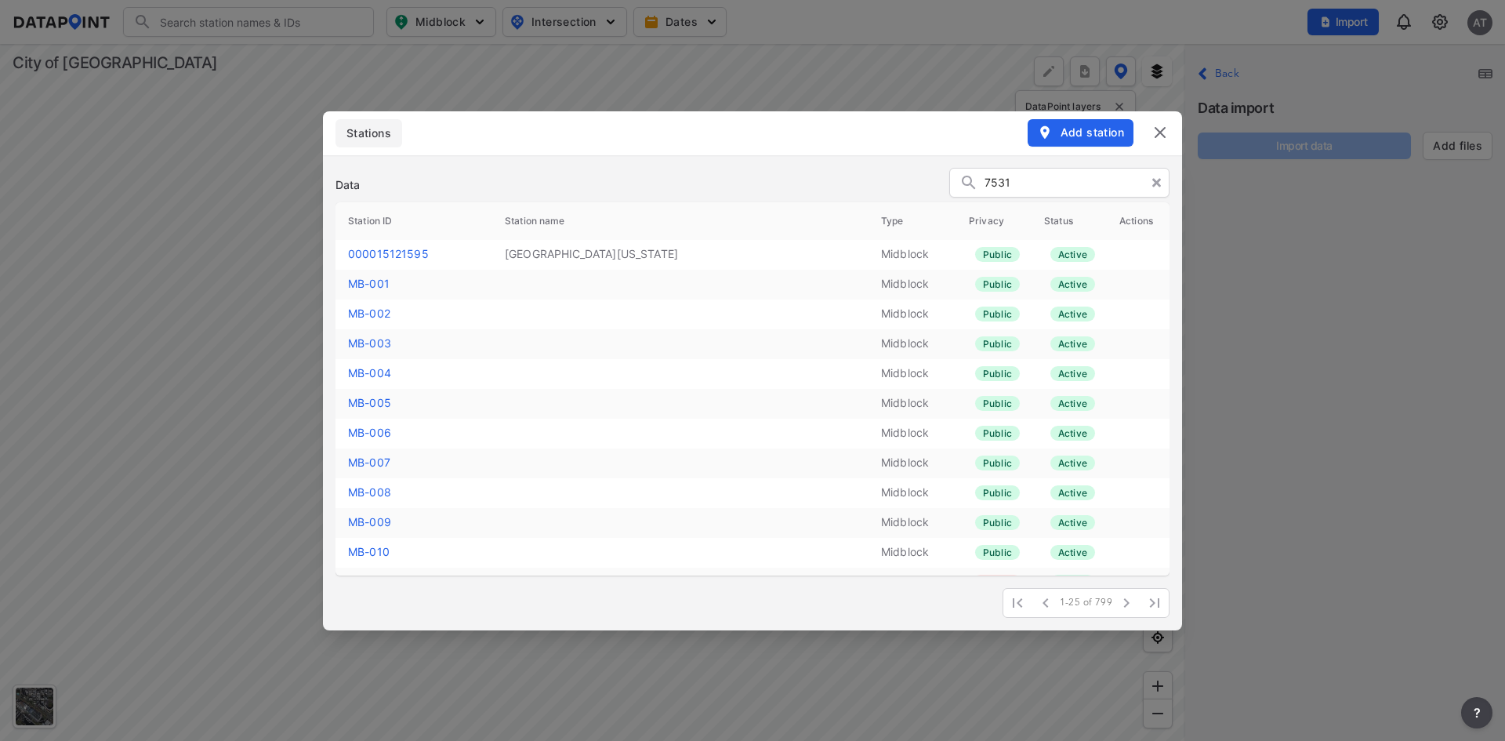
click at [1157, 130] on img at bounding box center [1160, 132] width 19 height 19
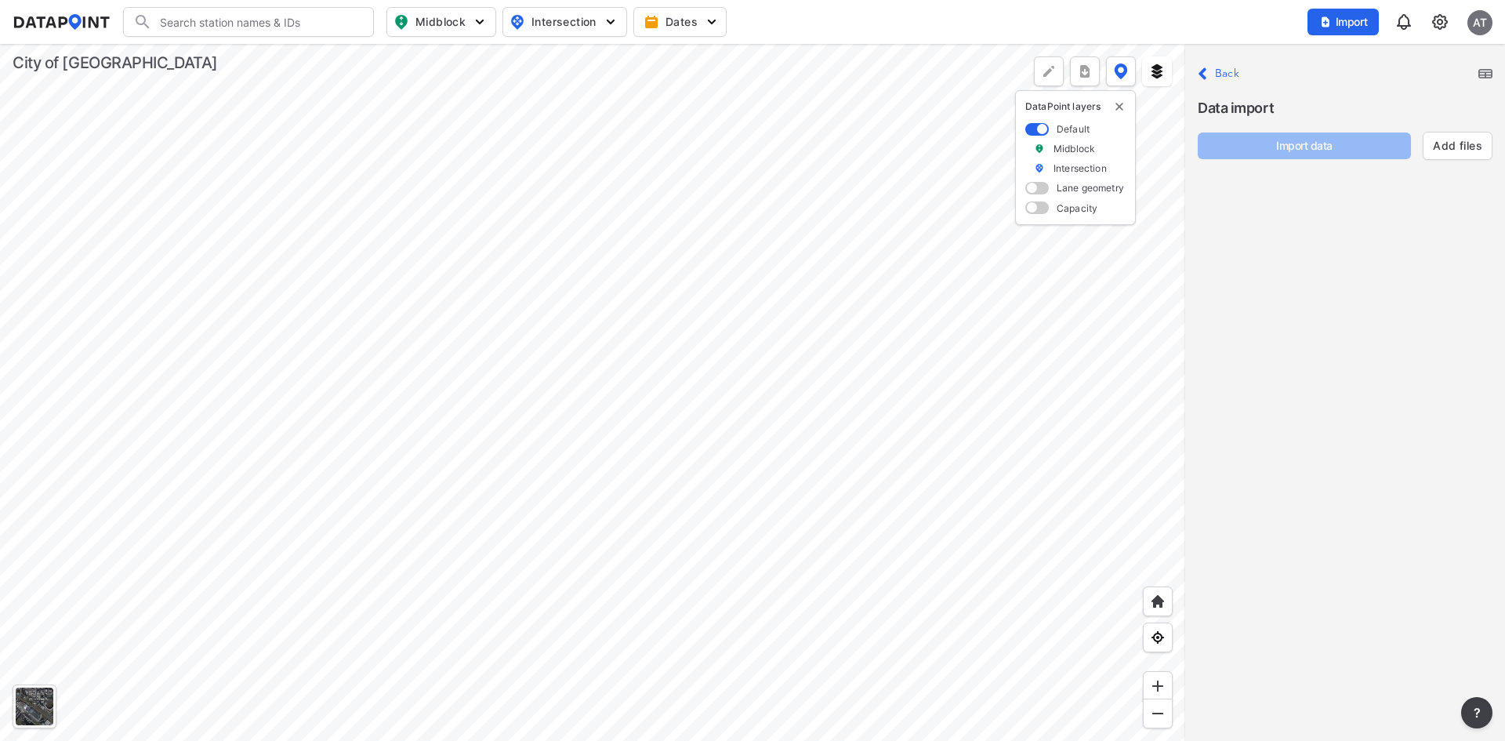
click at [1214, 78] on p "Close Back" at bounding box center [1219, 74] width 42 height 21
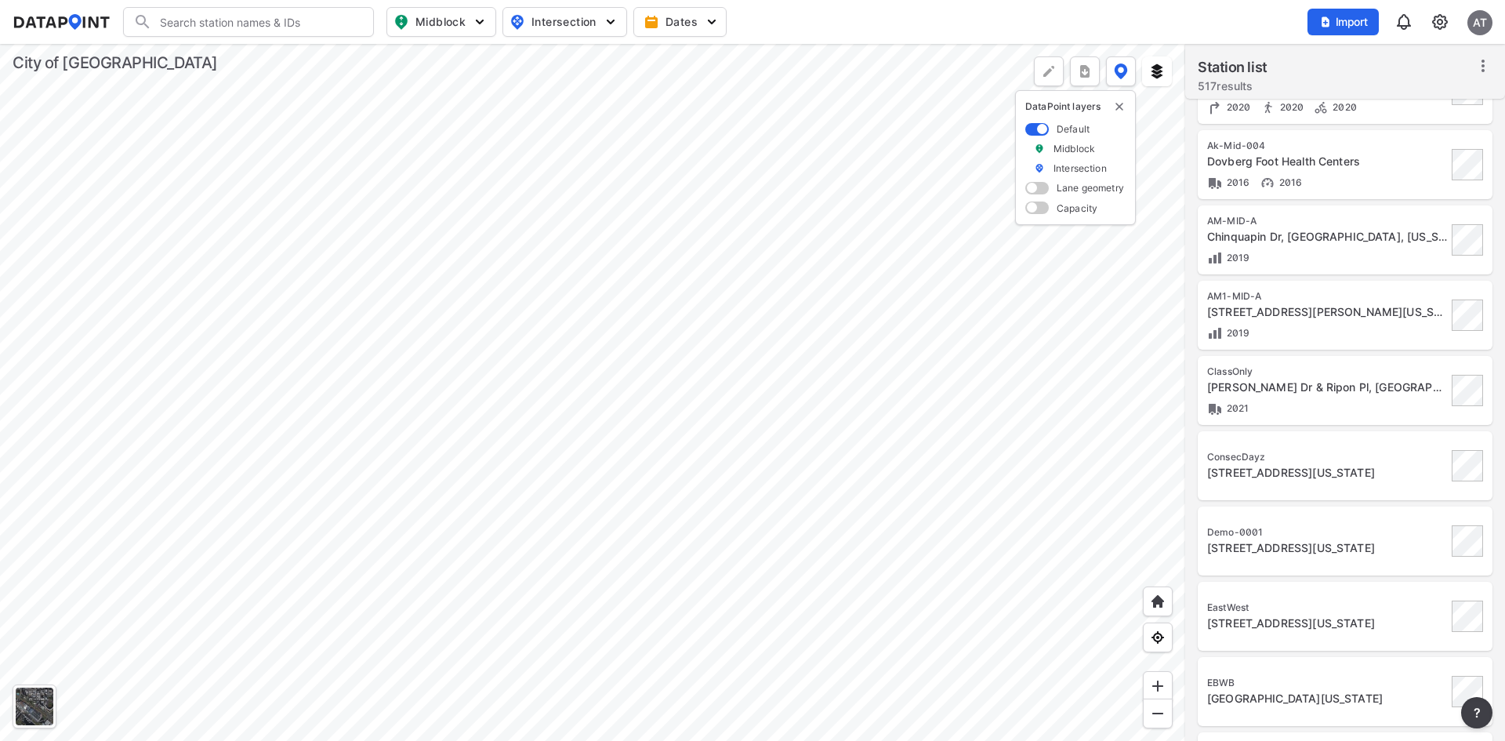
scroll to position [1296, 0]
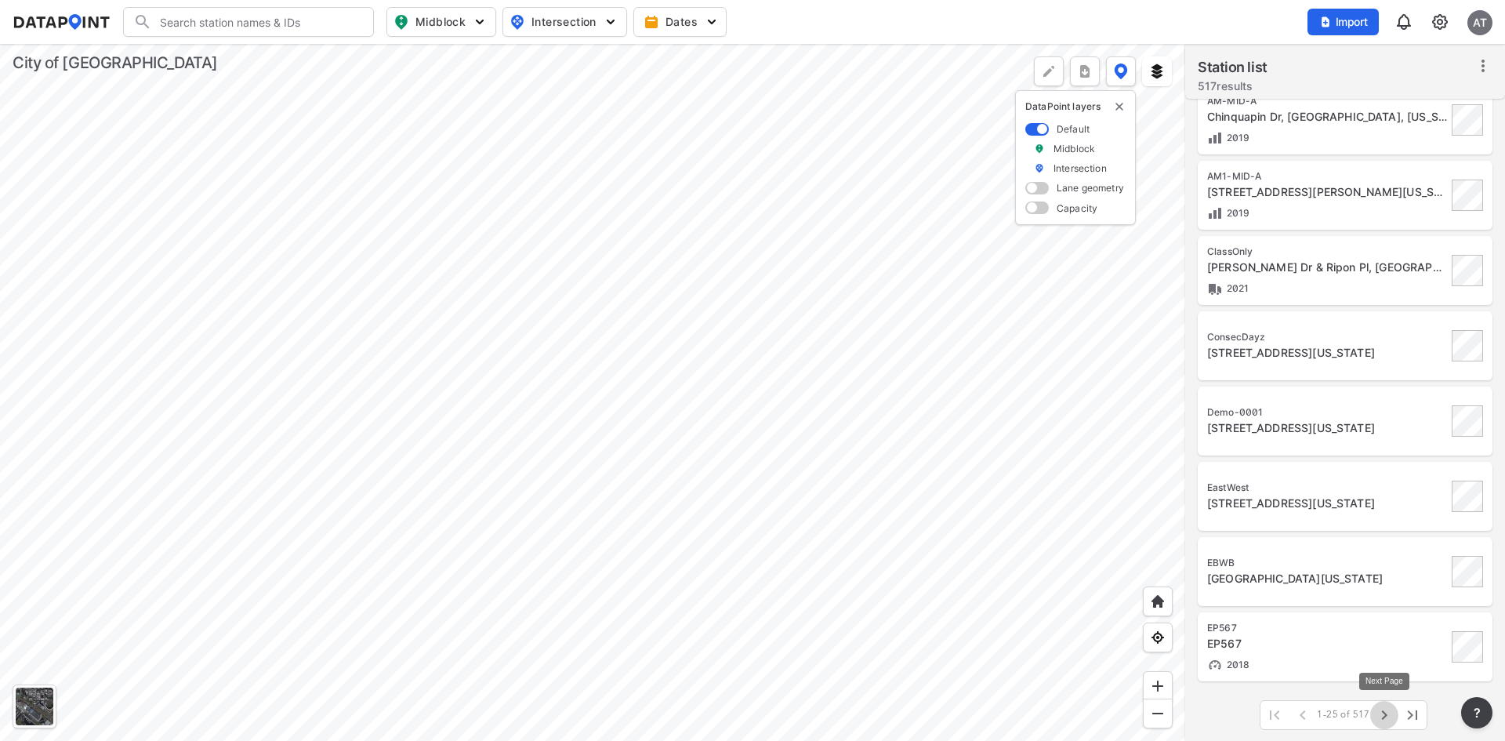
click at [1385, 716] on icon "button" at bounding box center [1383, 714] width 5 height 9
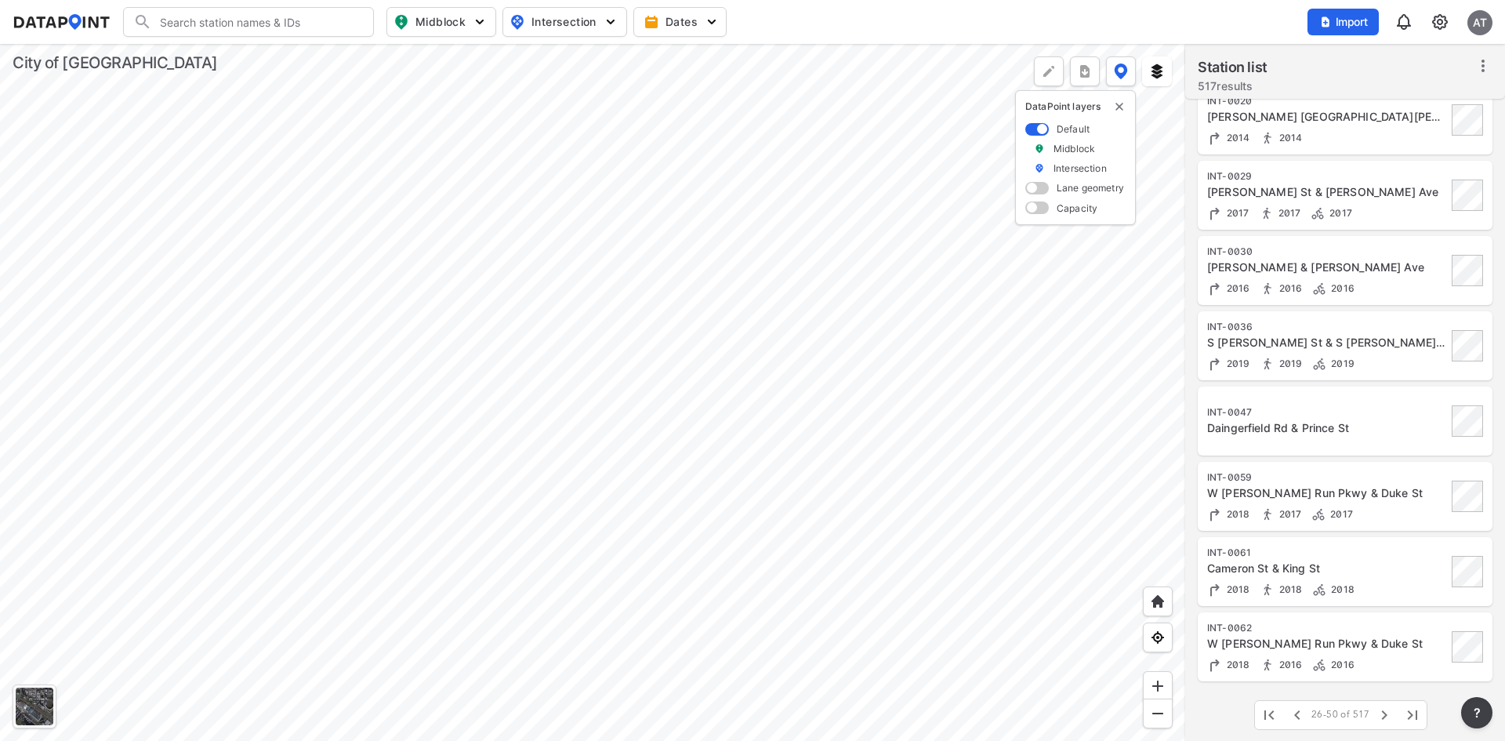
click at [1435, 14] on img at bounding box center [1440, 22] width 19 height 19
click at [1372, 117] on link "Station management" at bounding box center [1372, 117] width 135 height 16
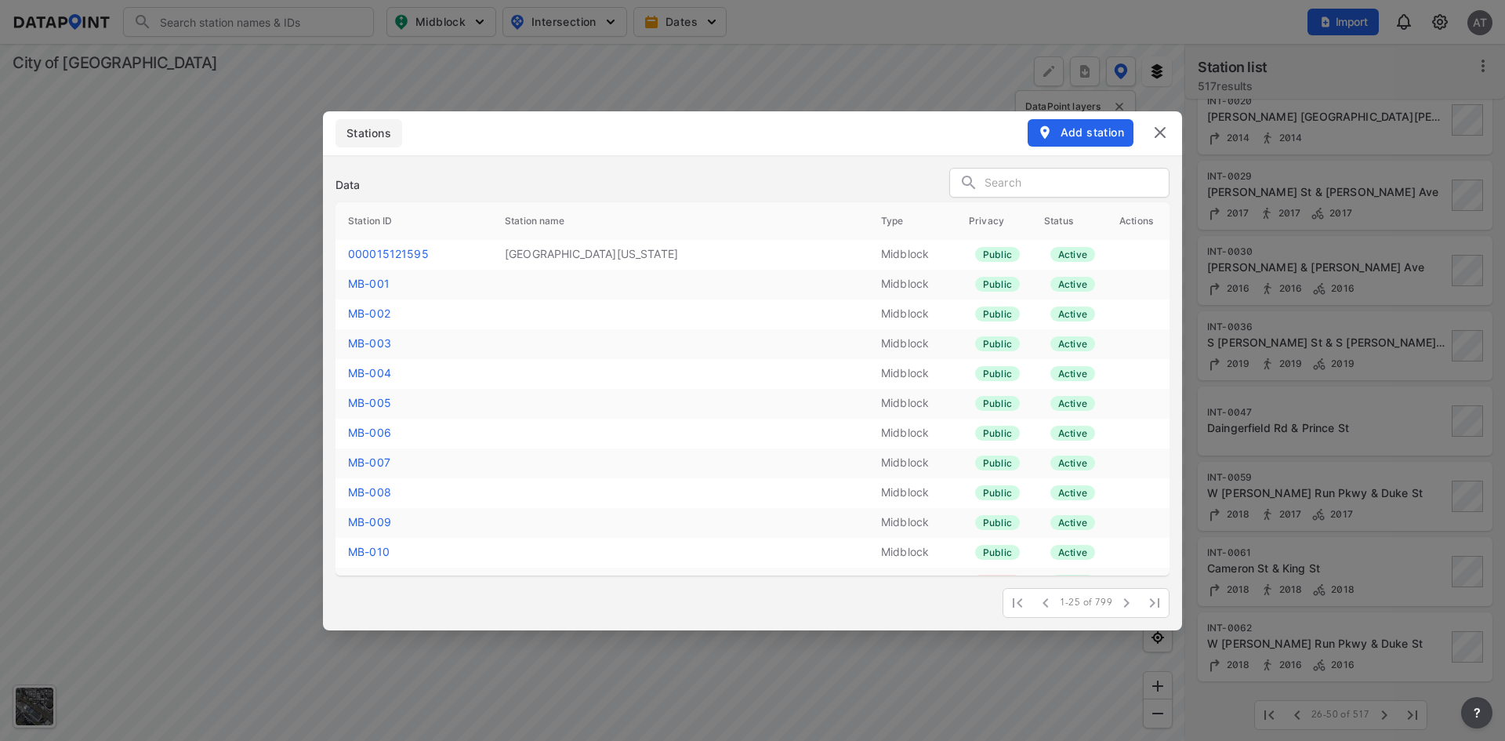
click at [1006, 179] on input "text" at bounding box center [1077, 184] width 184 height 24
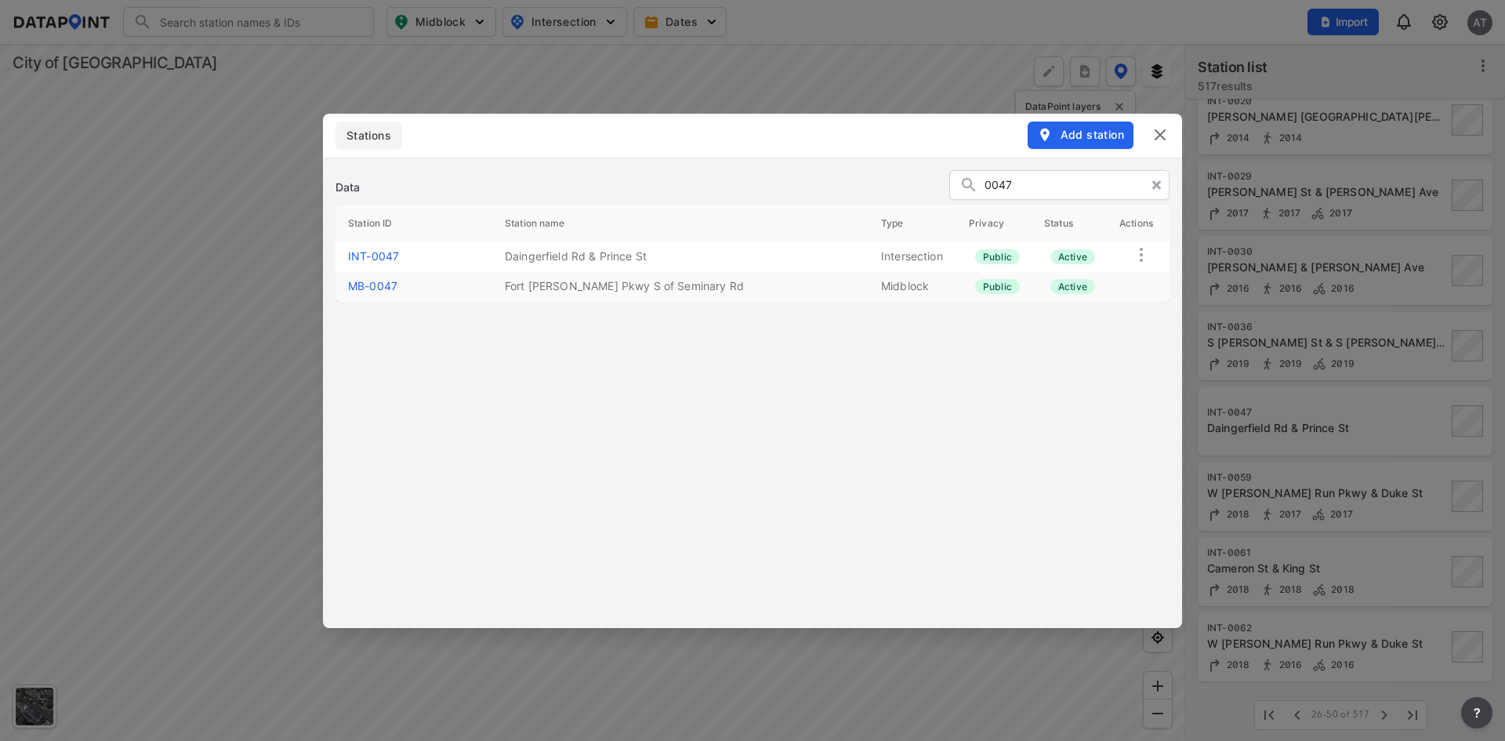
type input "0047"
click at [382, 255] on link "INT-0047" at bounding box center [373, 255] width 51 height 13
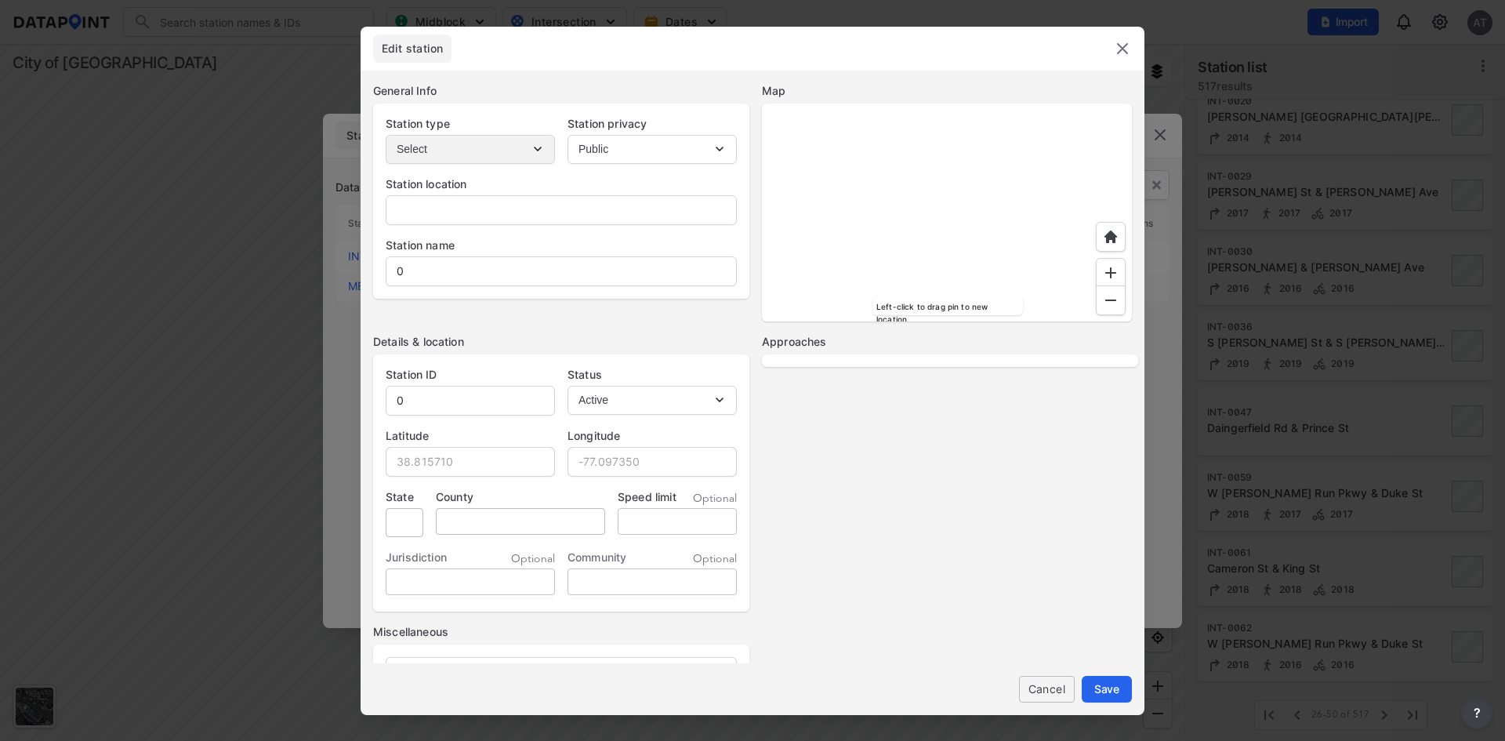
type input "22314, [GEOGRAPHIC_DATA], [US_STATE]"
type input "Daingerfield Rd & Prince St"
type input "INT-0047"
type input "38.805386"
type input "-77.058710"
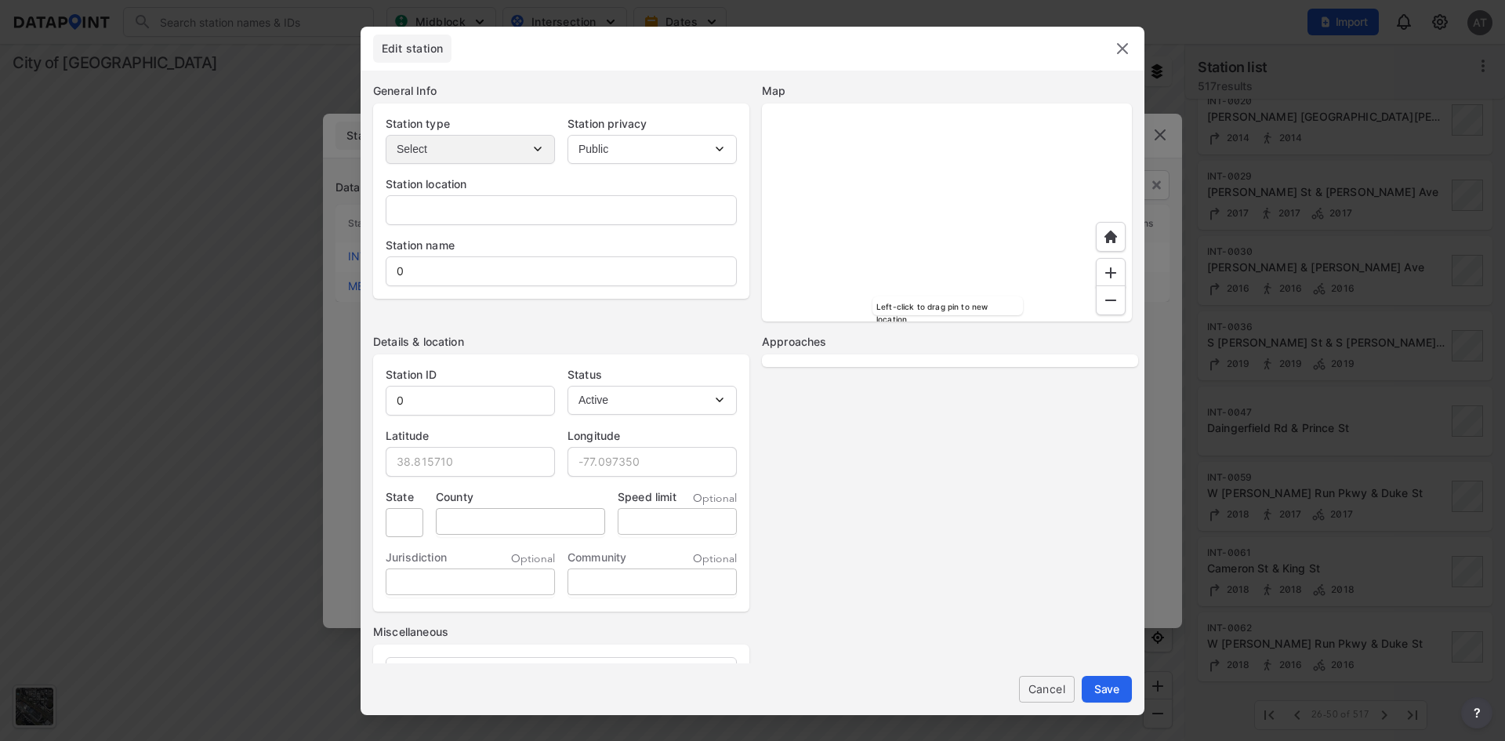
type input "VA"
type input "City of [GEOGRAPHIC_DATA]"
select select "2"
select select "WB"
select select "SB"
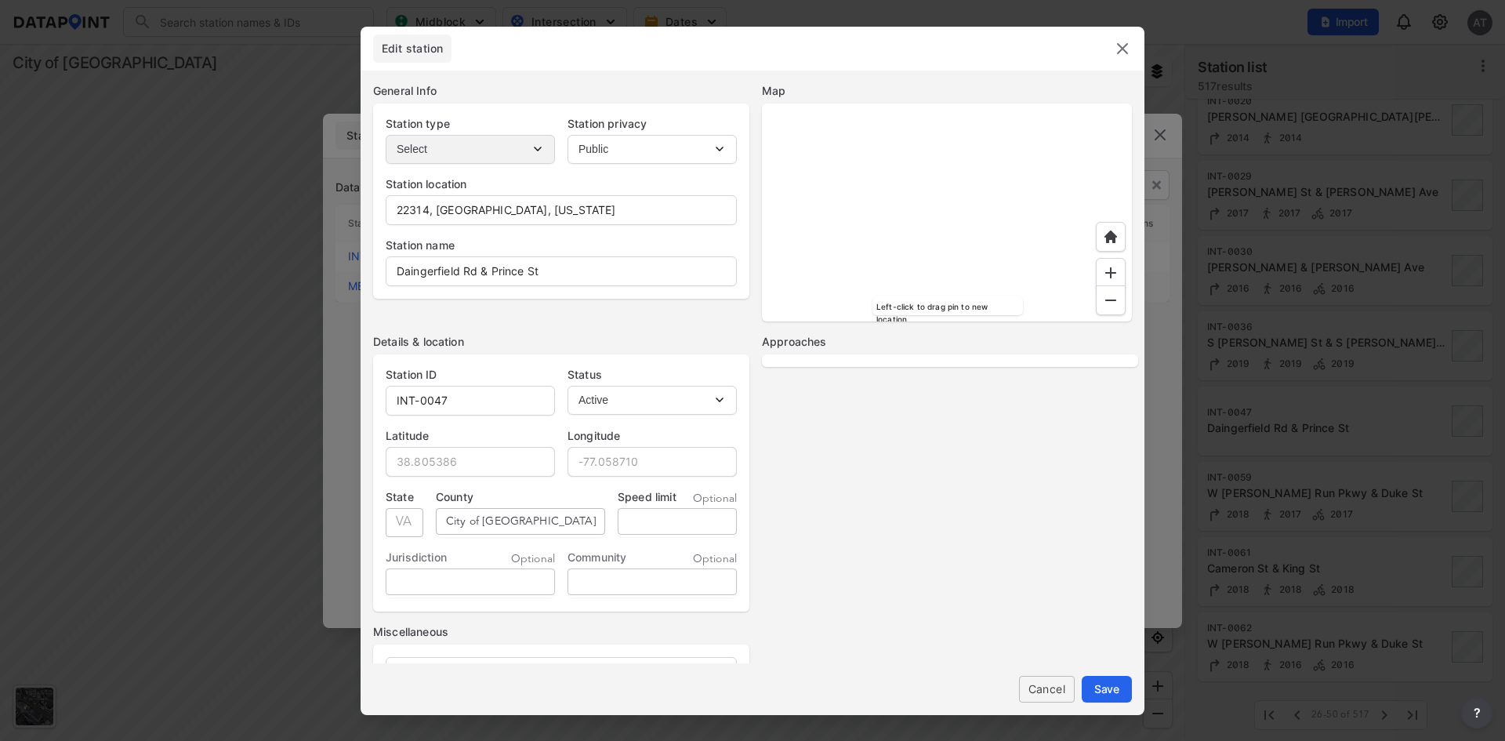
select select "NB"
select select "EB"
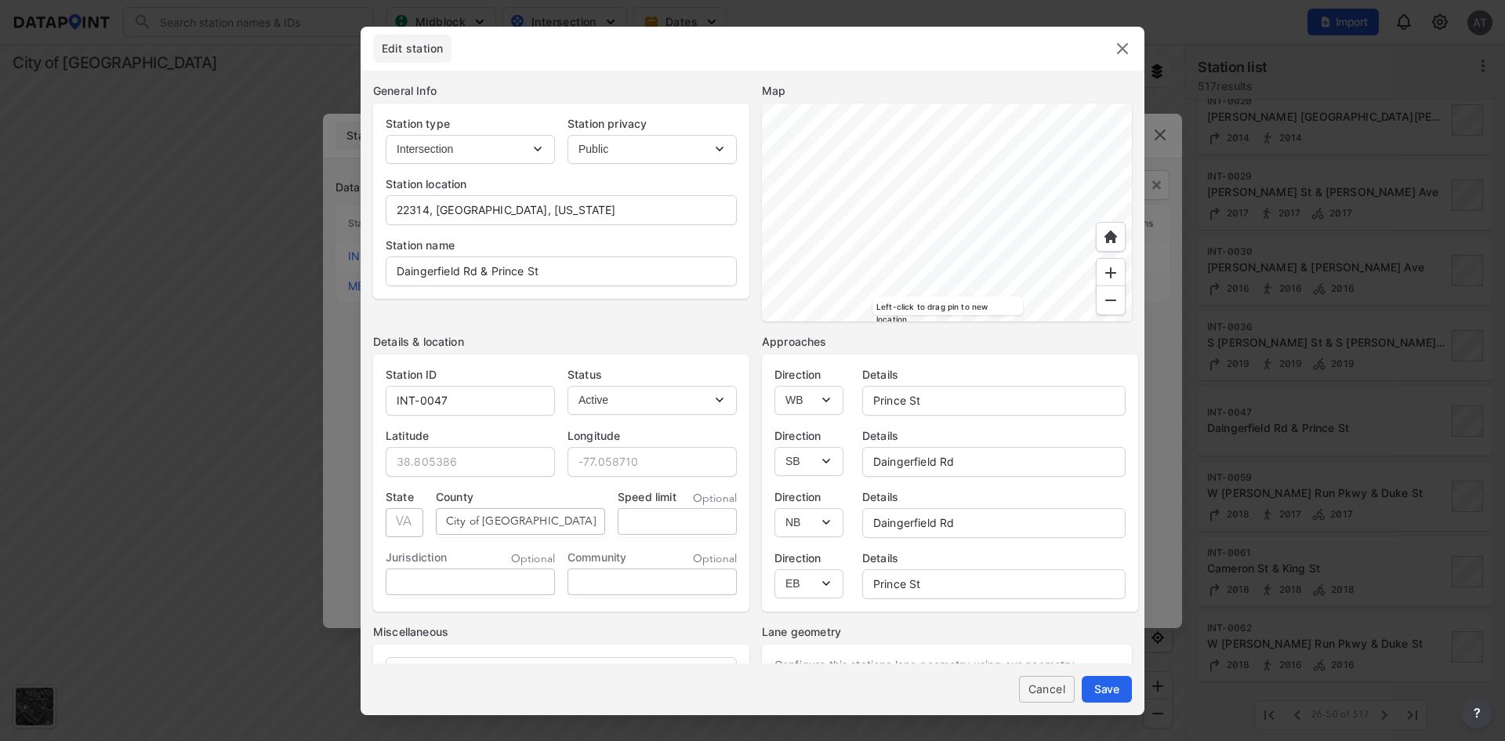
click at [1037, 689] on span "Cancel" at bounding box center [1047, 689] width 31 height 16
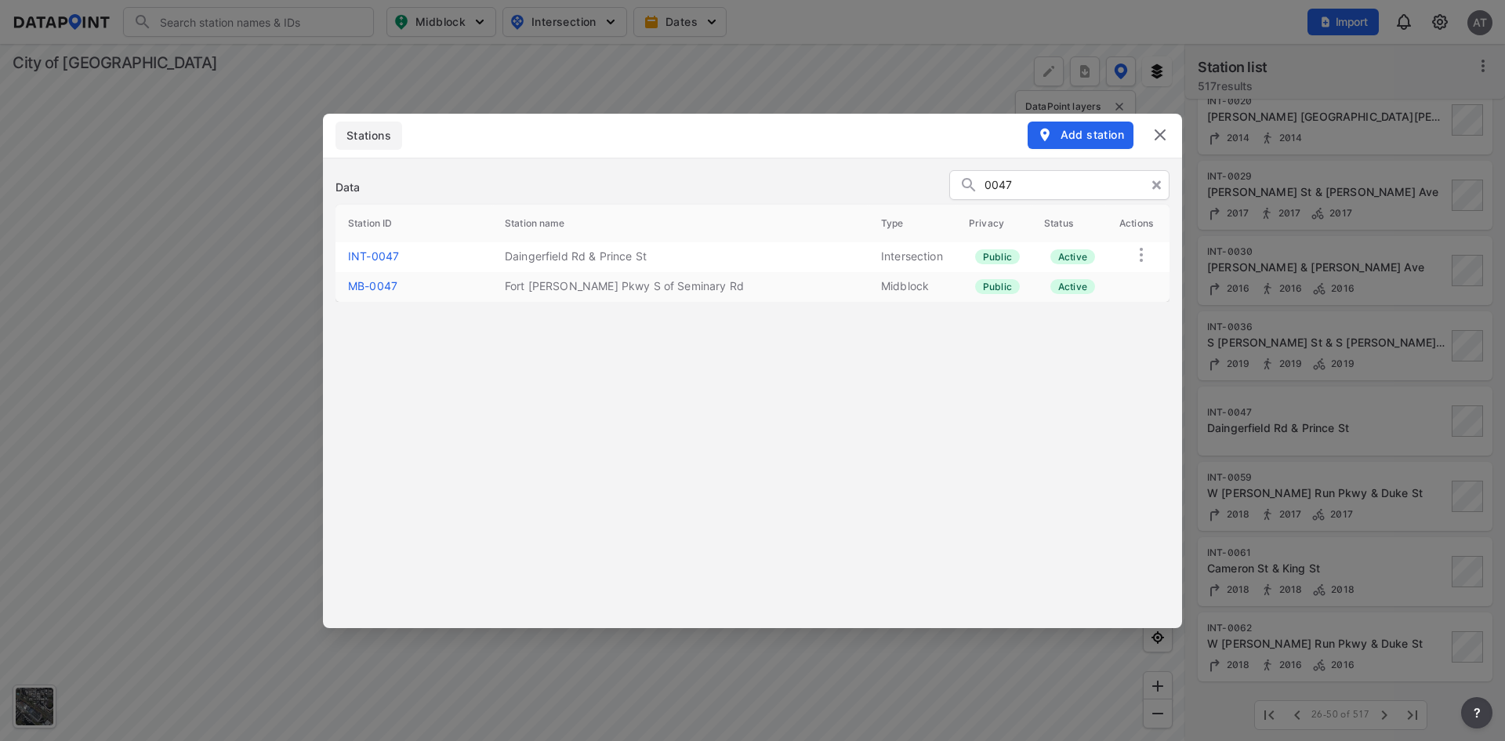
click at [1160, 130] on img at bounding box center [1160, 134] width 19 height 19
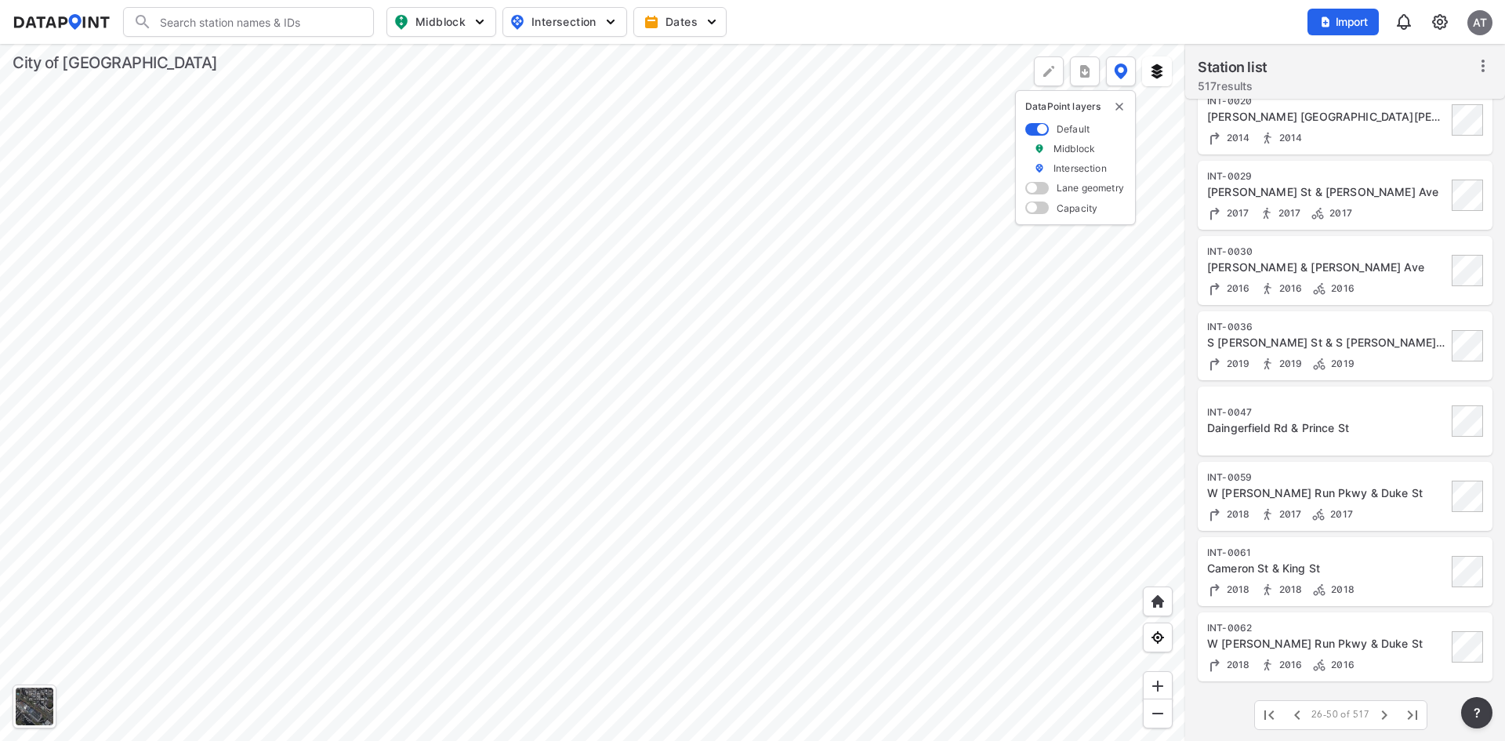
click at [1333, 427] on div "Daingerfield Rd & Prince St" at bounding box center [1327, 428] width 240 height 16
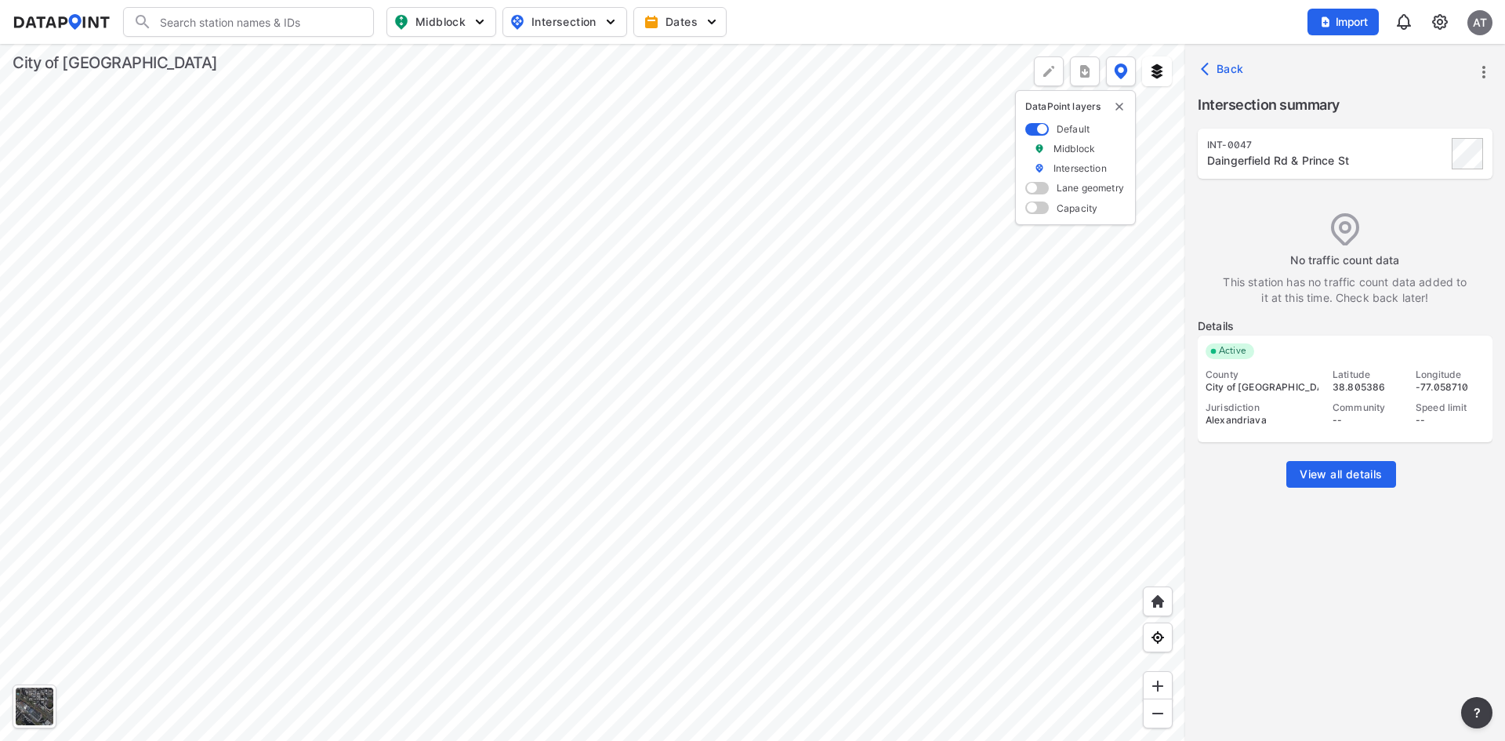
click at [1443, 20] on img at bounding box center [1440, 22] width 19 height 19
click at [1482, 67] on icon "more" at bounding box center [1484, 72] width 19 height 19
click at [1401, 107] on link "Import" at bounding box center [1385, 108] width 60 height 16
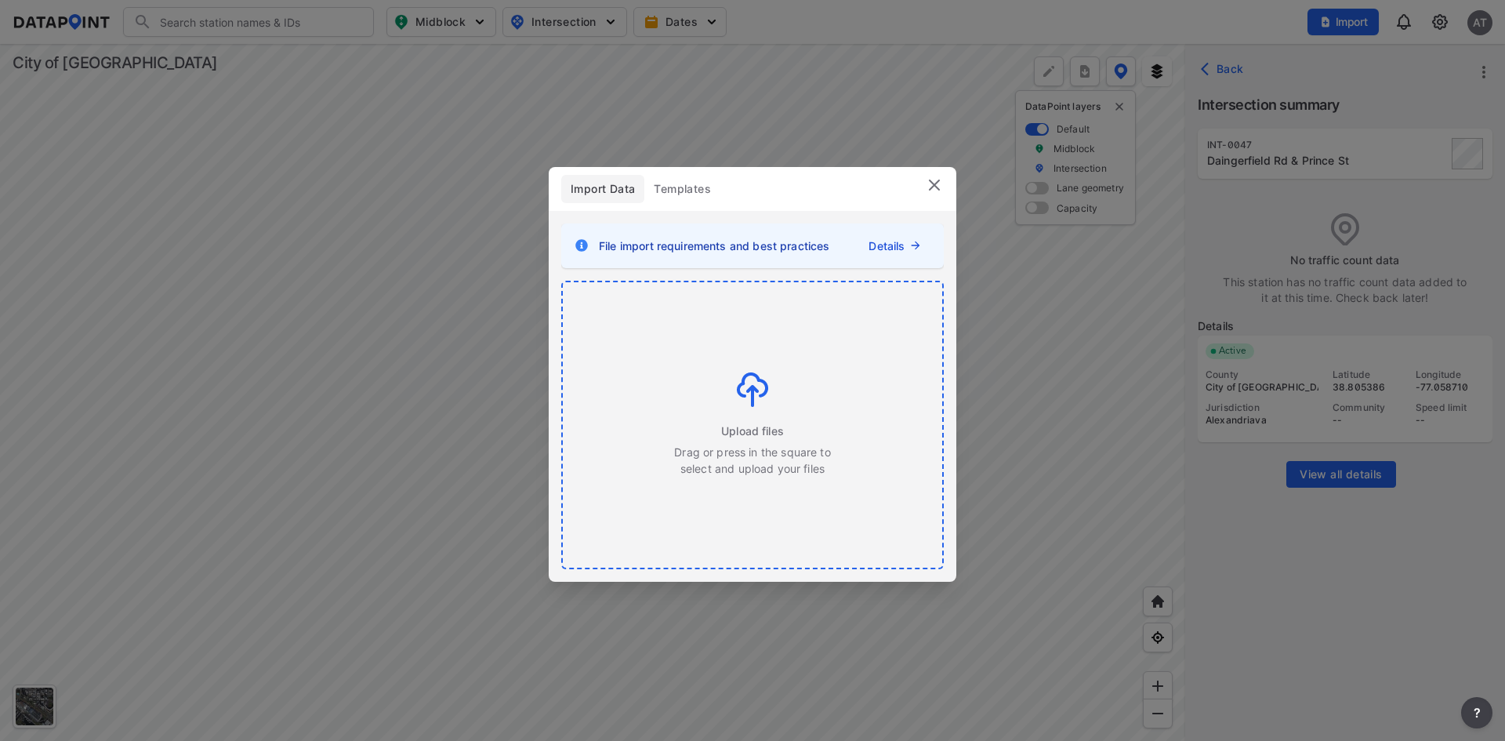
click at [753, 385] on img at bounding box center [752, 389] width 31 height 34
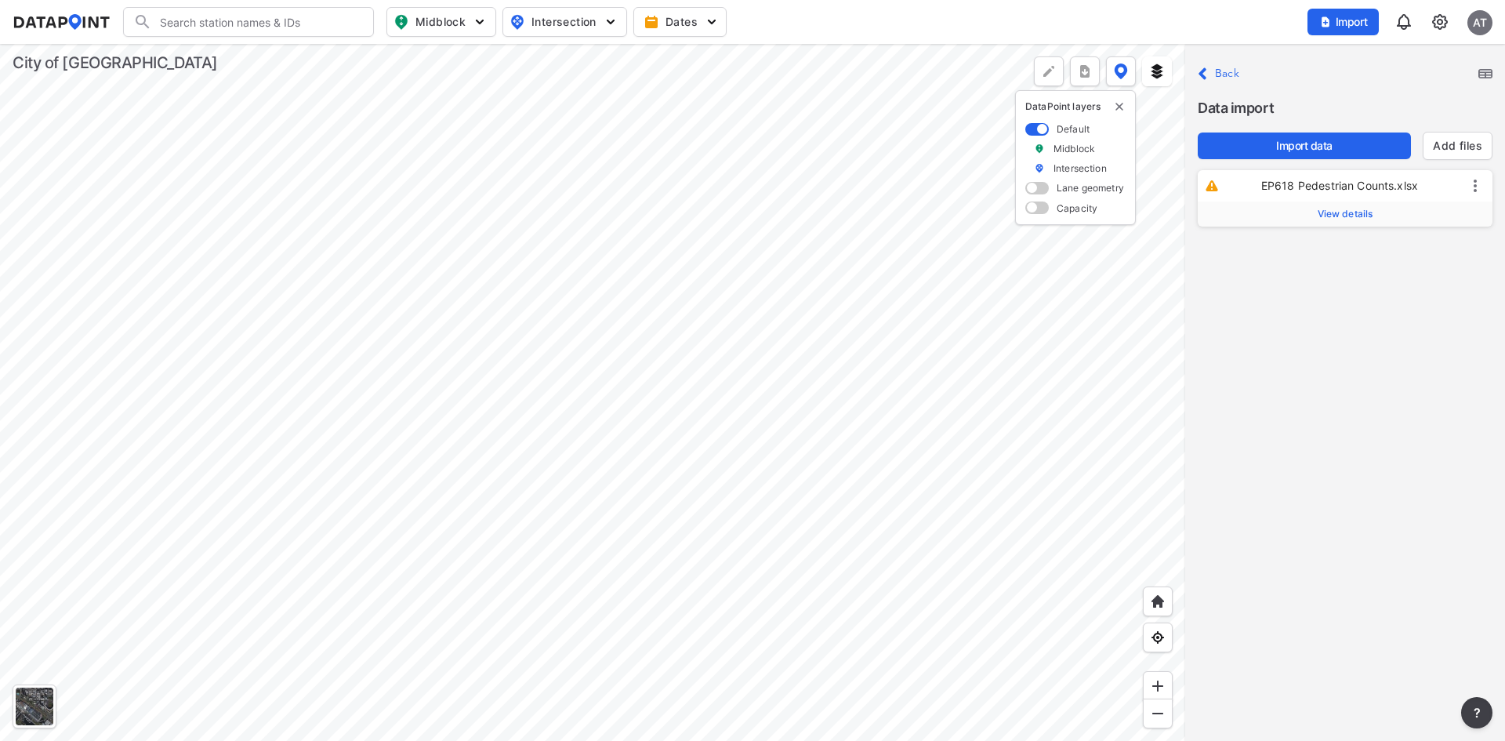
click at [1324, 214] on span "View details" at bounding box center [1346, 214] width 56 height 13
drag, startPoint x: 1367, startPoint y: 251, endPoint x: 1274, endPoint y: 255, distance: 92.6
click at [1274, 255] on p "Station ID EP618" at bounding box center [1346, 255] width 270 height 38
click at [1303, 289] on span ") Daingerfield Rd & Prince St" at bounding box center [1314, 287] width 149 height 13
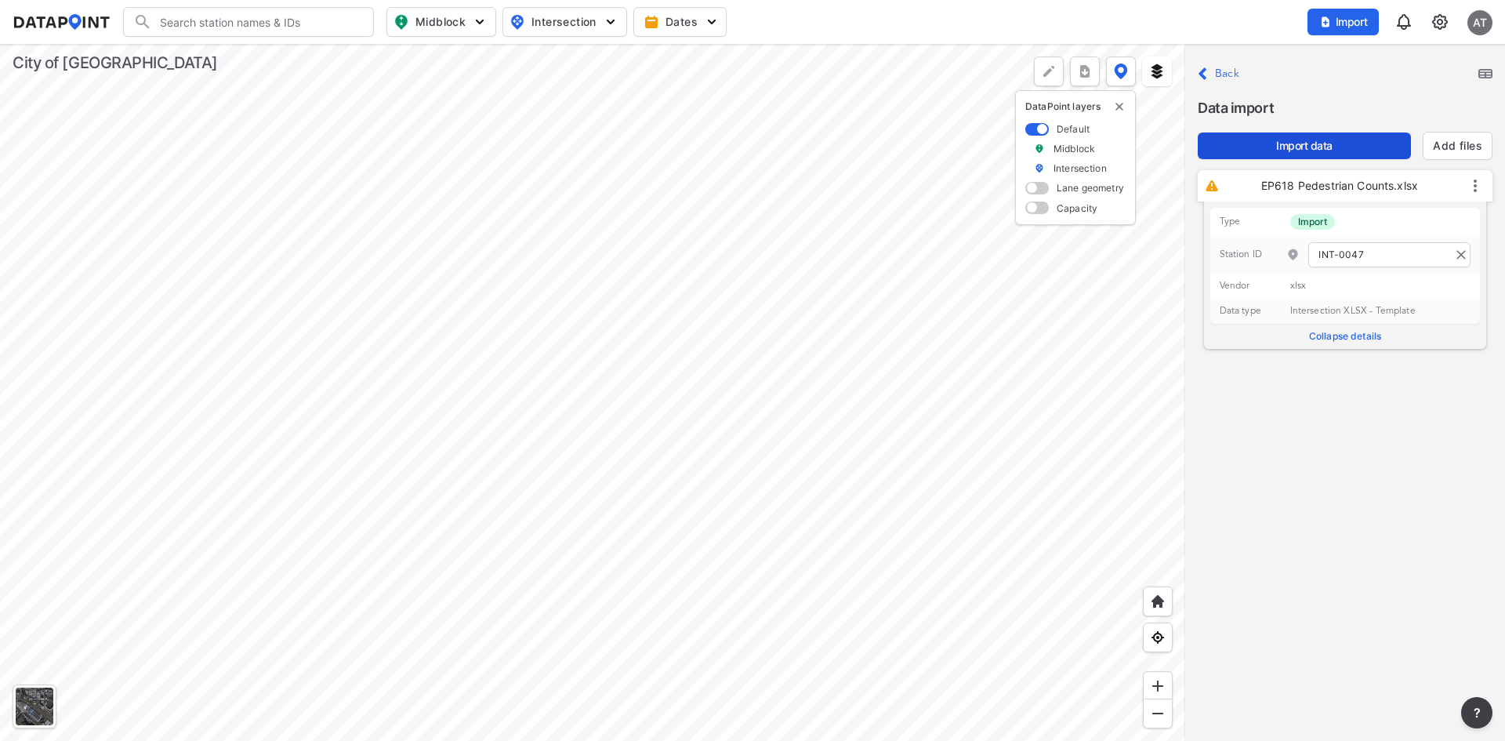
type input "INT-0047"
click at [1347, 149] on span "Import data" at bounding box center [1305, 146] width 188 height 16
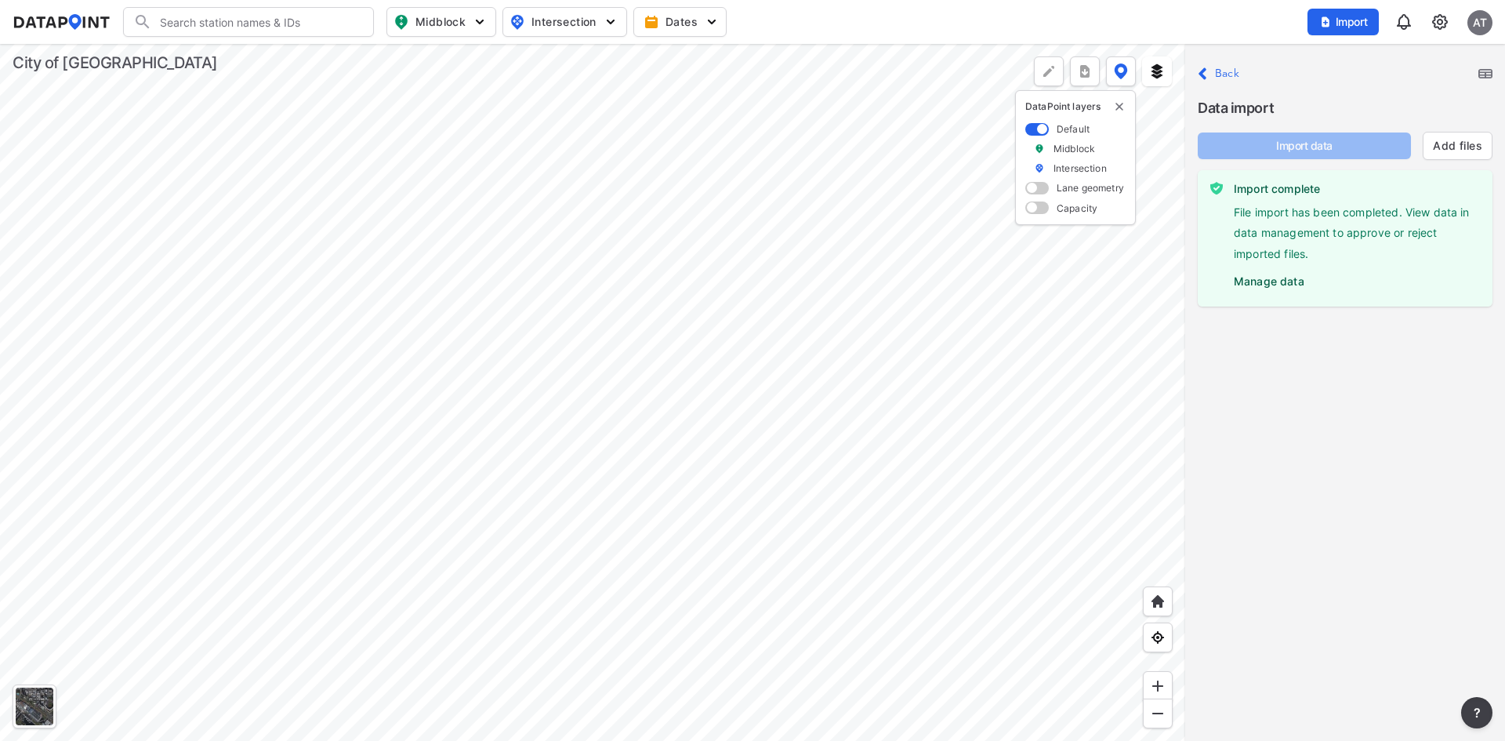
click at [1269, 285] on label "Manage data" at bounding box center [1357, 278] width 246 height 24
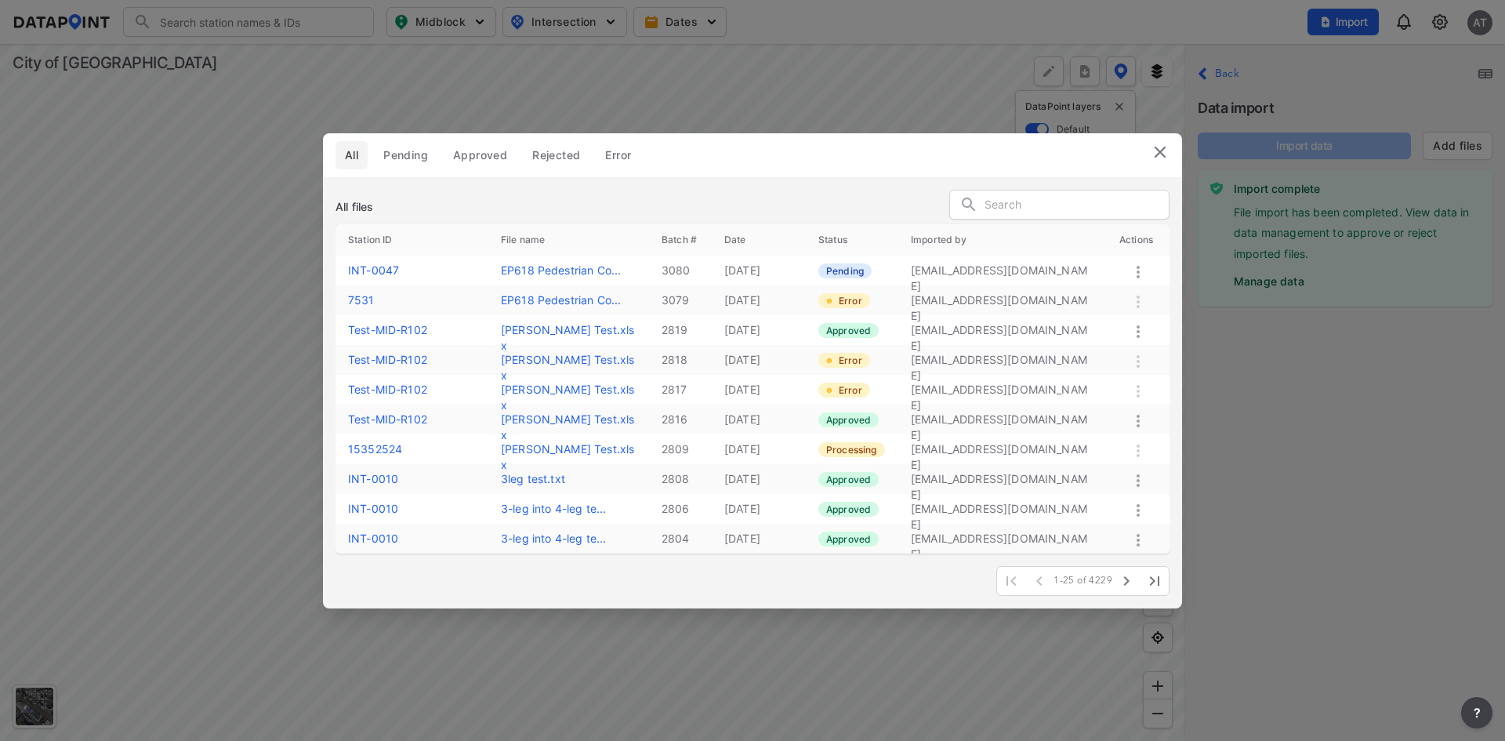
click at [1140, 269] on icon at bounding box center [1138, 272] width 19 height 19
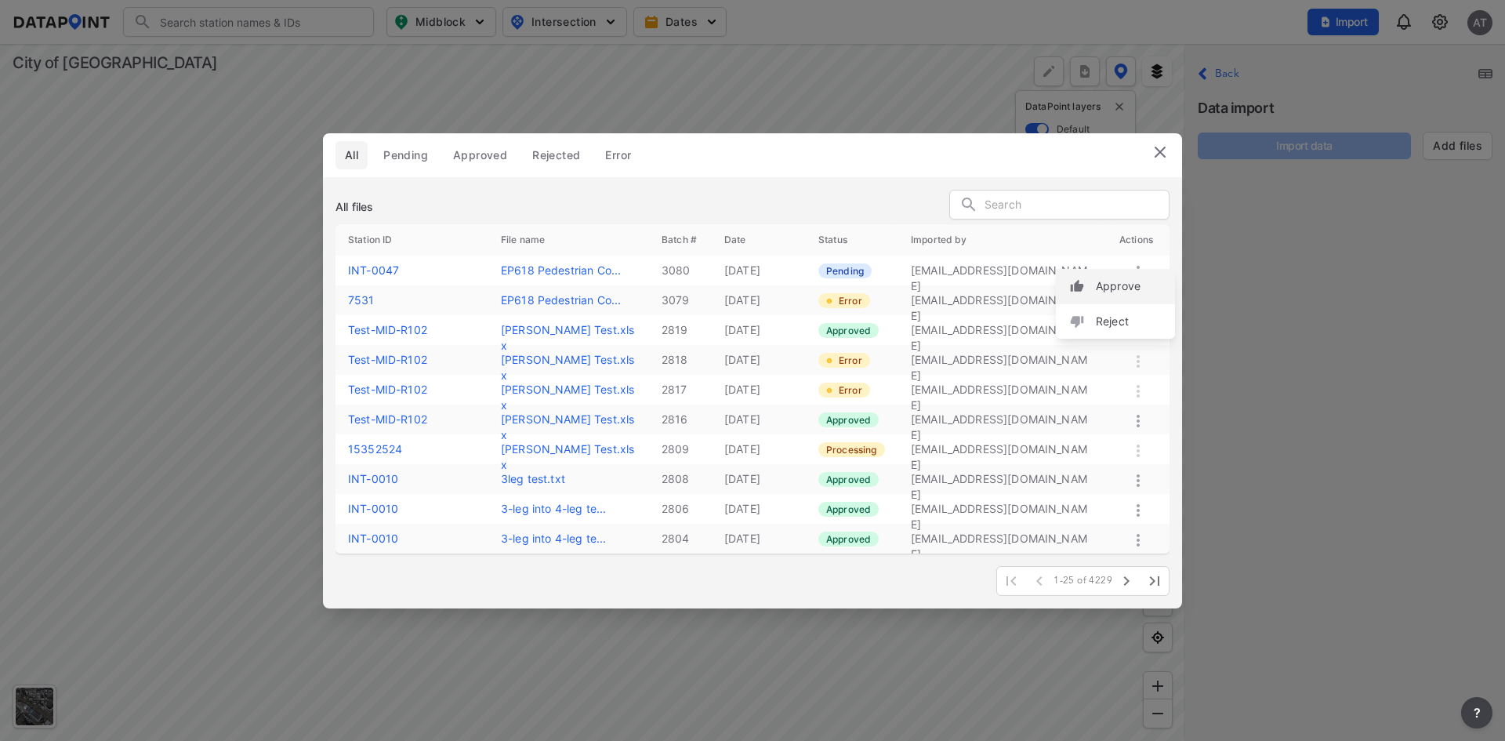
click at [1131, 286] on label "Approve" at bounding box center [1118, 286] width 45 height 16
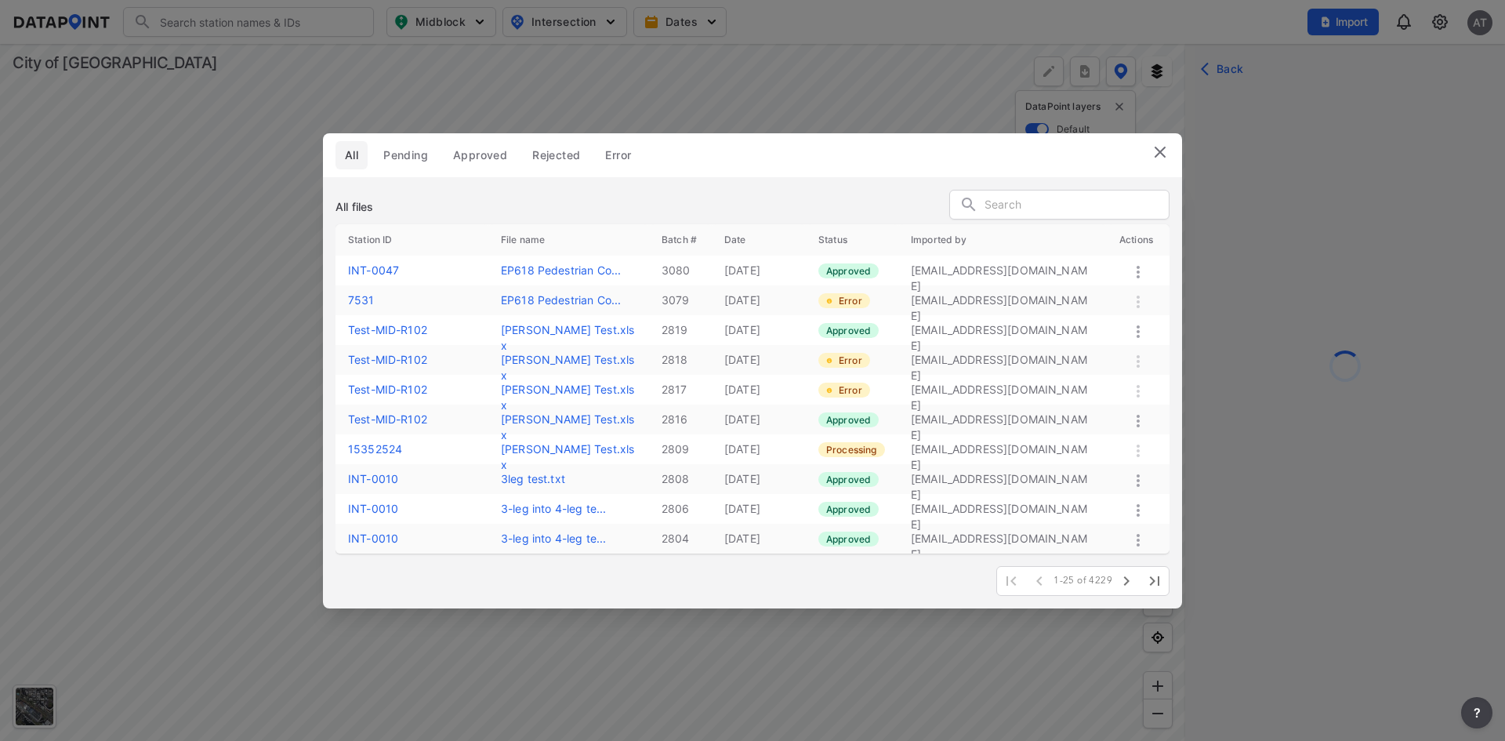
click at [1154, 151] on img at bounding box center [1160, 152] width 19 height 19
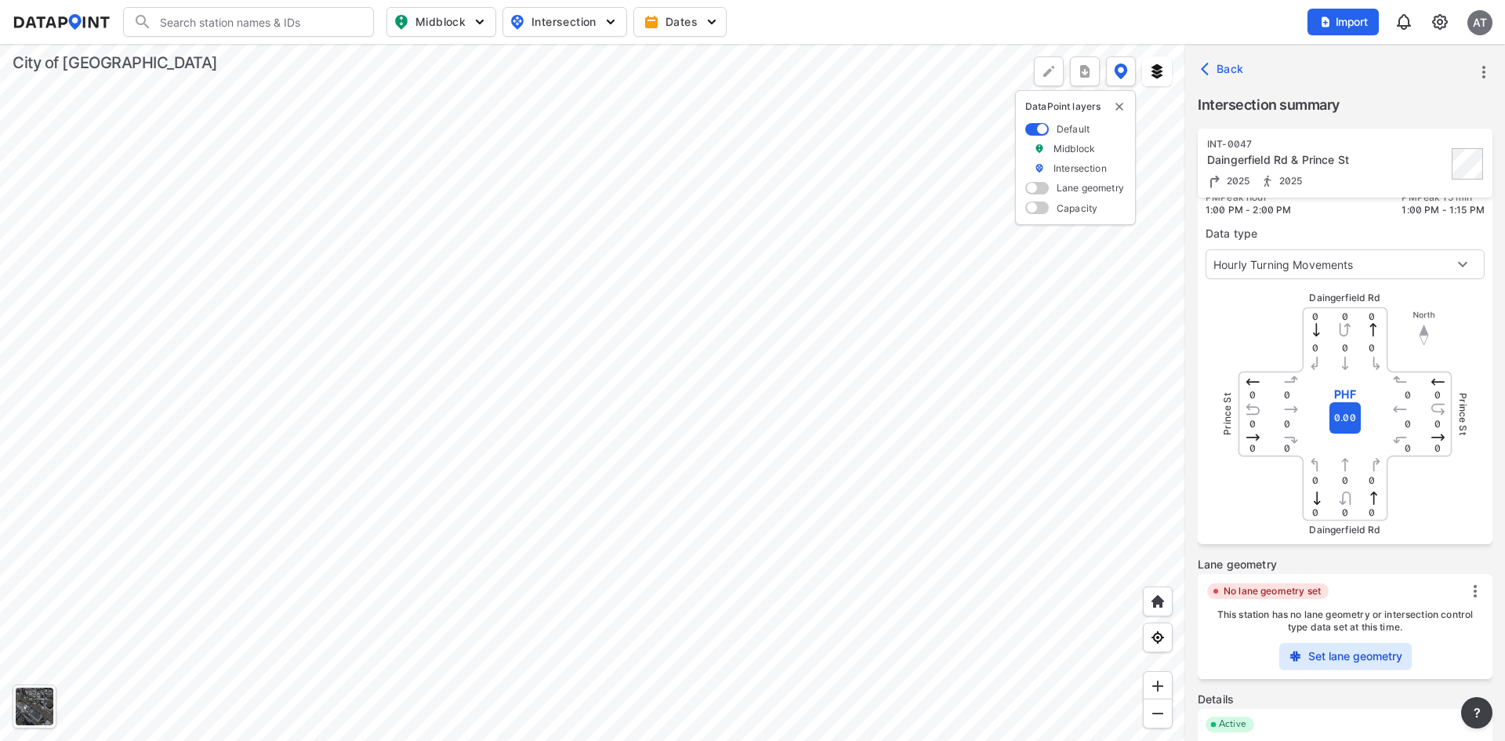
scroll to position [216, 0]
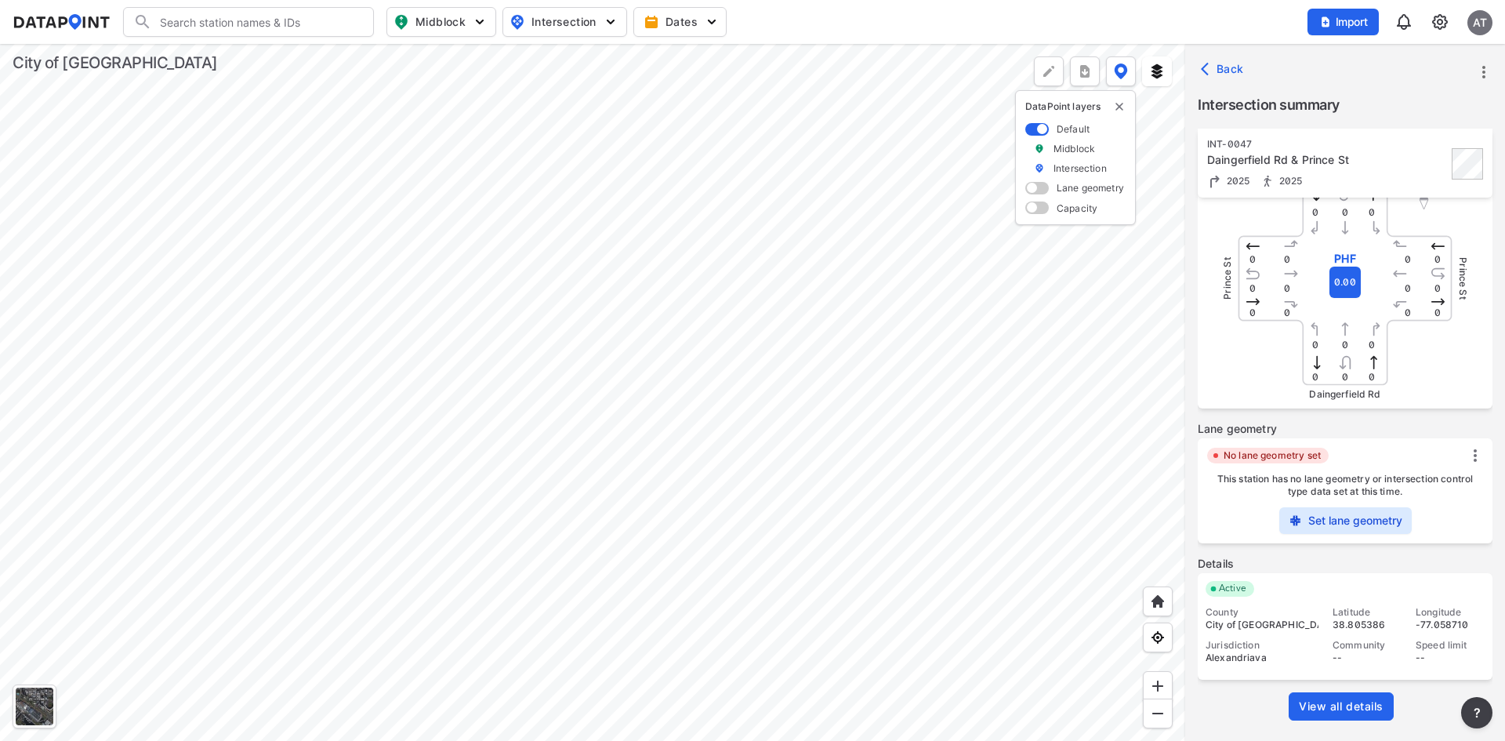
click at [1349, 706] on span "View all details" at bounding box center [1341, 707] width 85 height 16
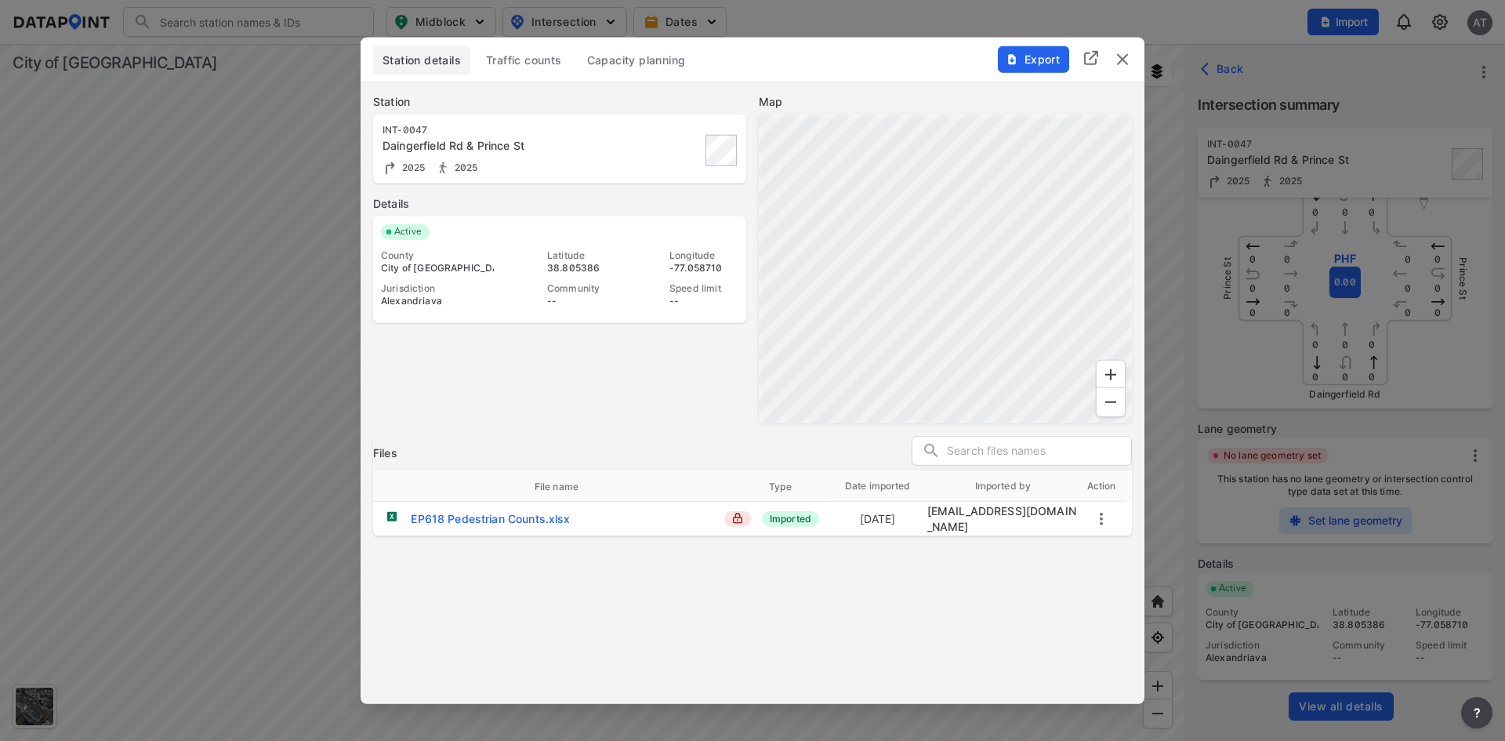
click at [540, 70] on button "Traffic counts" at bounding box center [524, 60] width 95 height 30
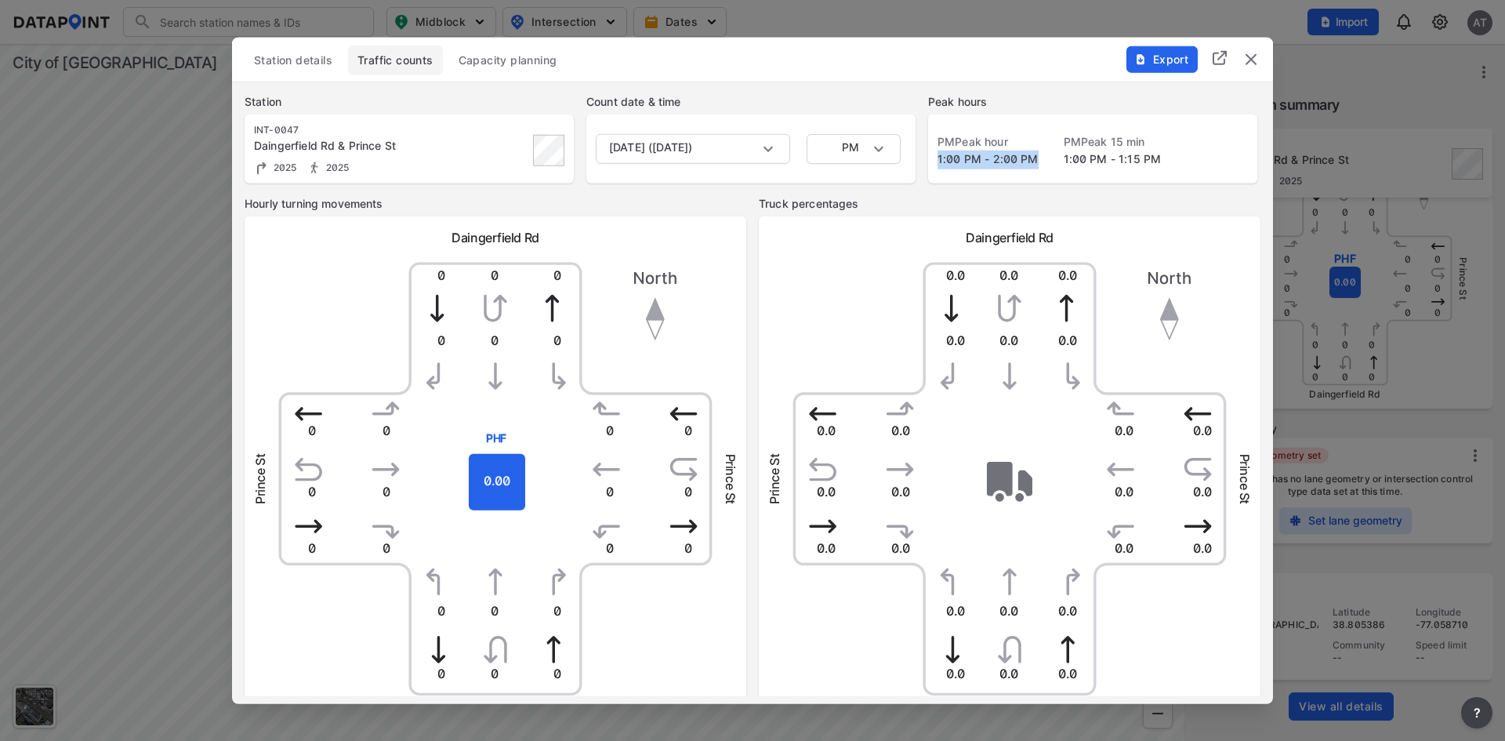
drag, startPoint x: 930, startPoint y: 160, endPoint x: 1033, endPoint y: 162, distance: 103.5
click at [1033, 162] on div "PM Peak hour 1:00 PM - 2:00 PM PM Peak 15 min 1:00 PM - 1:15 PM" at bounding box center [1092, 148] width 329 height 69
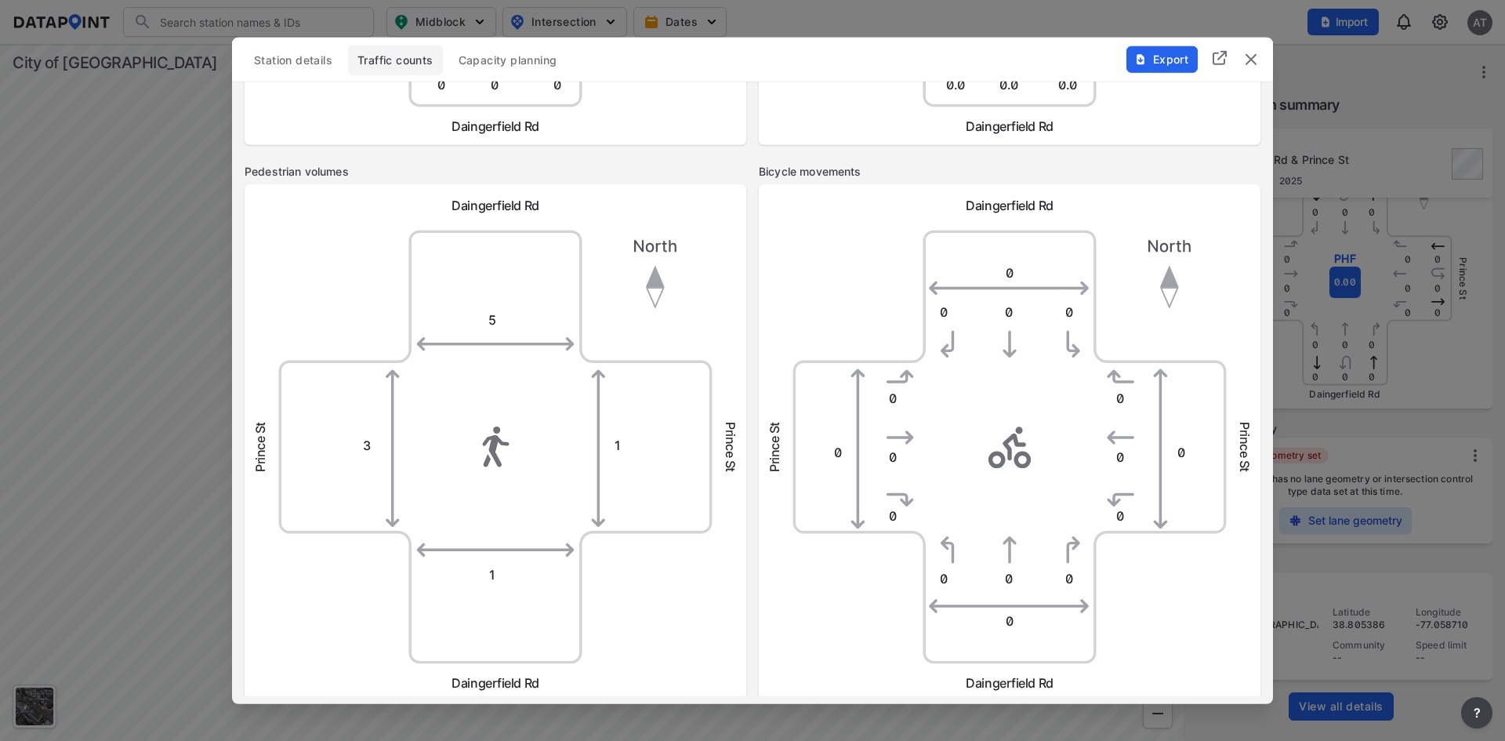
scroll to position [328, 0]
